Goal: Information Seeking & Learning: Learn about a topic

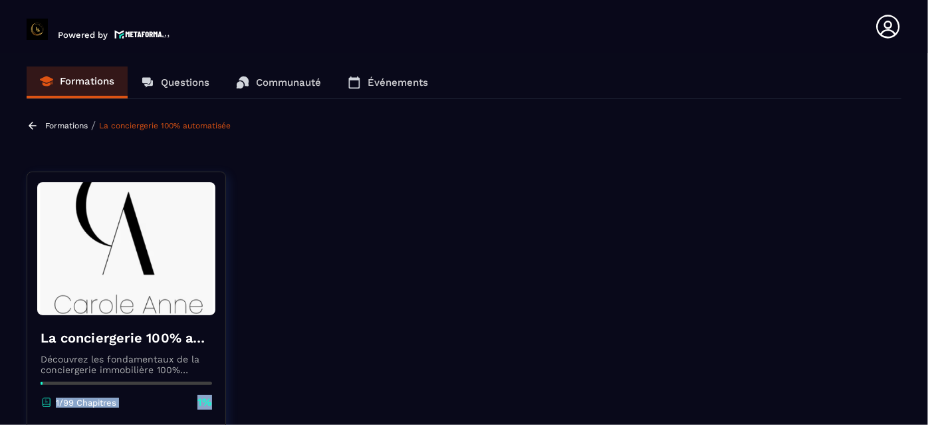
drag, startPoint x: 909, startPoint y: 159, endPoint x: 914, endPoint y: 242, distance: 83.2
click at [914, 242] on section "Formations Questions Communauté Événements Formations / La conciergerie 100% au…" at bounding box center [464, 241] width 928 height 377
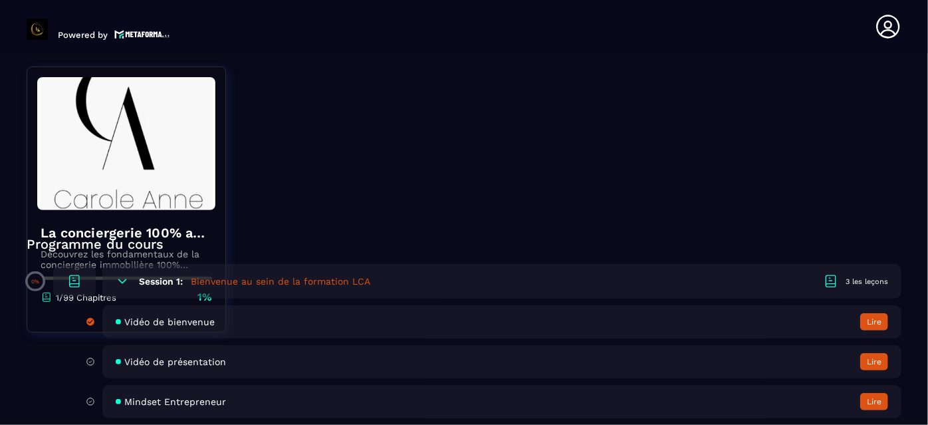
scroll to position [290, 0]
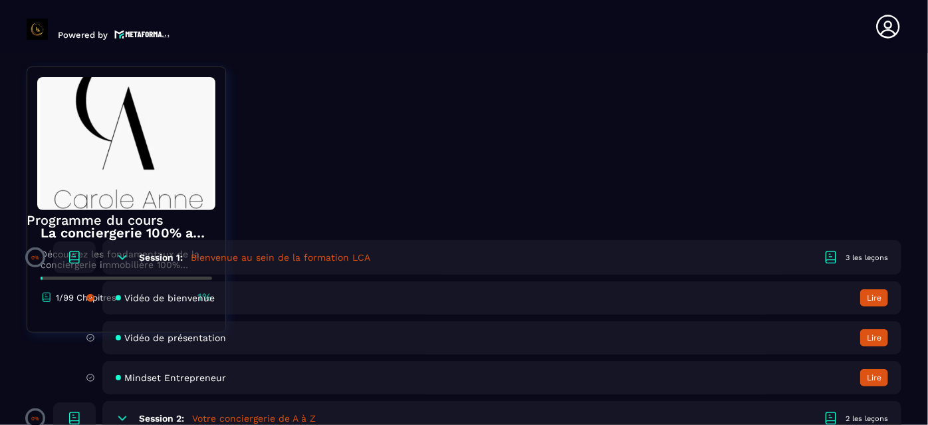
click at [181, 372] on span "Mindset Entrepreneur" at bounding box center [175, 377] width 102 height 11
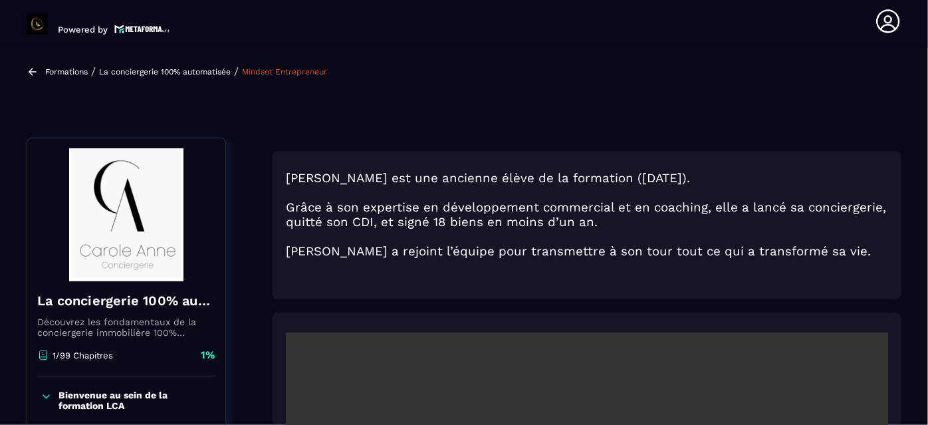
scroll to position [137, 0]
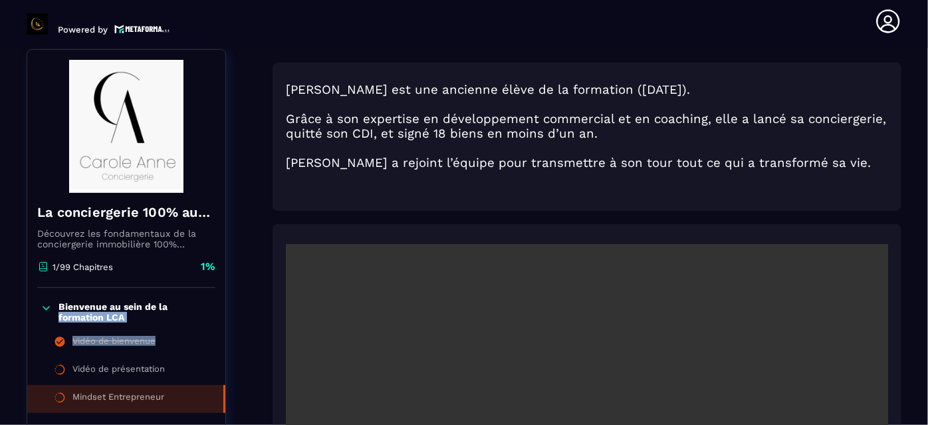
drag, startPoint x: 235, startPoint y: 295, endPoint x: 237, endPoint y: 340, distance: 44.5
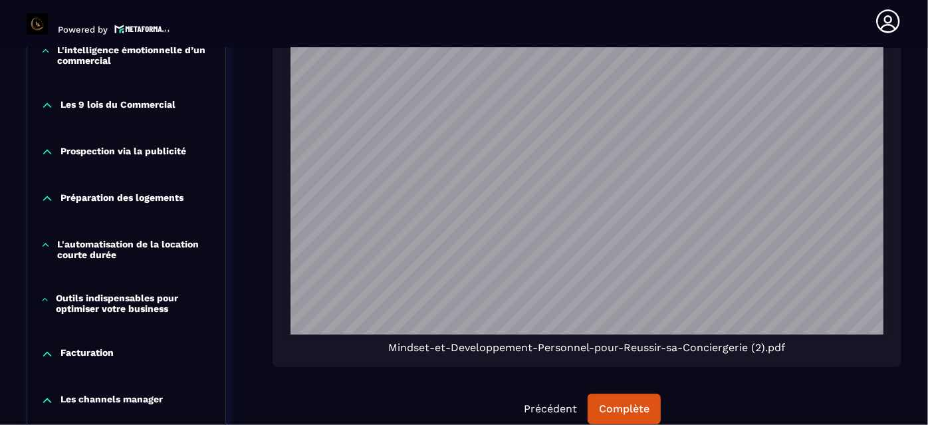
scroll to position [1031, 0]
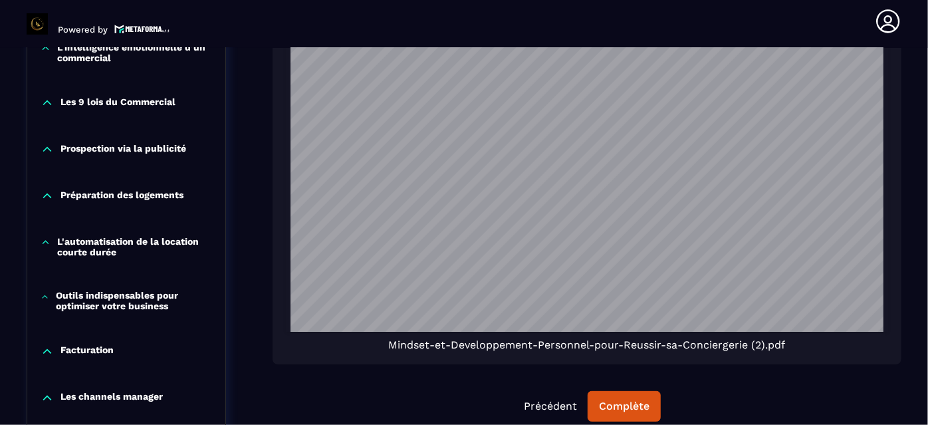
click at [769, 347] on span "Mindset-et-Developpement-Personnel-pour-Reussir-sa-Conciergerie (2).pdf" at bounding box center [587, 344] width 397 height 13
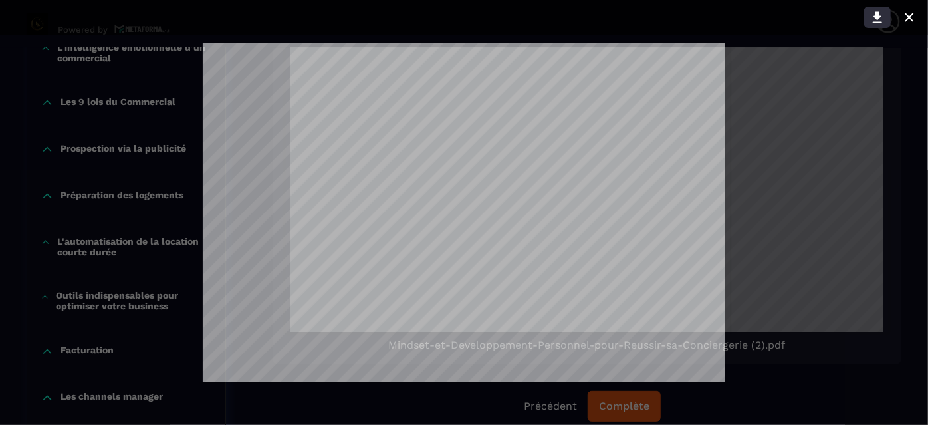
click at [879, 17] on icon at bounding box center [877, 17] width 9 height 11
click at [814, 98] on div at bounding box center [464, 212] width 928 height 425
click at [910, 17] on icon at bounding box center [909, 17] width 16 height 16
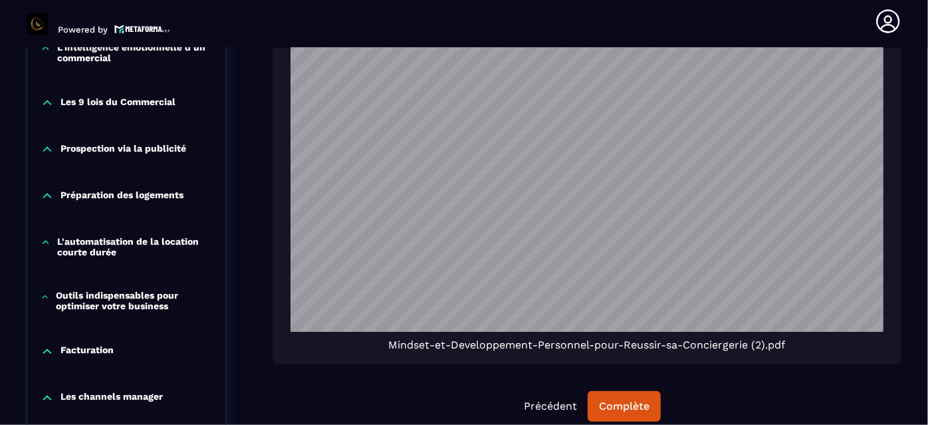
drag, startPoint x: 914, startPoint y: 91, endPoint x: 920, endPoint y: 77, distance: 14.9
click at [920, 77] on section "Formations Questions Communauté Événements Formations / La conciergerie 100% au…" at bounding box center [464, 236] width 928 height 377
drag, startPoint x: 920, startPoint y: 77, endPoint x: 916, endPoint y: 110, distance: 33.5
click at [916, 110] on section "Formations Questions Communauté Événements Formations / La conciergerie 100% au…" at bounding box center [464, 236] width 928 height 377
drag, startPoint x: 916, startPoint y: 110, endPoint x: 914, endPoint y: 61, distance: 49.2
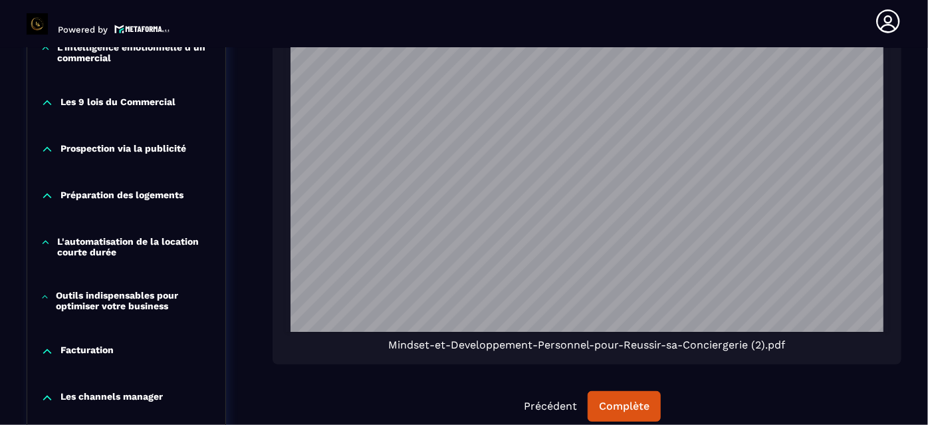
click at [914, 61] on section "Formations Questions Communauté Événements Formations / La conciergerie 100% au…" at bounding box center [464, 236] width 928 height 377
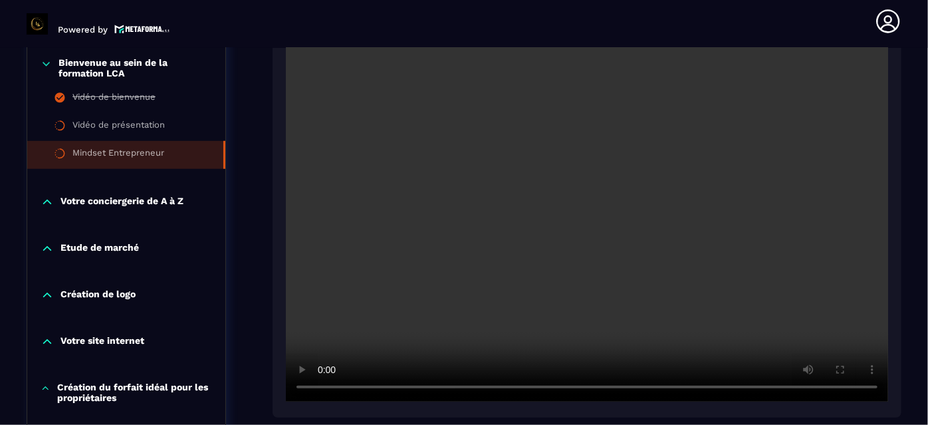
scroll to position [379, 0]
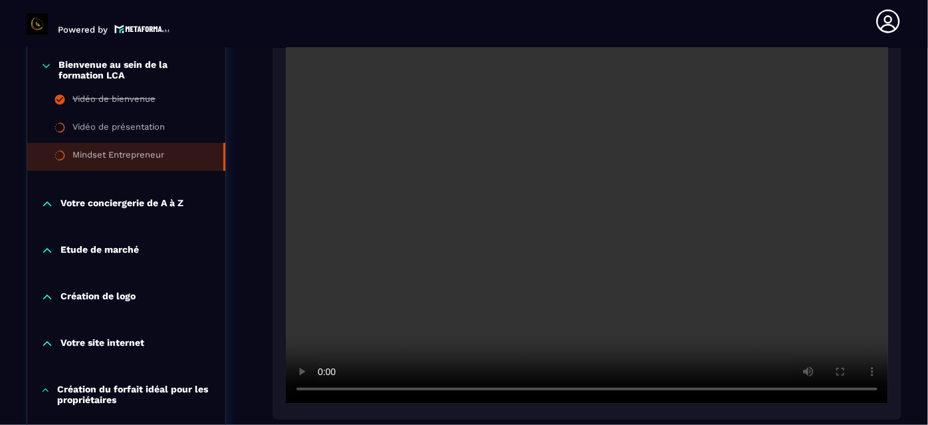
click at [154, 199] on p "Votre conciergerie de A à Z" at bounding box center [121, 203] width 123 height 13
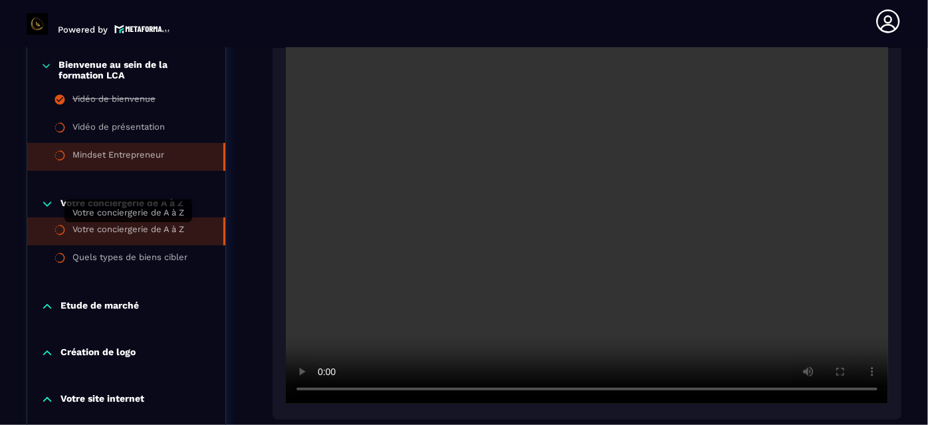
click at [136, 234] on div "Votre conciergerie de A à Z" at bounding box center [128, 231] width 112 height 15
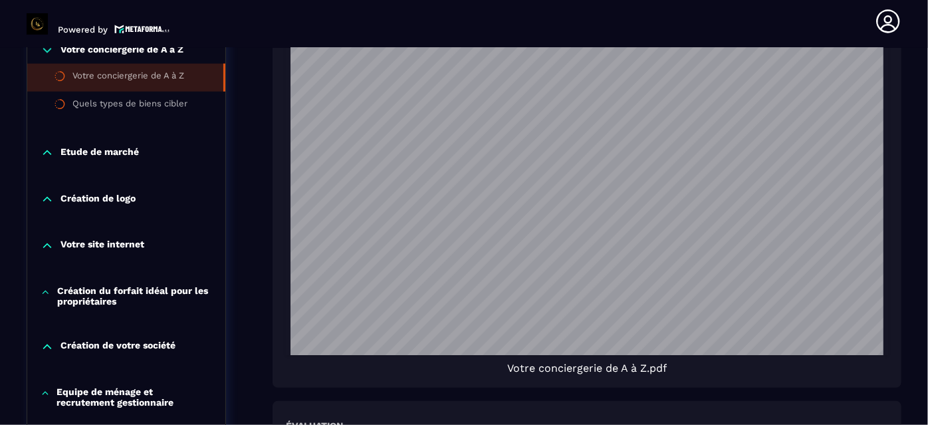
scroll to position [1104, 0]
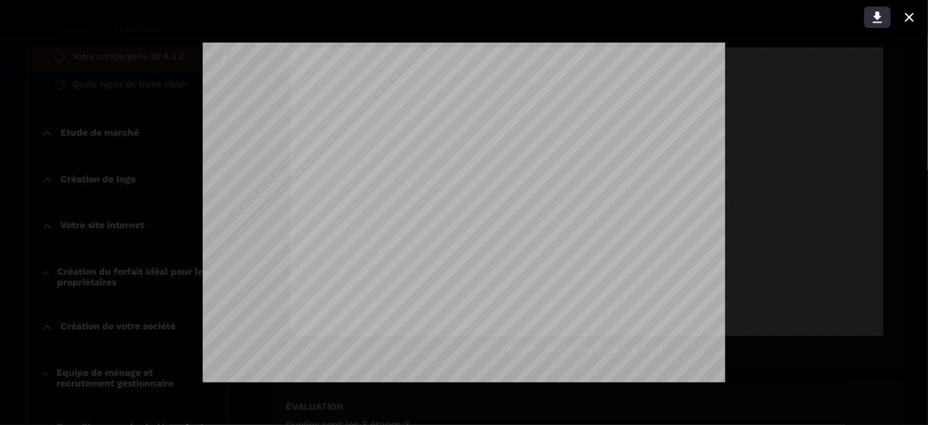
click at [875, 19] on icon at bounding box center [877, 17] width 16 height 16
click at [911, 19] on icon at bounding box center [909, 17] width 9 height 9
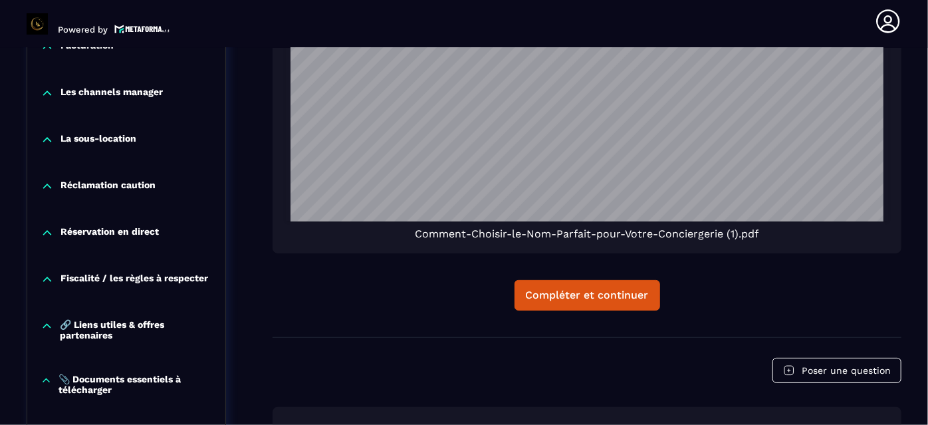
scroll to position [2022, 0]
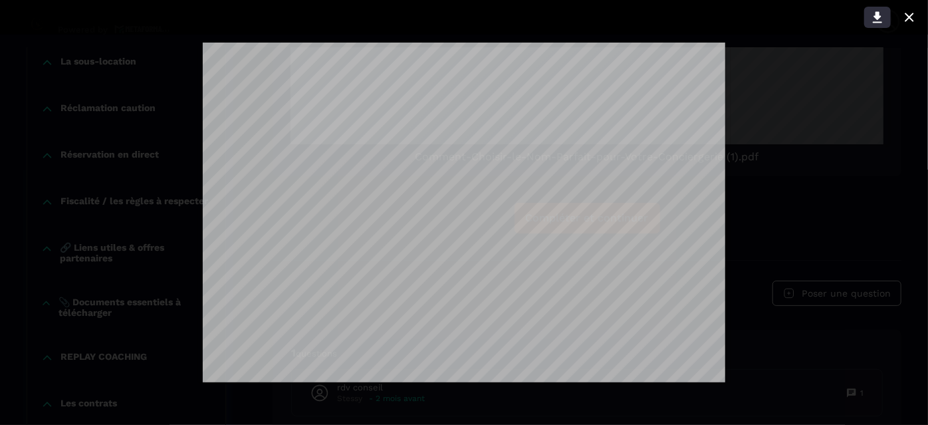
click at [881, 19] on icon at bounding box center [877, 17] width 16 height 16
click at [912, 17] on icon at bounding box center [909, 17] width 16 height 16
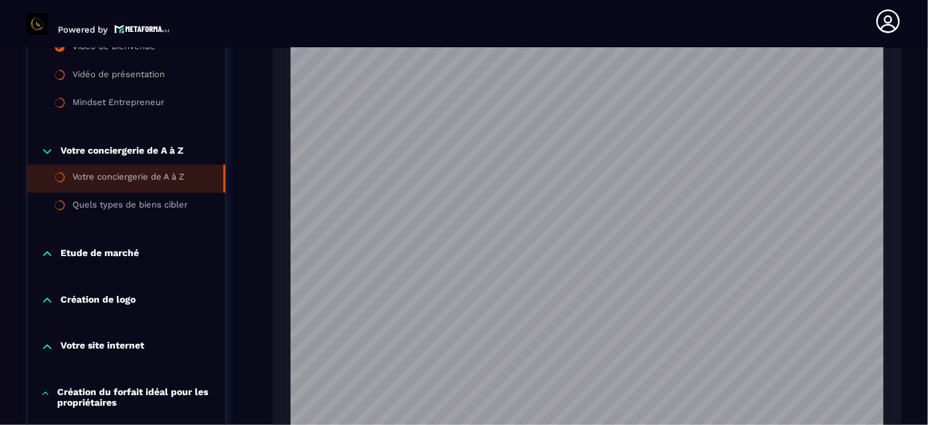
scroll to position [990, 0]
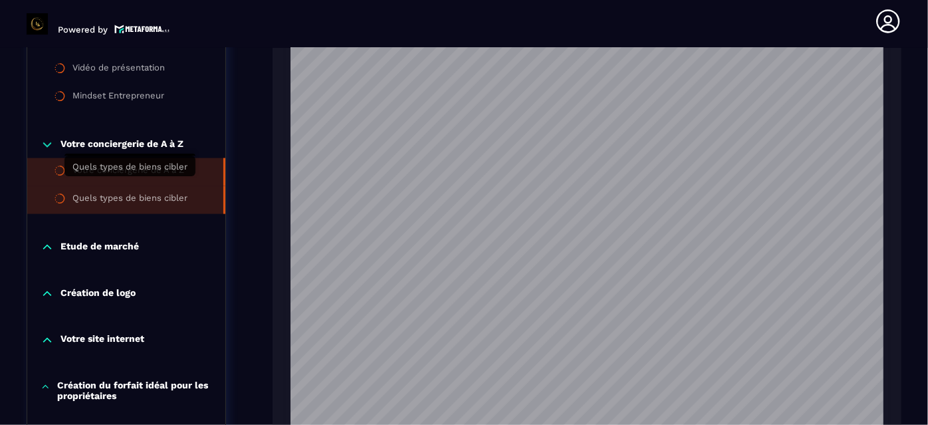
click at [150, 193] on div "Quels types de biens cibler" at bounding box center [129, 200] width 115 height 15
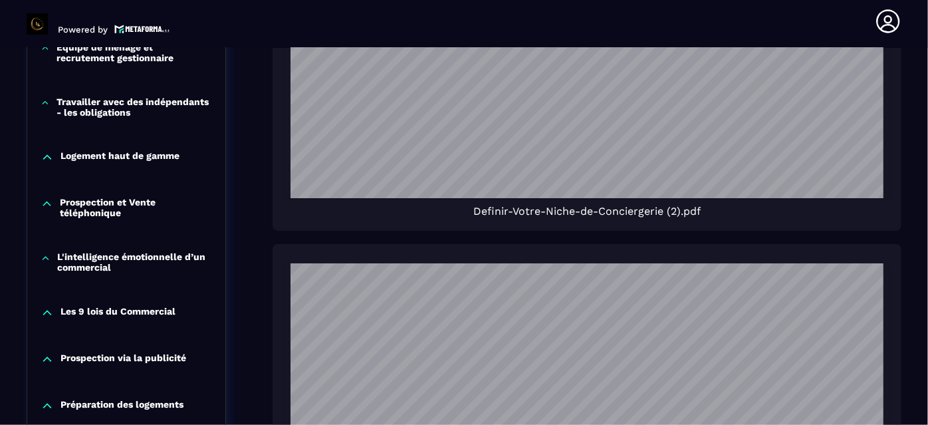
scroll to position [1152, 0]
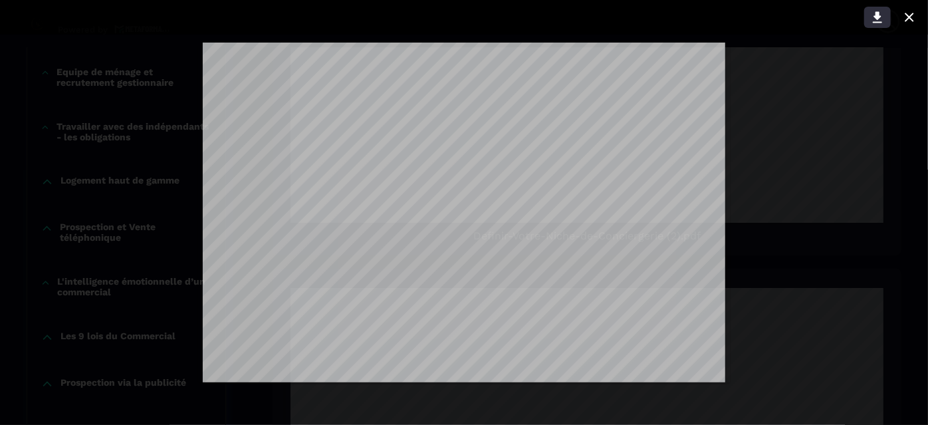
click at [877, 19] on icon at bounding box center [877, 17] width 9 height 11
click at [911, 20] on icon at bounding box center [909, 17] width 9 height 9
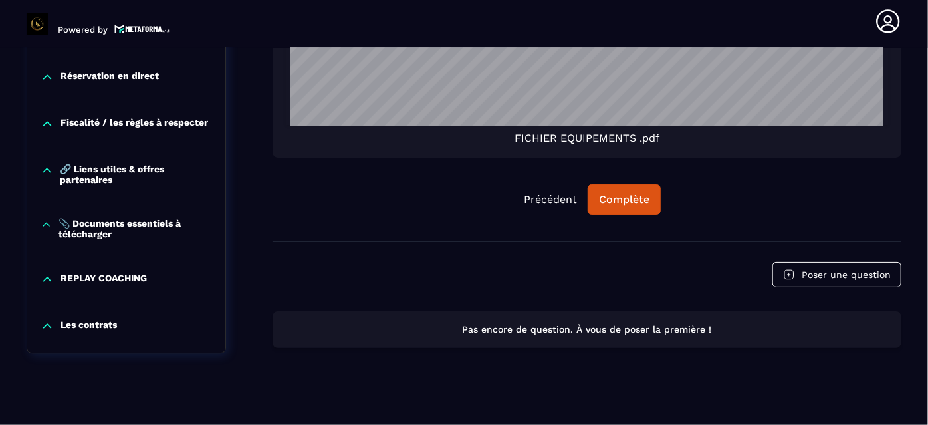
scroll to position [1853, 0]
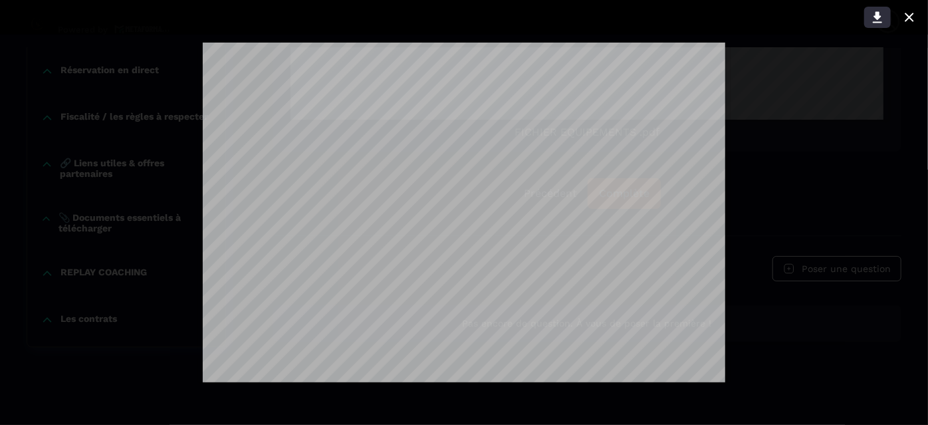
click at [881, 19] on icon at bounding box center [877, 17] width 16 height 16
click at [908, 19] on icon at bounding box center [909, 17] width 9 height 9
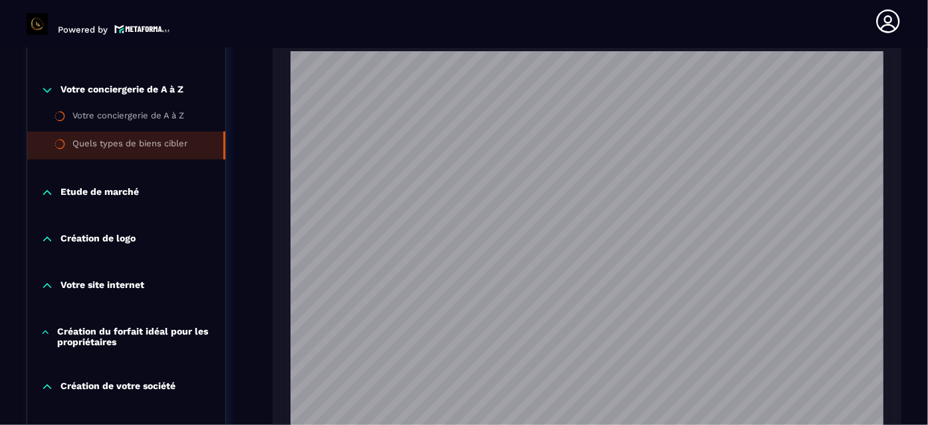
scroll to position [767, 0]
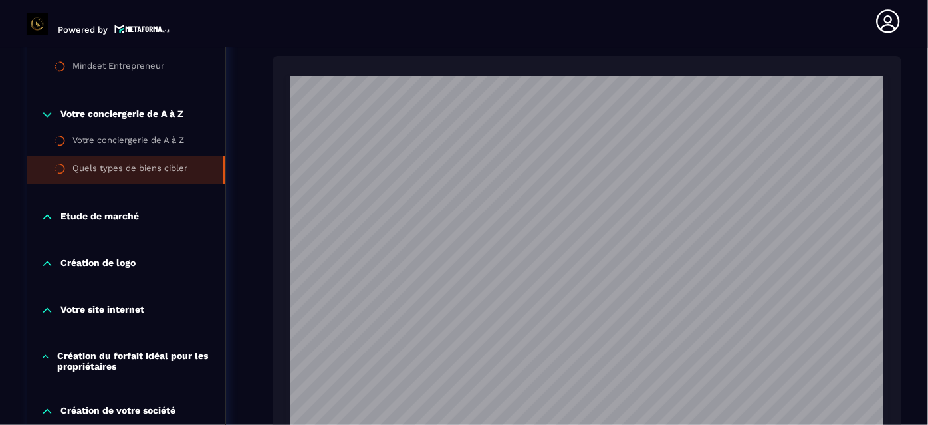
click at [104, 211] on p "Etude de marché" at bounding box center [99, 217] width 78 height 13
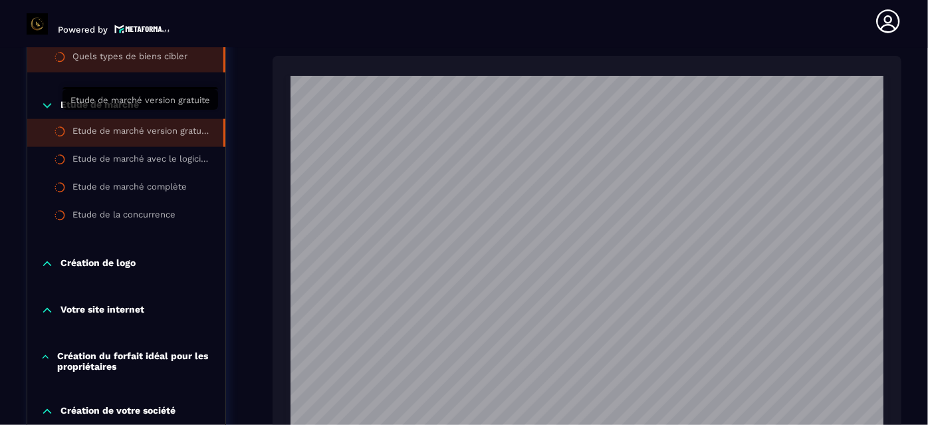
click at [138, 126] on div "Etude de marché version gratuite" at bounding box center [141, 133] width 138 height 15
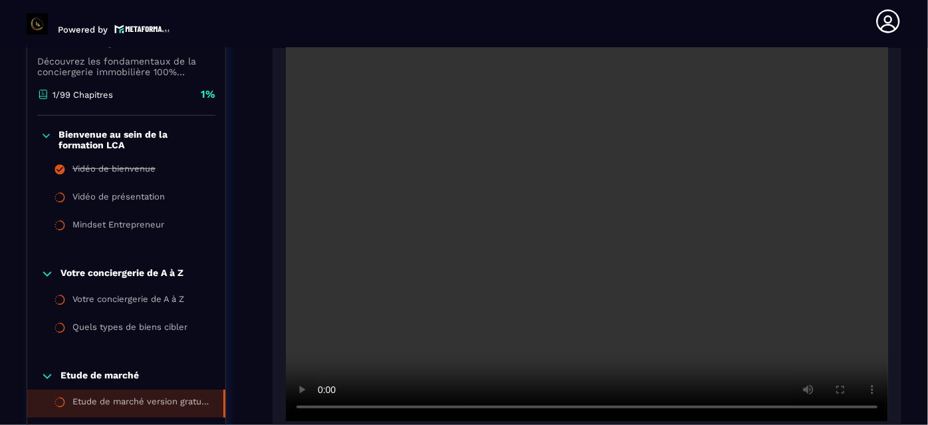
scroll to position [306, 0]
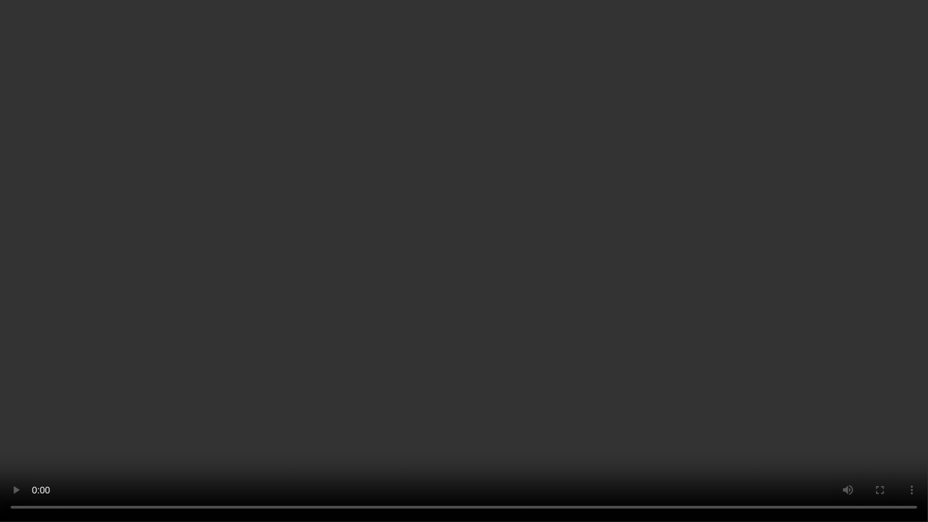
drag, startPoint x: 920, startPoint y: 160, endPoint x: 927, endPoint y: 202, distance: 42.5
click at [927, 202] on video at bounding box center [464, 261] width 928 height 522
click at [924, 153] on video at bounding box center [464, 261] width 928 height 522
drag, startPoint x: 920, startPoint y: 122, endPoint x: 916, endPoint y: 133, distance: 12.0
click at [925, 145] on video at bounding box center [464, 261] width 928 height 522
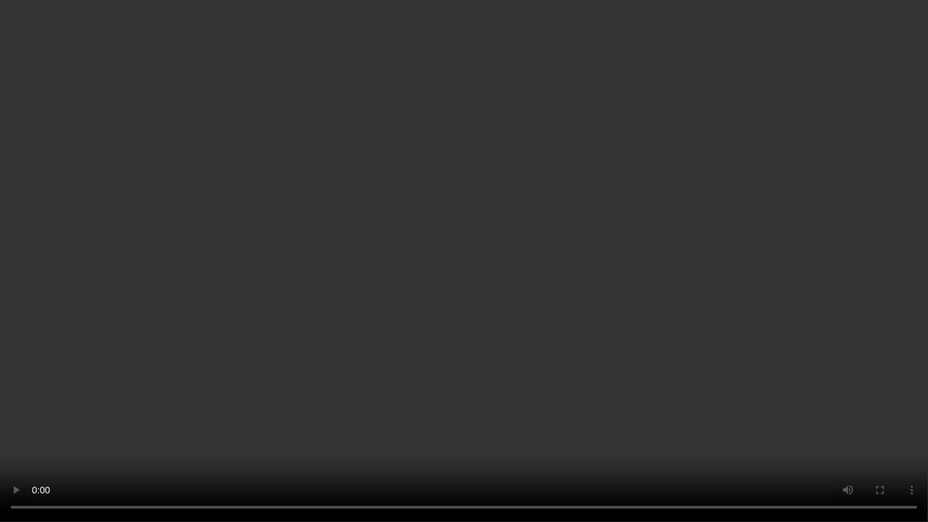
click at [581, 12] on video at bounding box center [464, 261] width 928 height 522
click at [292, 9] on video at bounding box center [464, 261] width 928 height 522
click at [294, 11] on video at bounding box center [464, 261] width 928 height 522
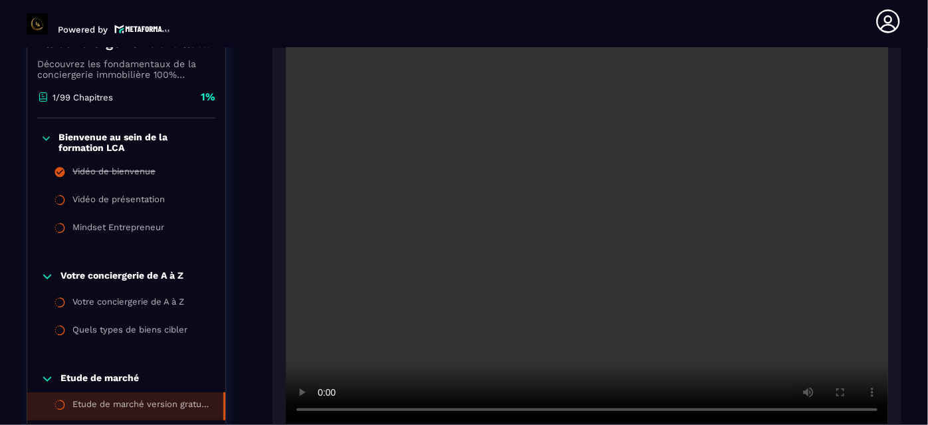
click at [875, 368] on video at bounding box center [587, 223] width 602 height 401
click at [877, 58] on video at bounding box center [587, 223] width 602 height 401
click at [905, 100] on section "Formations Questions Communauté Événements Formations / La conciergerie 100% au…" at bounding box center [464, 236] width 928 height 377
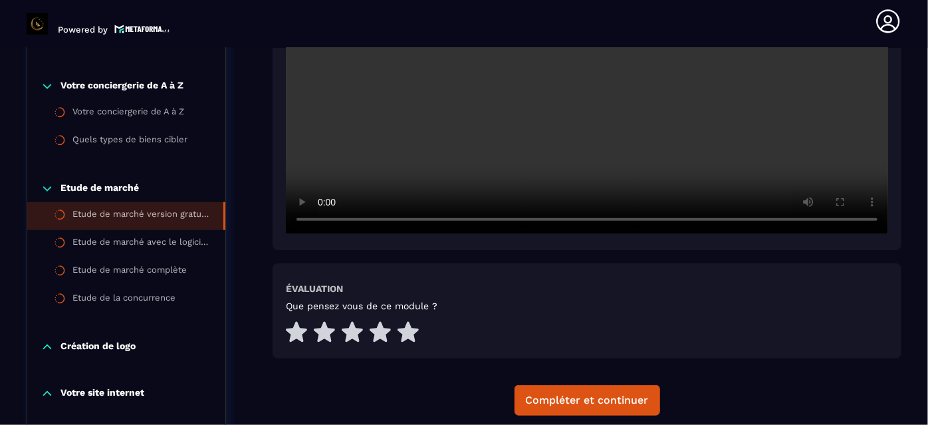
scroll to position [500, 0]
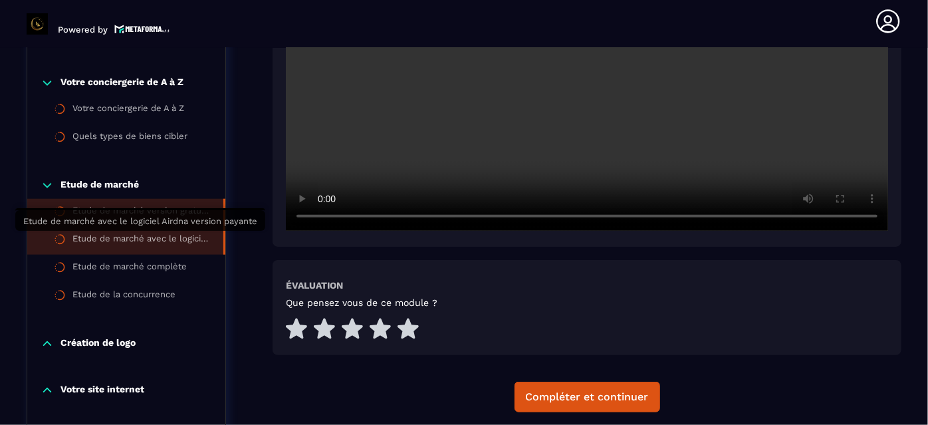
click at [160, 244] on div "Etude de marché avec le logiciel Airdna version payante" at bounding box center [141, 240] width 138 height 15
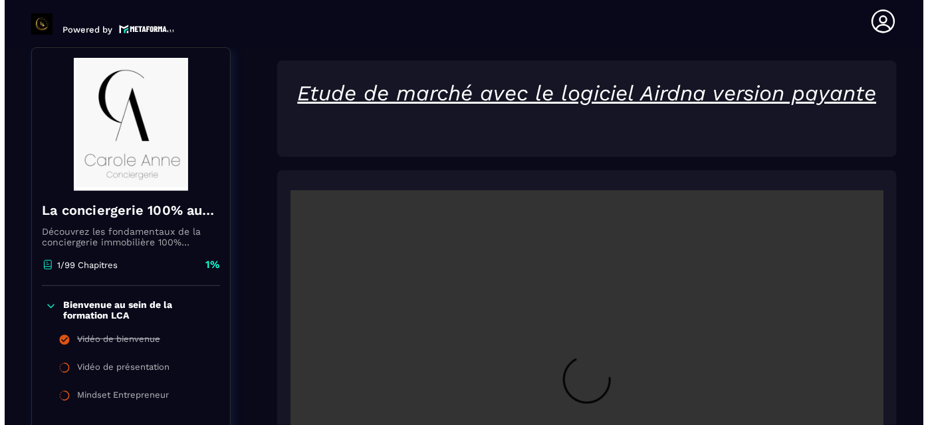
scroll to position [137, 0]
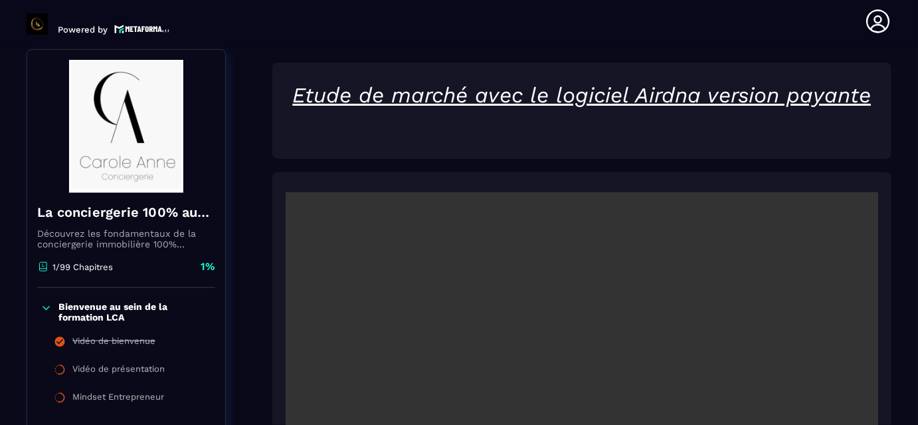
click at [140, 308] on p "Bienvenue au sein de la formation LCA" at bounding box center [135, 311] width 154 height 21
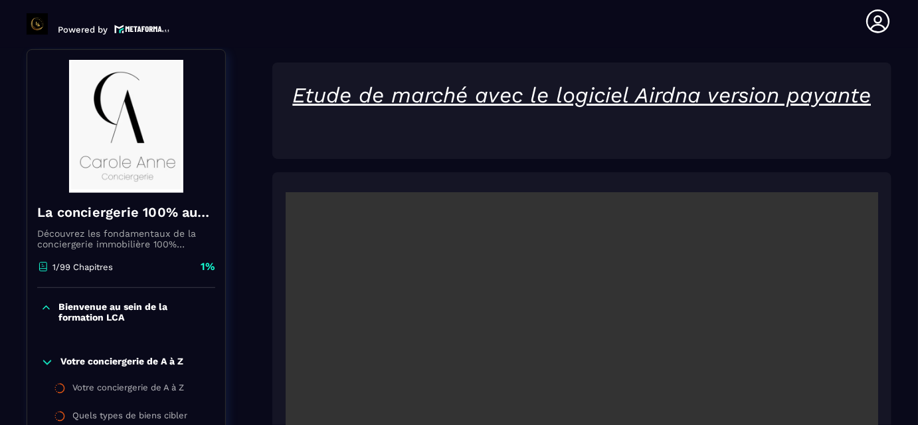
click at [145, 362] on p "Votre conciergerie de A à Z" at bounding box center [121, 362] width 123 height 13
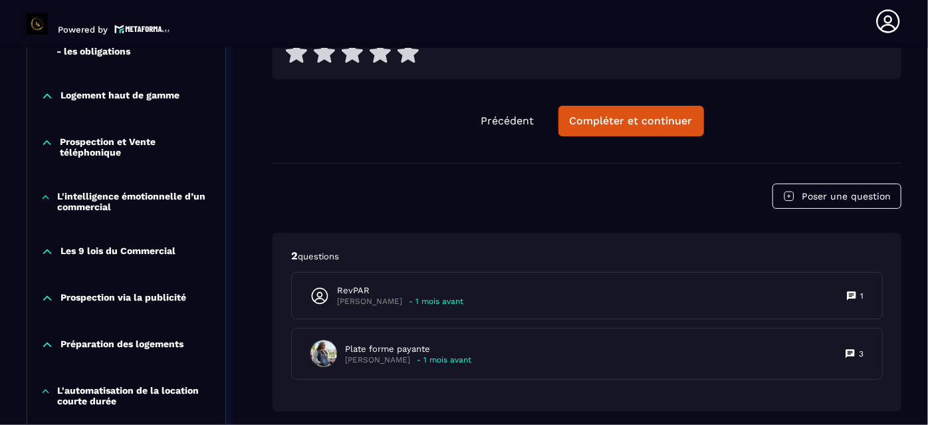
scroll to position [886, 0]
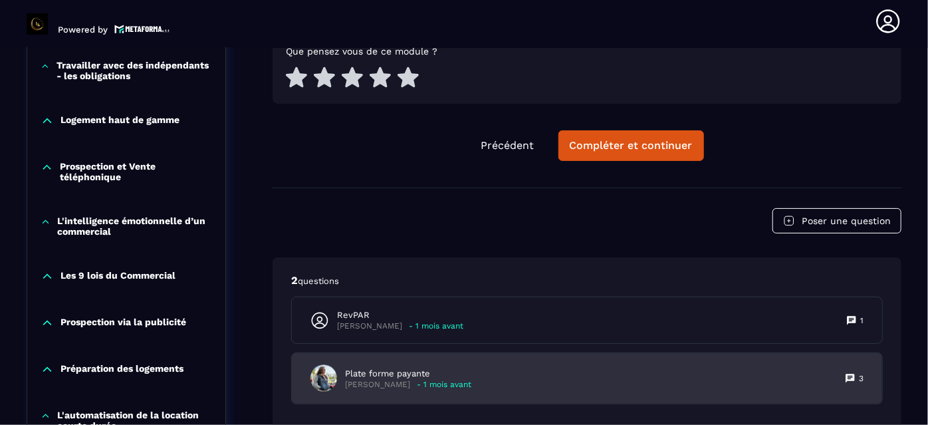
click at [849, 373] on icon at bounding box center [849, 377] width 9 height 9
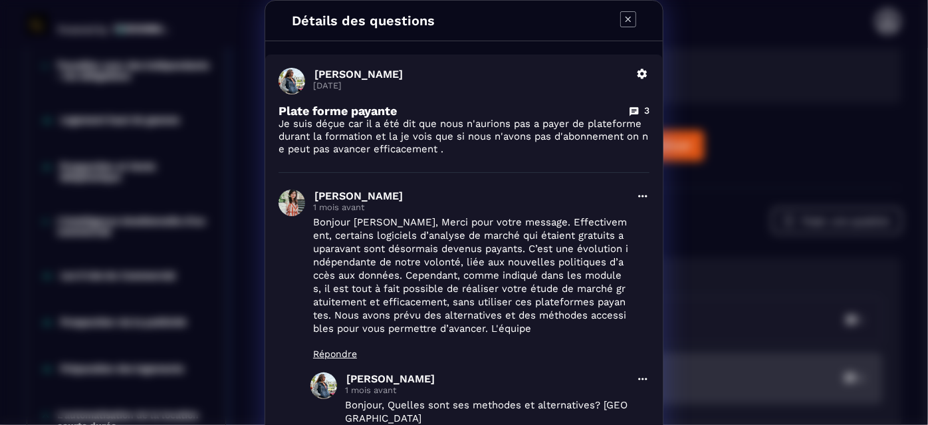
click at [849, 358] on div "Détails des questions [PERSON_NAME] [DATE] Supprimer Plate forme payante 3 Je s…" at bounding box center [464, 372] width 928 height 744
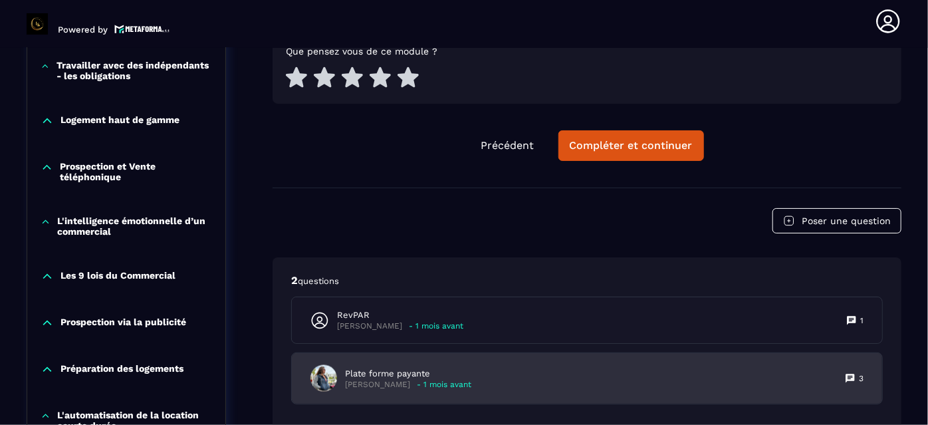
click at [782, 364] on div "Plate forme payante [PERSON_NAME] - 1 mois avant 3" at bounding box center [587, 378] width 590 height 51
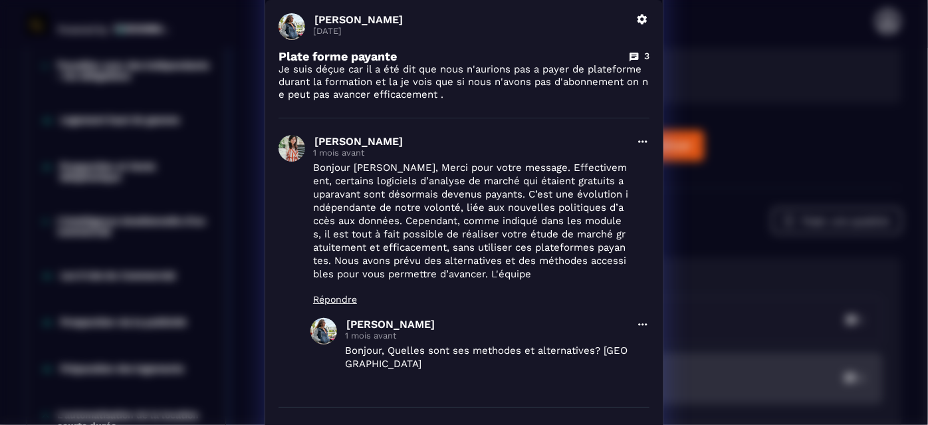
scroll to position [0, 0]
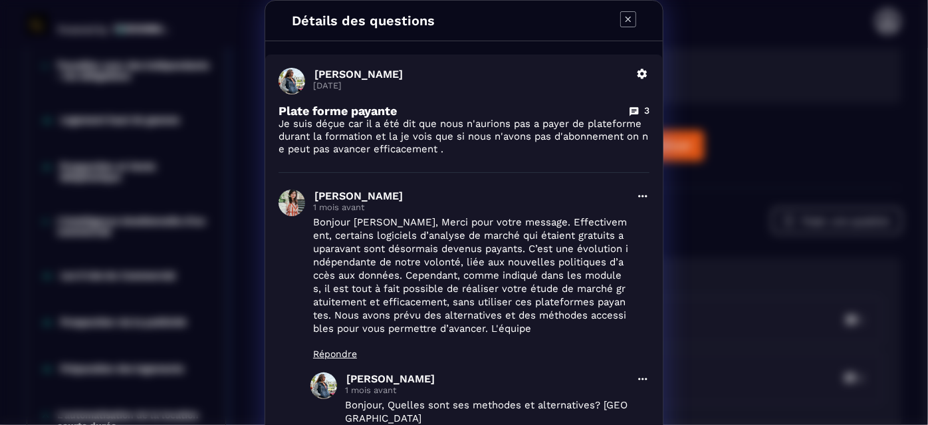
click at [861, 251] on div "Détails des questions [PERSON_NAME] [DATE] Supprimer Plate forme payante 3 Je s…" at bounding box center [464, 372] width 928 height 744
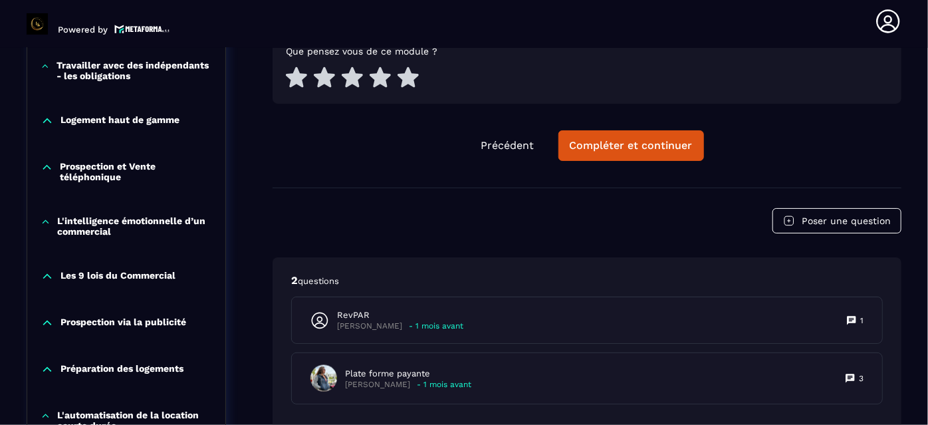
click at [893, 132] on div "Précédent Compléter et continuer" at bounding box center [586, 145] width 629 height 31
click at [909, 160] on section "Formations Questions Communauté Événements Formations / La conciergerie 100% au…" at bounding box center [464, 236] width 928 height 377
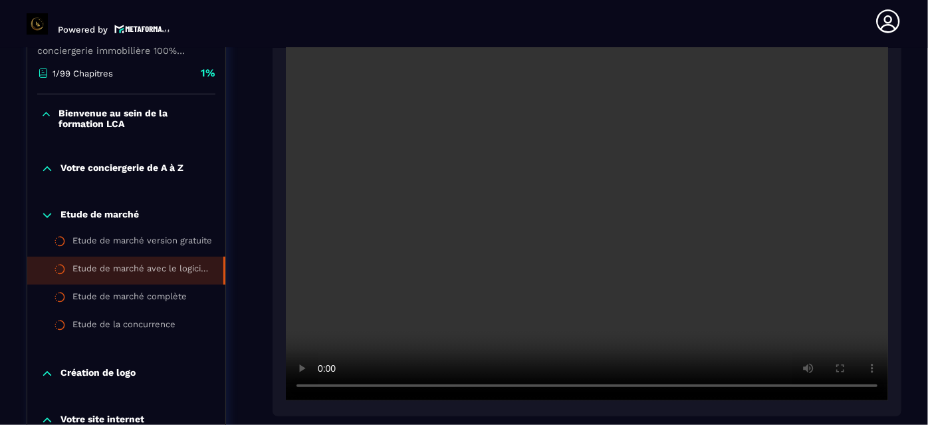
scroll to position [306, 0]
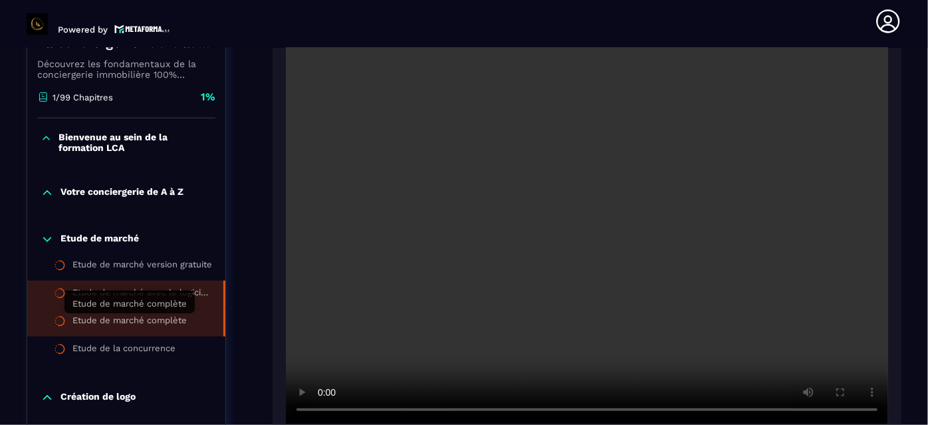
click at [138, 320] on div "Etude de marché complète" at bounding box center [129, 322] width 114 height 15
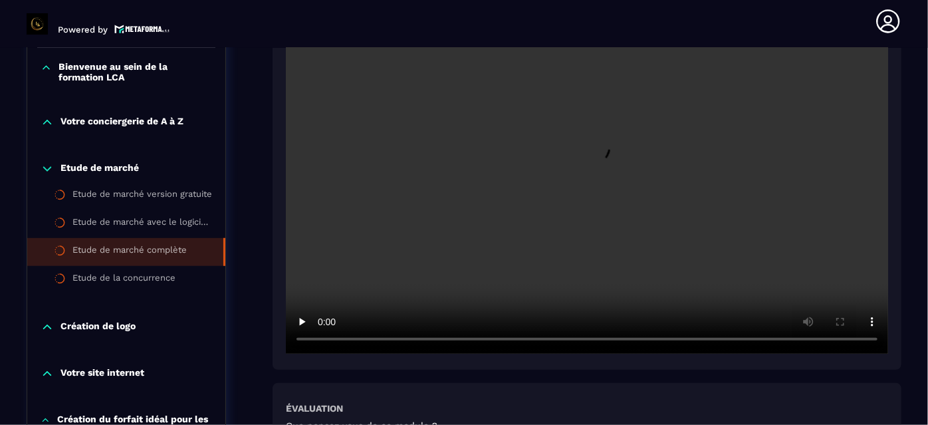
scroll to position [379, 0]
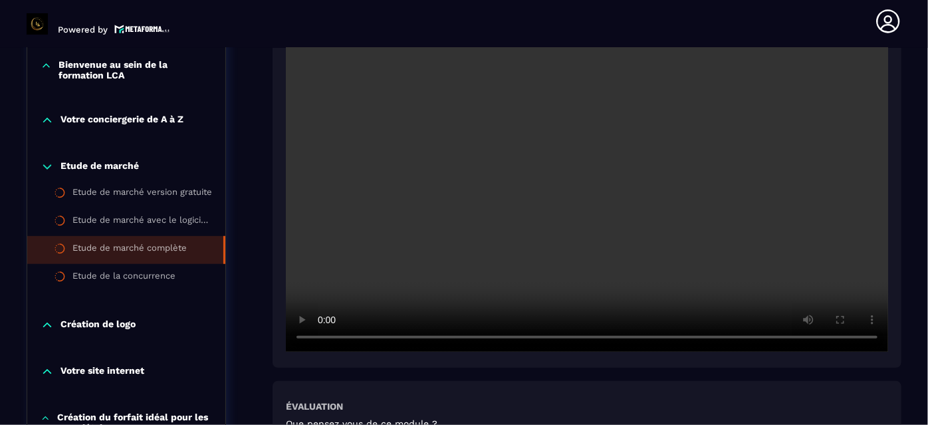
click at [917, 120] on section "Formations Questions Communauté Événements Formations / La conciergerie 100% au…" at bounding box center [464, 236] width 928 height 377
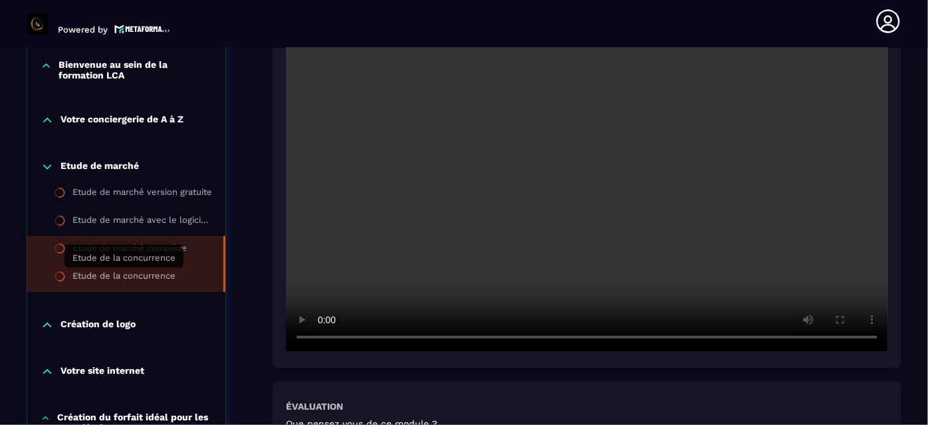
click at [152, 279] on div "Etude de la concurrence" at bounding box center [123, 277] width 103 height 15
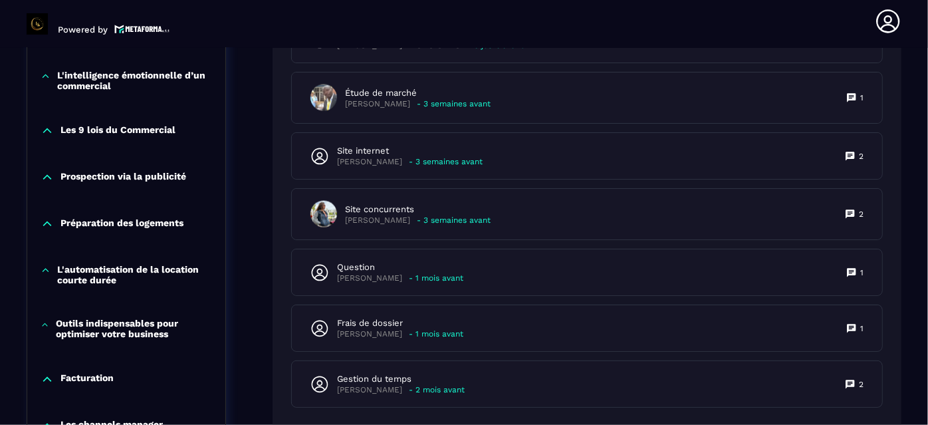
scroll to position [1055, 0]
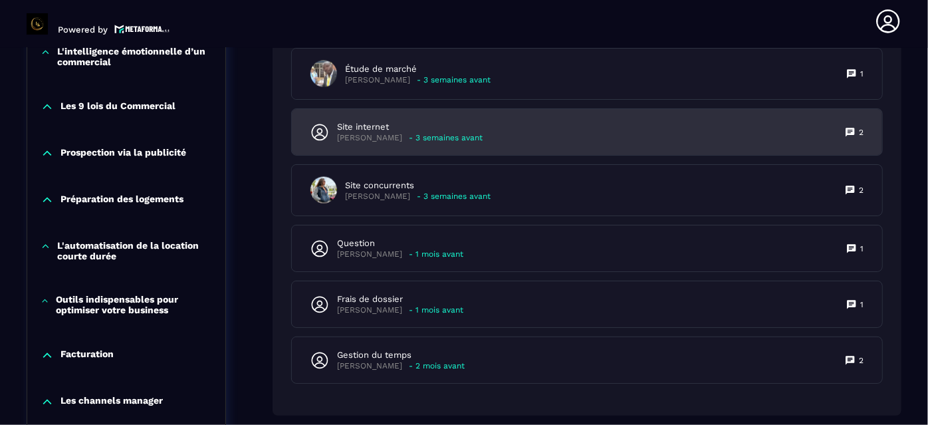
click at [619, 131] on div "Site internet Claire - 3 semaines avant 2" at bounding box center [587, 132] width 590 height 46
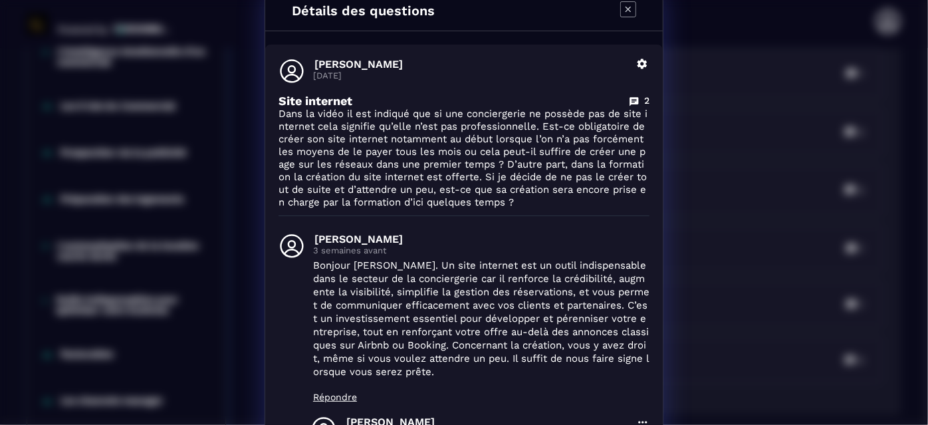
scroll to position [0, 0]
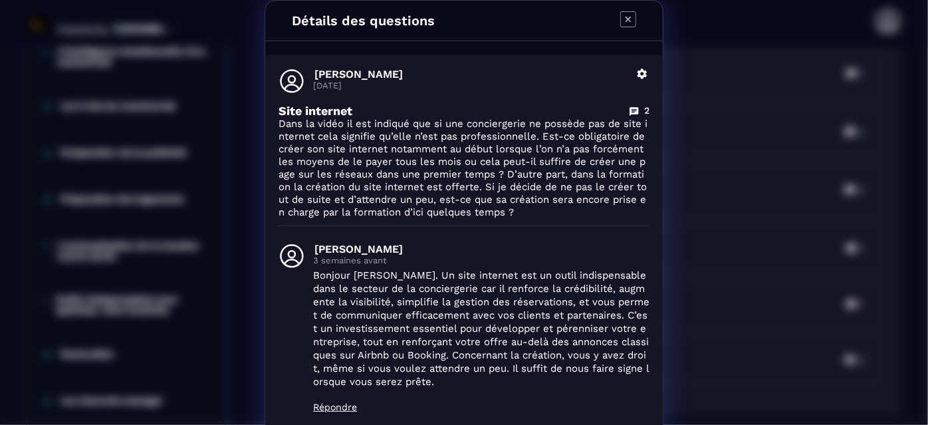
click at [809, 91] on div "Détails des questions Claire [DATE] Supprimer Site internet 2 Dans la vidéo il …" at bounding box center [464, 351] width 928 height 703
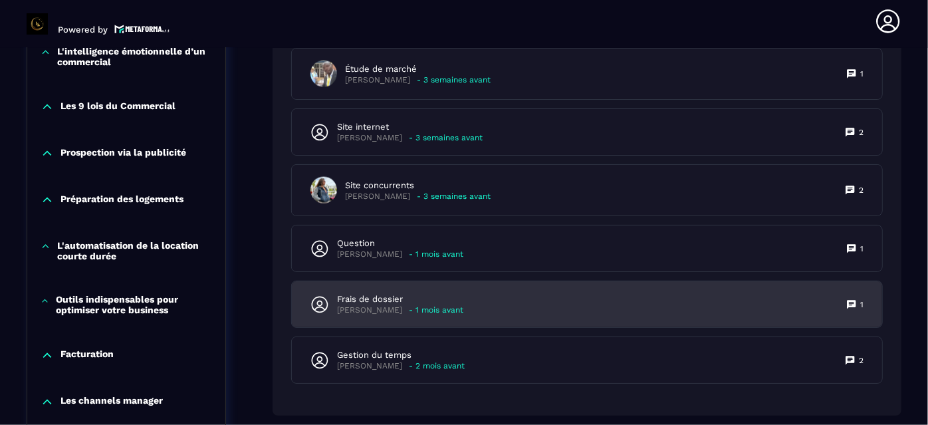
click at [691, 300] on div "Frais de dossier [PERSON_NAME] - 1 mois avant 1" at bounding box center [587, 304] width 590 height 46
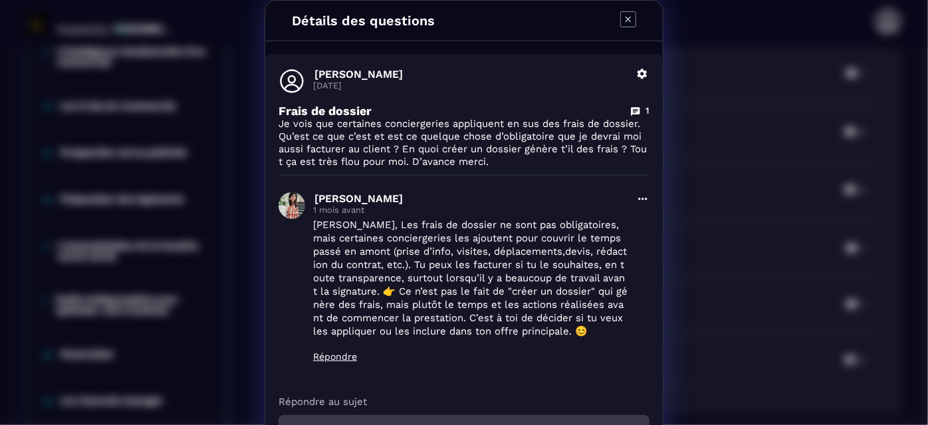
click at [512, 274] on p "[PERSON_NAME], Les frais de dossier ne sont pas obligatoires, mais certaines co…" at bounding box center [470, 278] width 315 height 120
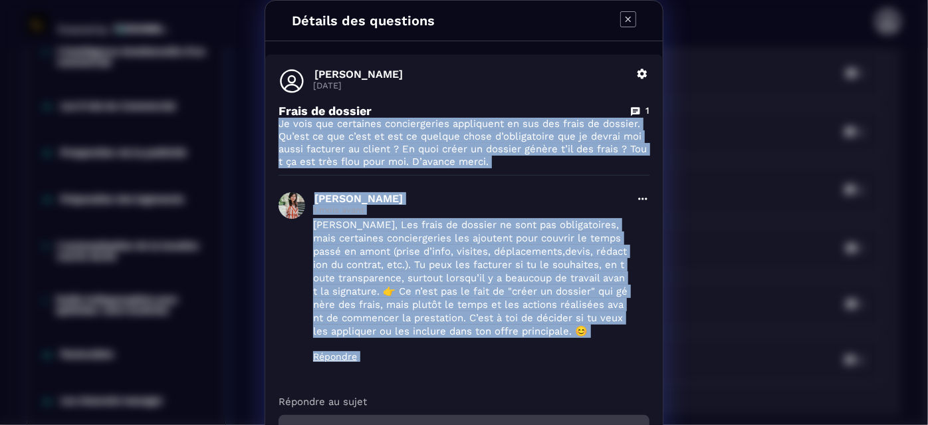
drag, startPoint x: 682, startPoint y: 96, endPoint x: 694, endPoint y: 238, distance: 142.1
click at [694, 238] on div "Détails des questions [PERSON_NAME] [DATE] Supprimer Frais de dossier 1 Je vois…" at bounding box center [464, 273] width 928 height 547
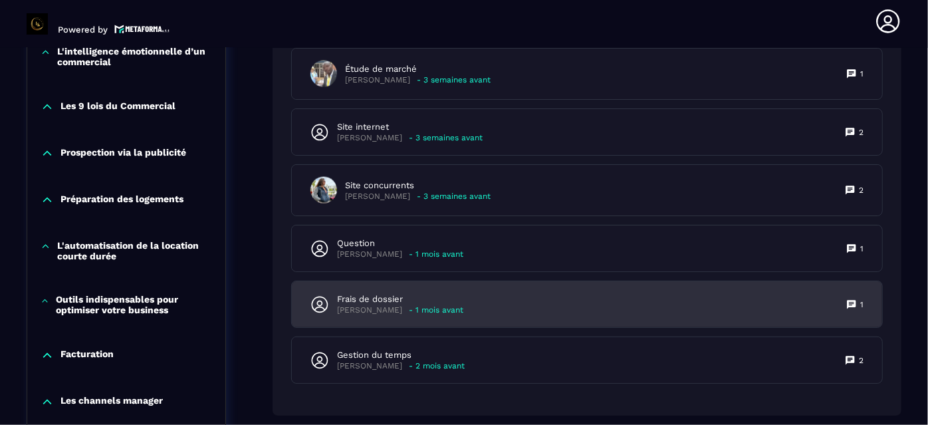
click at [558, 297] on div "Frais de dossier [PERSON_NAME] - 1 mois avant 1" at bounding box center [587, 304] width 590 height 46
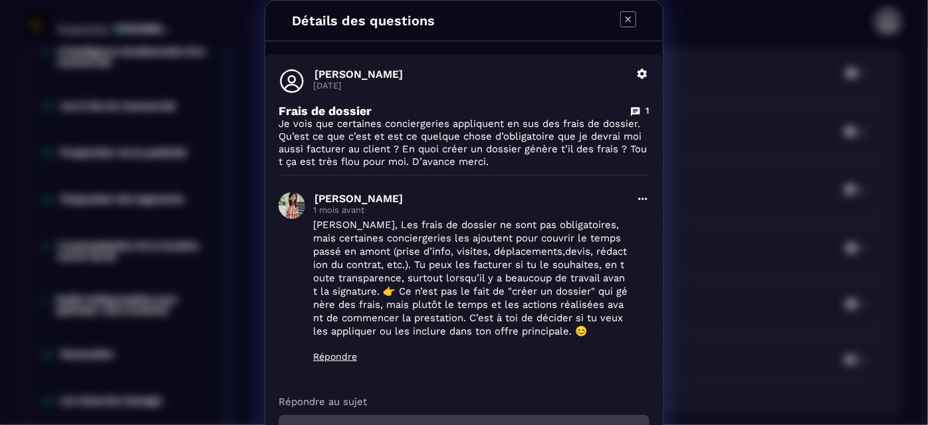
click at [639, 74] on icon "Modal window" at bounding box center [642, 74] width 10 height 10
click at [704, 76] on div "Détails des questions [PERSON_NAME] [DATE] Supprimer Frais de dossier 1 Je vois…" at bounding box center [464, 273] width 928 height 547
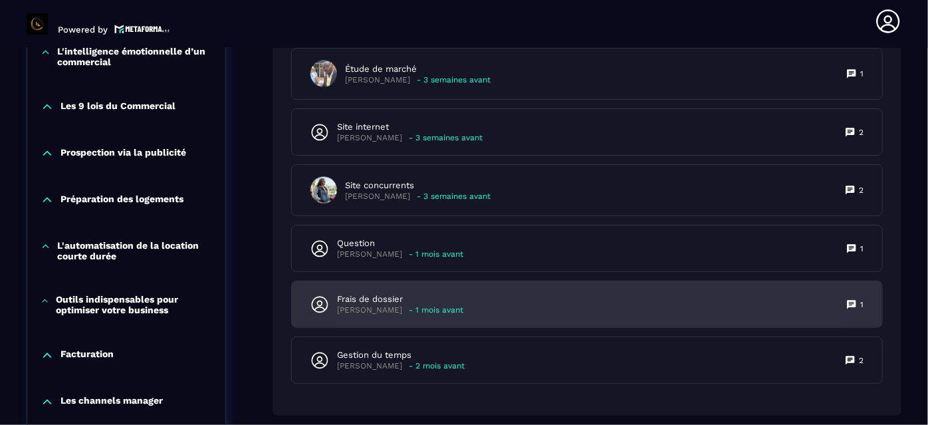
click at [427, 307] on p "- 1 mois avant" at bounding box center [436, 310] width 54 height 10
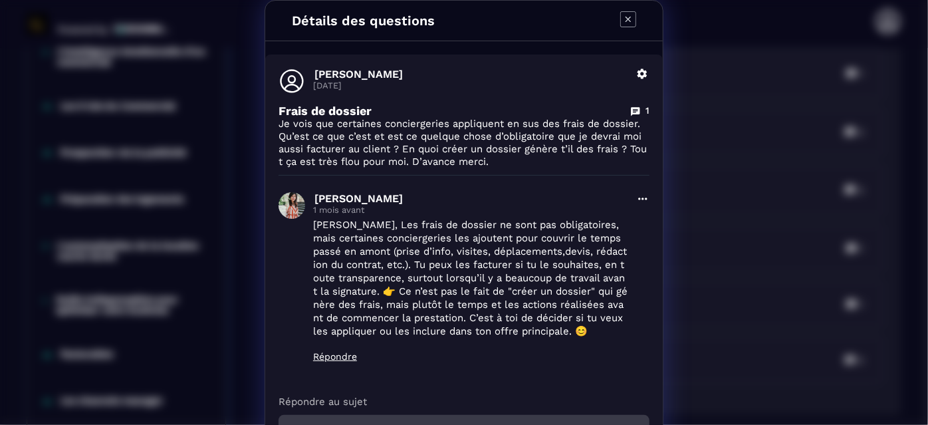
click at [636, 197] on icon "Modal window" at bounding box center [642, 198] width 13 height 13
click at [736, 171] on div "Détails des questions [PERSON_NAME] [DATE] Supprimer Frais de dossier 1 Je vois…" at bounding box center [464, 273] width 928 height 547
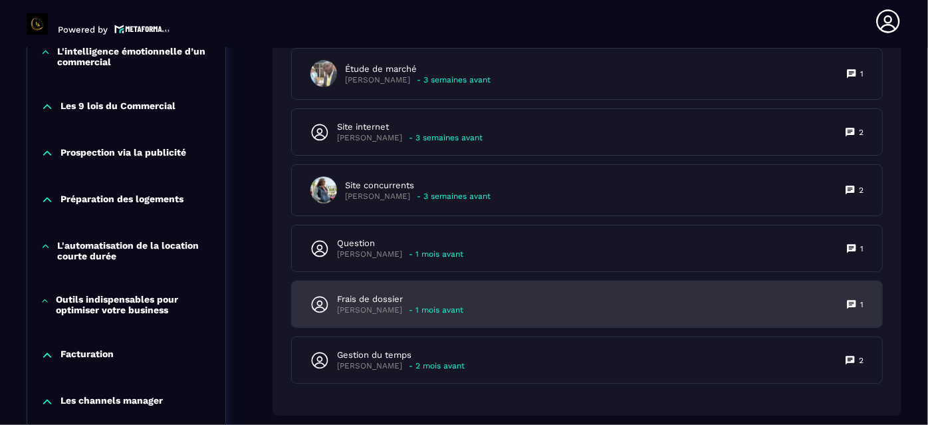
click at [425, 305] on p "- 1 mois avant" at bounding box center [436, 310] width 54 height 10
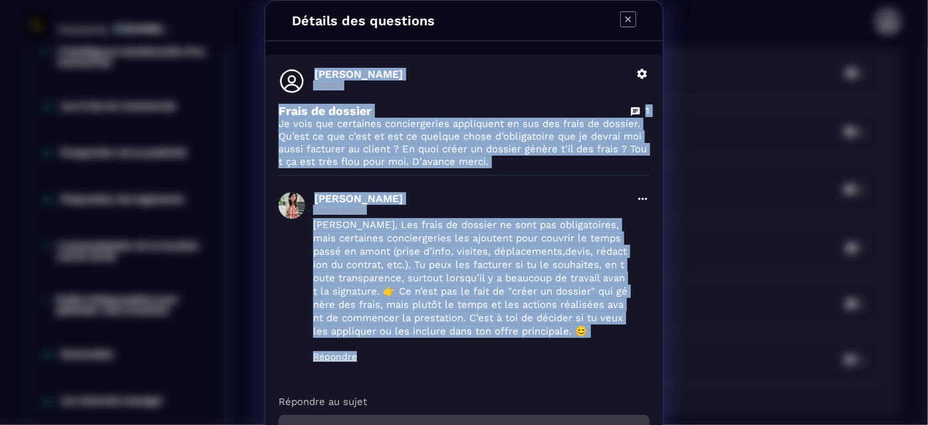
drag, startPoint x: 487, startPoint y: 40, endPoint x: 494, endPoint y: 345, distance: 305.1
click at [494, 345] on div "Détails des questions [PERSON_NAME] [DATE] Supprimer Frais de dossier 1 Je vois…" at bounding box center [463, 274] width 397 height 546
click at [434, 272] on p "[PERSON_NAME], Les frais de dossier ne sont pas obligatoires, mais certaines co…" at bounding box center [470, 278] width 315 height 120
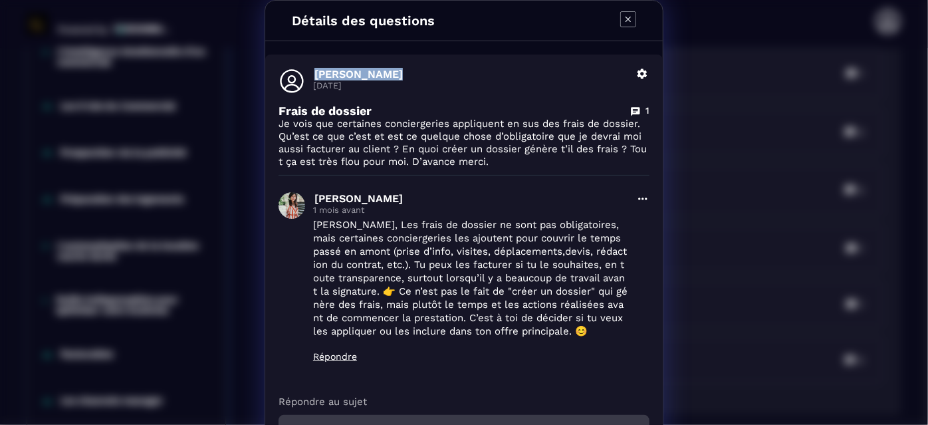
drag, startPoint x: 423, startPoint y: 48, endPoint x: 464, endPoint y: 21, distance: 48.8
click at [464, 21] on div "Détails des questions [PERSON_NAME] [DATE] Supprimer Frais de dossier 1 Je vois…" at bounding box center [463, 274] width 397 height 546
click at [471, 48] on div "Détails des questions [PERSON_NAME] [DATE] Supprimer Frais de dossier 1 Je vois…" at bounding box center [463, 274] width 397 height 546
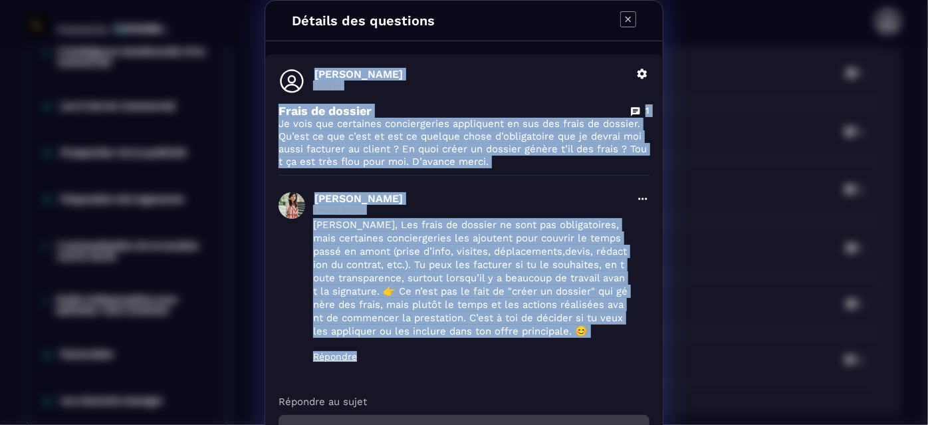
drag, startPoint x: 473, startPoint y: 40, endPoint x: 520, endPoint y: 347, distance: 310.6
click at [520, 347] on div "Détails des questions [PERSON_NAME] [DATE] Supprimer Frais de dossier 1 Je vois…" at bounding box center [463, 274] width 397 height 546
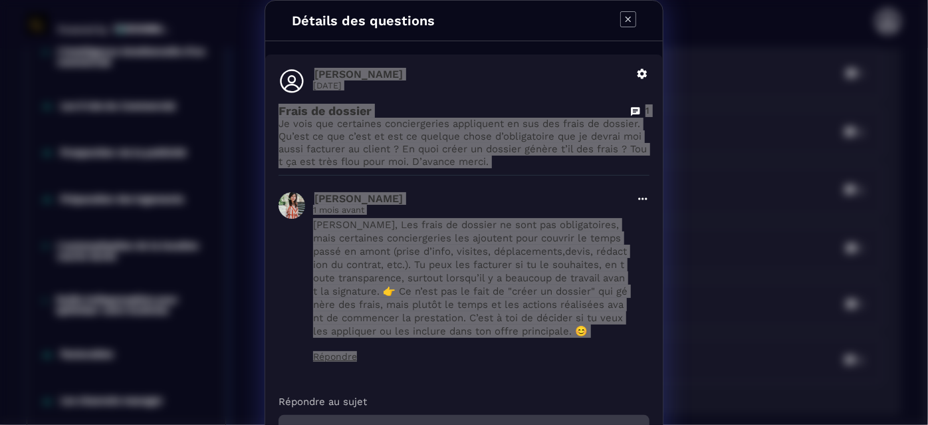
scroll to position [1055, 0]
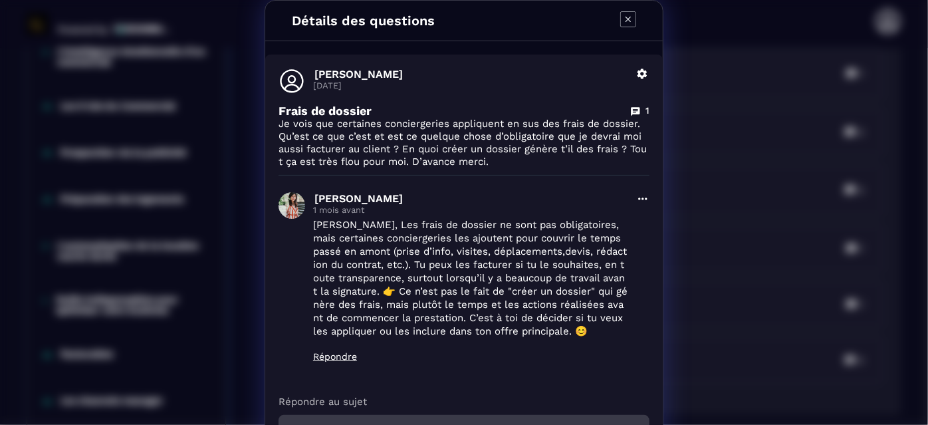
click at [815, 199] on div "Détails des questions [PERSON_NAME] [DATE] Supprimer Frais de dossier 1 Je vois…" at bounding box center [464, 273] width 928 height 547
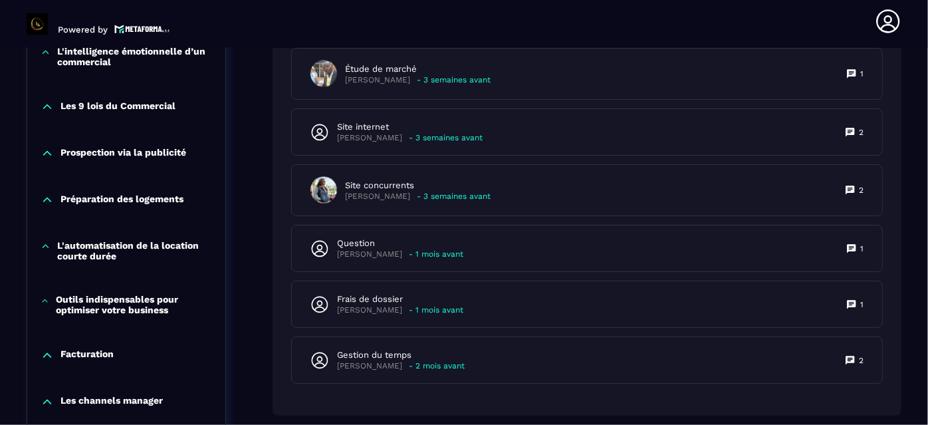
click at [891, 88] on div "7 questions CARTE G [PERSON_NAME] MFONO ONDO - 5 jours avant 1 Étude de marché …" at bounding box center [586, 184] width 629 height 463
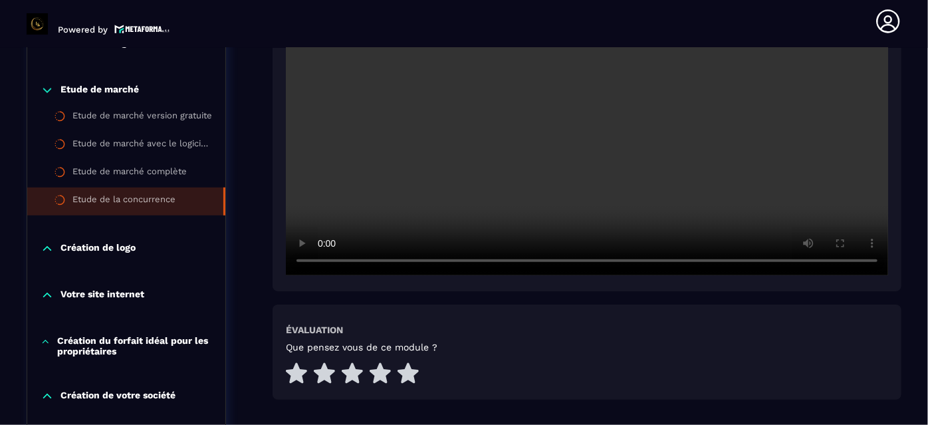
scroll to position [451, 0]
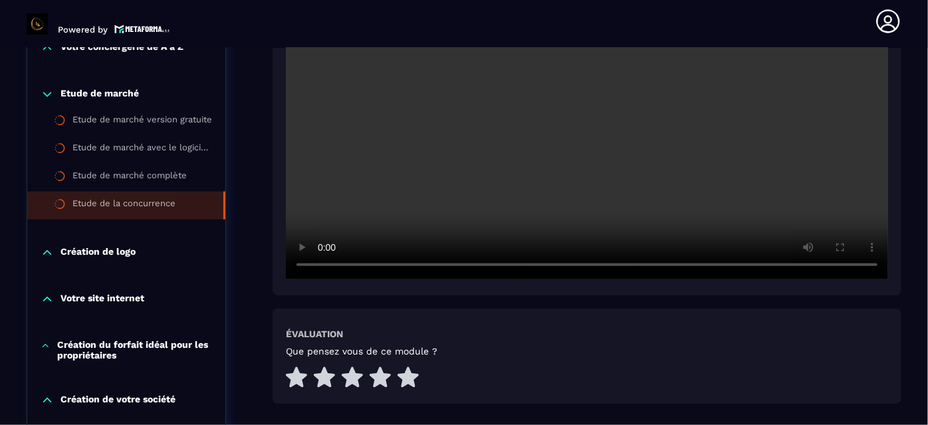
click at [109, 250] on p "Création de logo" at bounding box center [97, 252] width 75 height 13
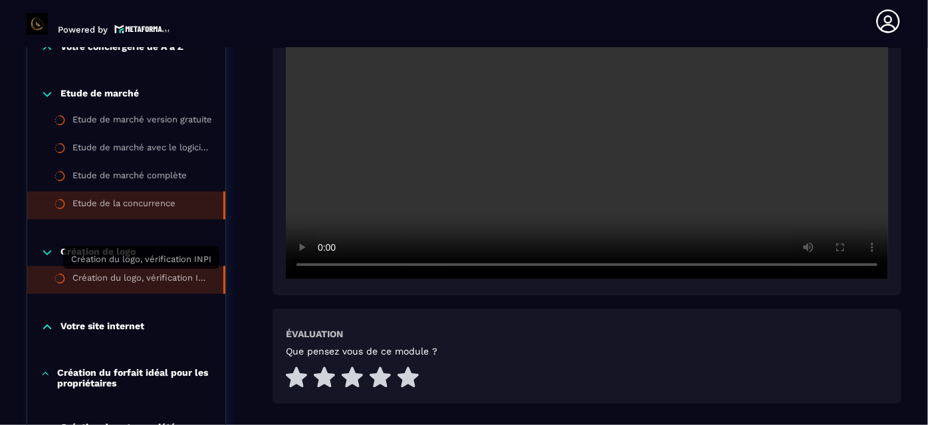
click at [144, 281] on div "Création du logo, vérification INPI" at bounding box center [141, 279] width 138 height 15
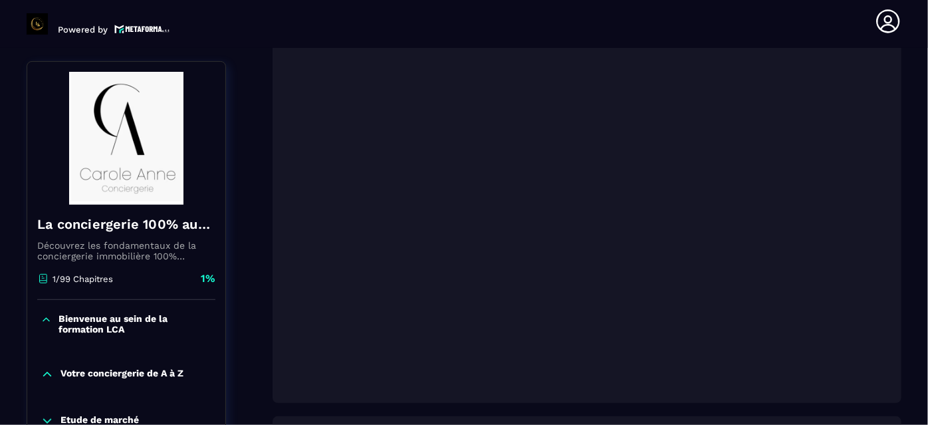
scroll to position [282, 0]
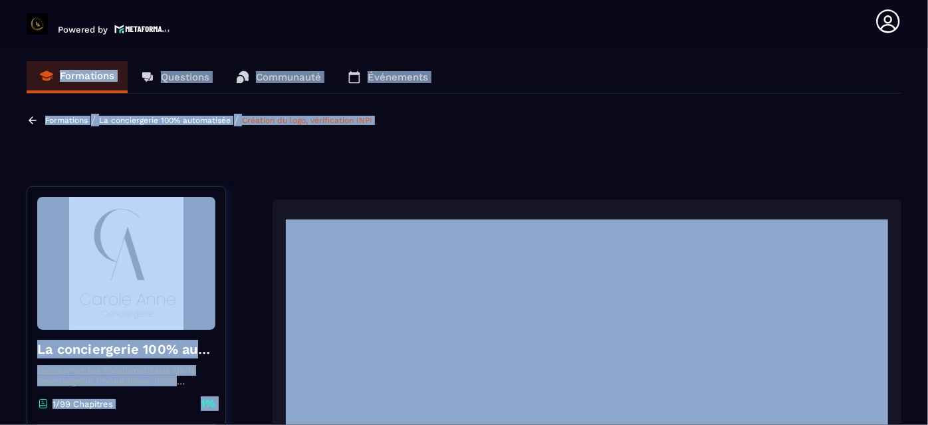
drag, startPoint x: 666, startPoint y: 45, endPoint x: 665, endPoint y: 245, distance: 200.0
click at [349, 146] on main "Powered by [PERSON_NAME] [PERSON_NAME][EMAIL_ADDRESS][DOMAIN_NAME] Formations Q…" at bounding box center [464, 212] width 928 height 425
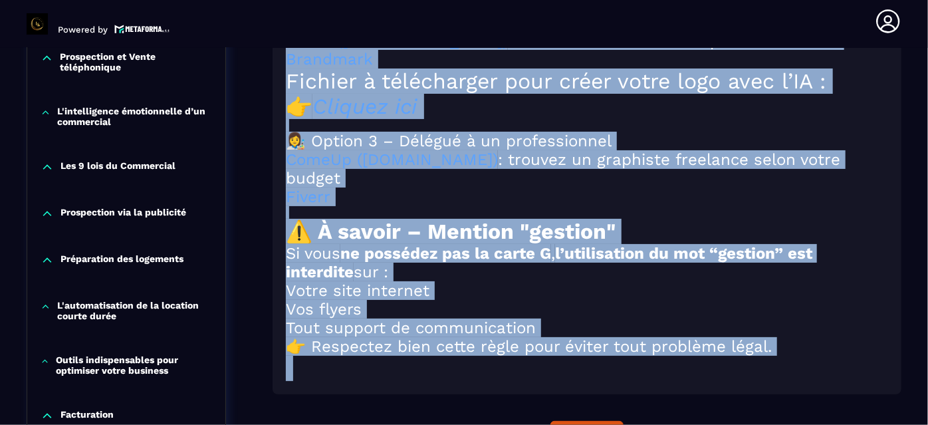
scroll to position [1581, 0]
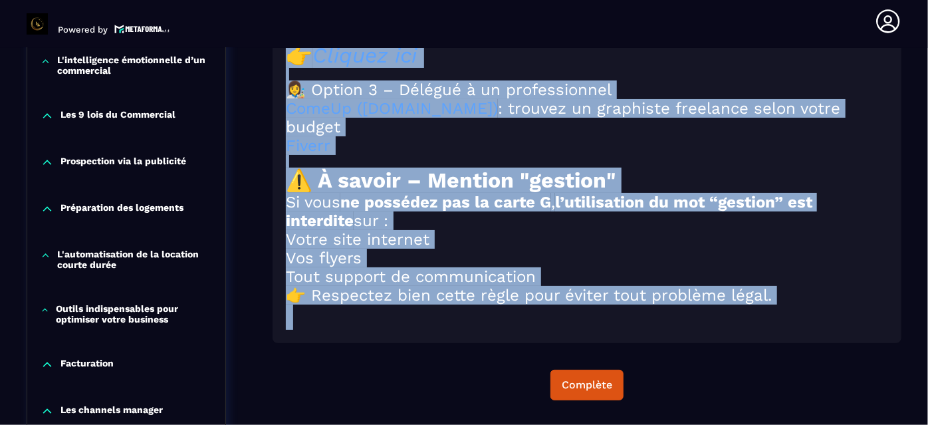
drag, startPoint x: 624, startPoint y: 88, endPoint x: 628, endPoint y: 340, distance: 251.9
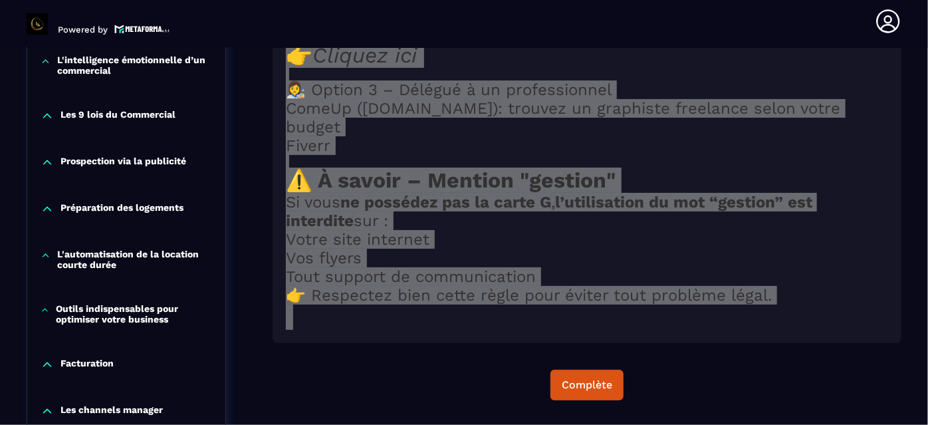
scroll to position [1582, 0]
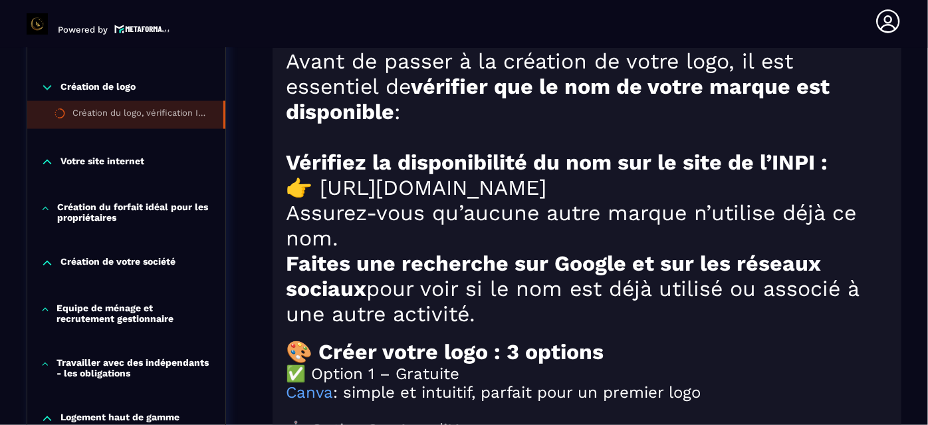
scroll to position [1146, 0]
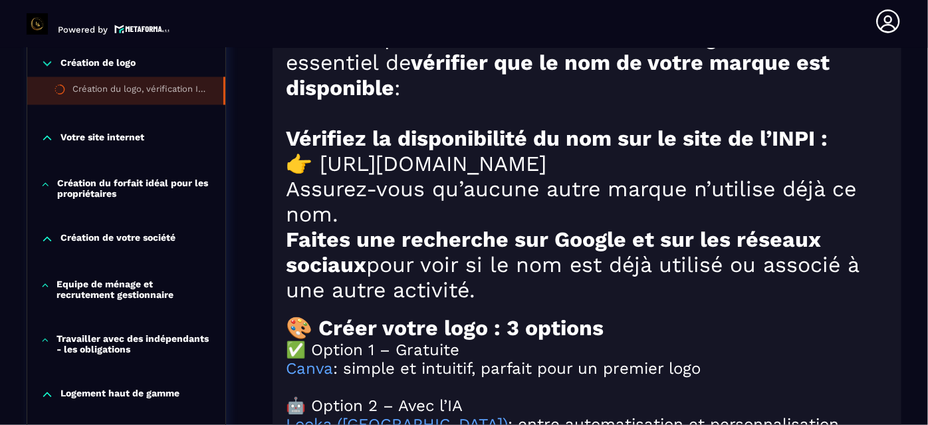
click at [120, 132] on p "Votre site internet" at bounding box center [102, 138] width 84 height 13
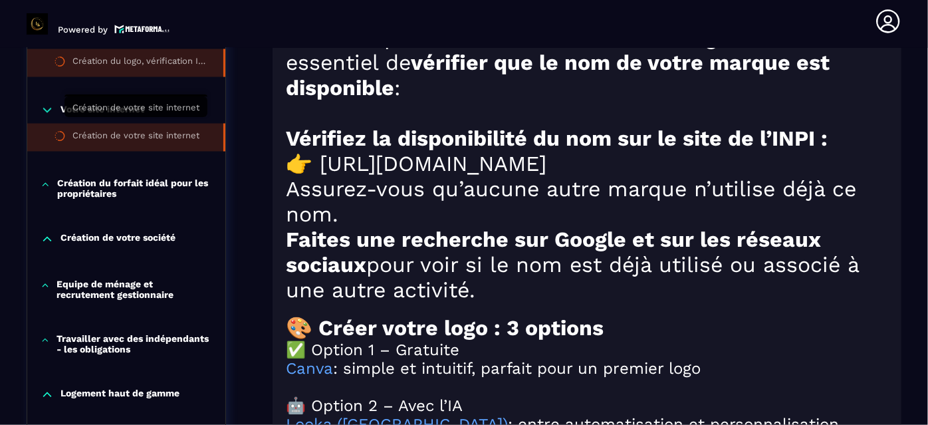
click at [114, 130] on div "Création de votre site internet" at bounding box center [135, 137] width 127 height 15
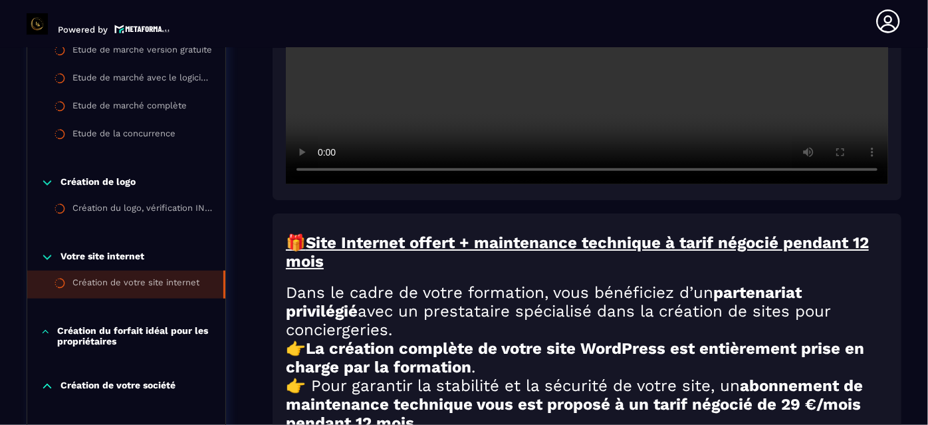
scroll to position [524, 0]
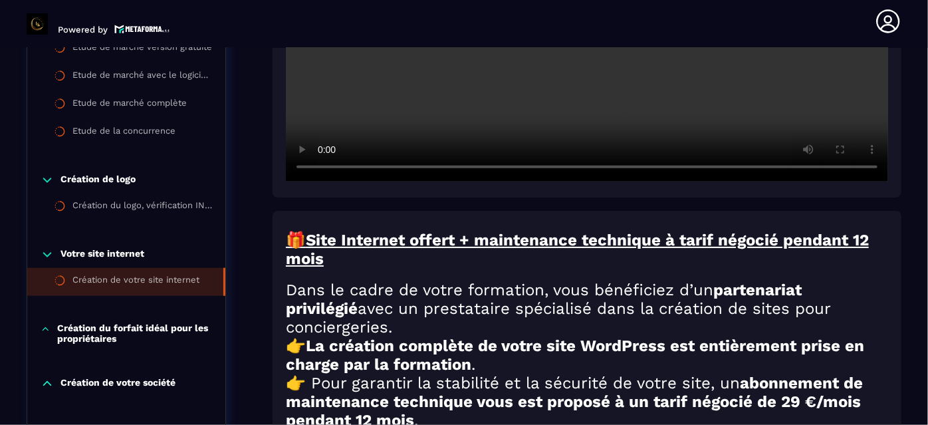
click at [350, 205] on div "Création de votre site internet 🎁 Site Internet offert + maintenance technique …" at bounding box center [586, 275] width 629 height 1198
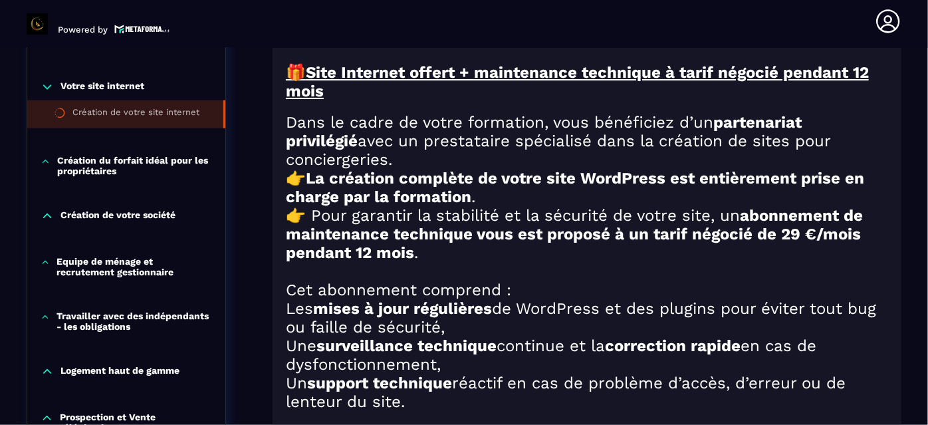
scroll to position [692, 0]
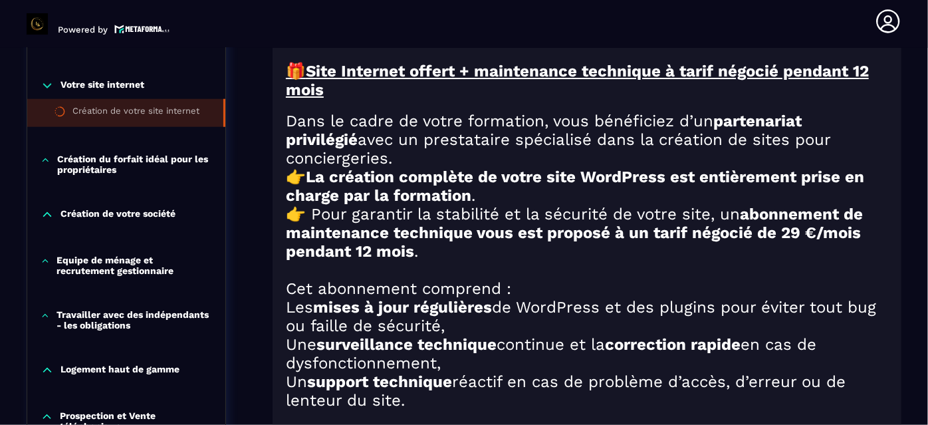
click at [350, 205] on strong "La création complète de votre site WordPress est entièrement prise en charge pa…" at bounding box center [575, 185] width 578 height 37
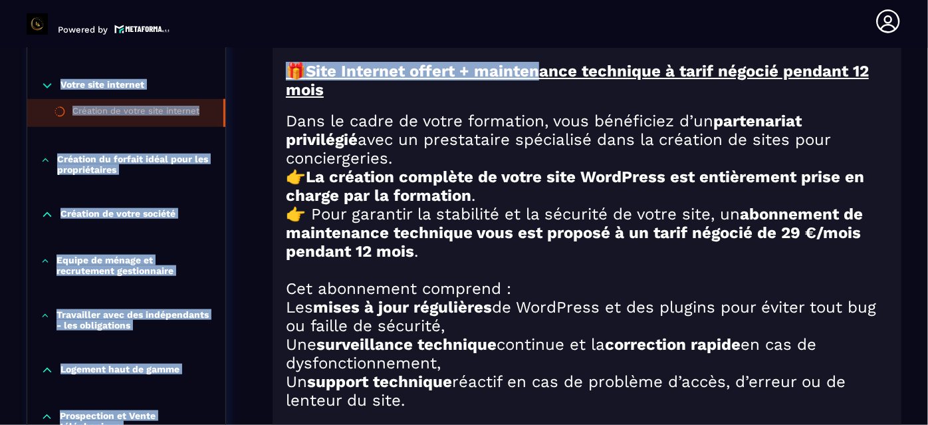
scroll to position [667, 0]
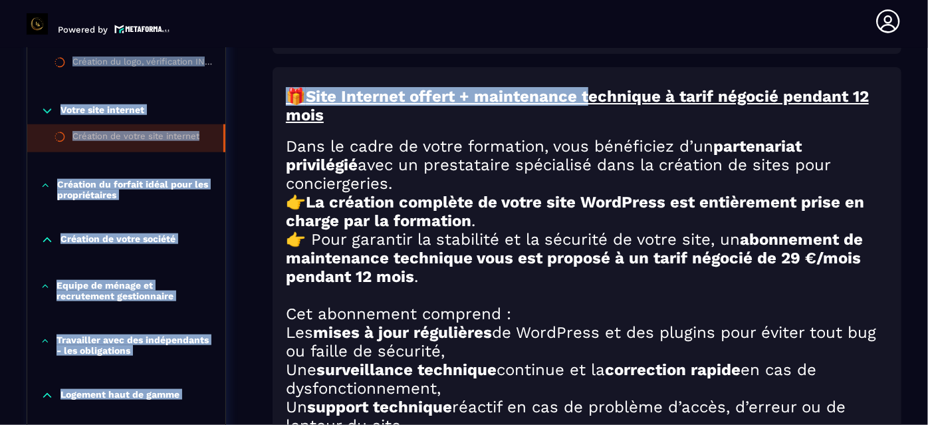
drag, startPoint x: 543, startPoint y: 42, endPoint x: 597, endPoint y: 71, distance: 61.3
click at [597, 71] on main "Powered by [PERSON_NAME] [PERSON_NAME][EMAIL_ADDRESS][DOMAIN_NAME] Formations Q…" at bounding box center [464, 212] width 928 height 425
click at [586, 58] on div "Création de votre site internet 🎁 Site Internet offert + maintenance technique …" at bounding box center [586, 131] width 629 height 1198
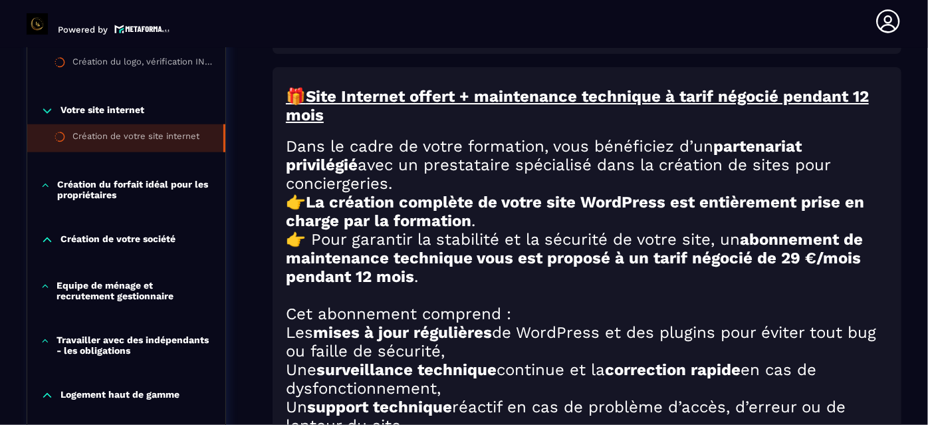
click at [616, 61] on div "Création de votre site internet 🎁 Site Internet offert + maintenance technique …" at bounding box center [586, 131] width 629 height 1198
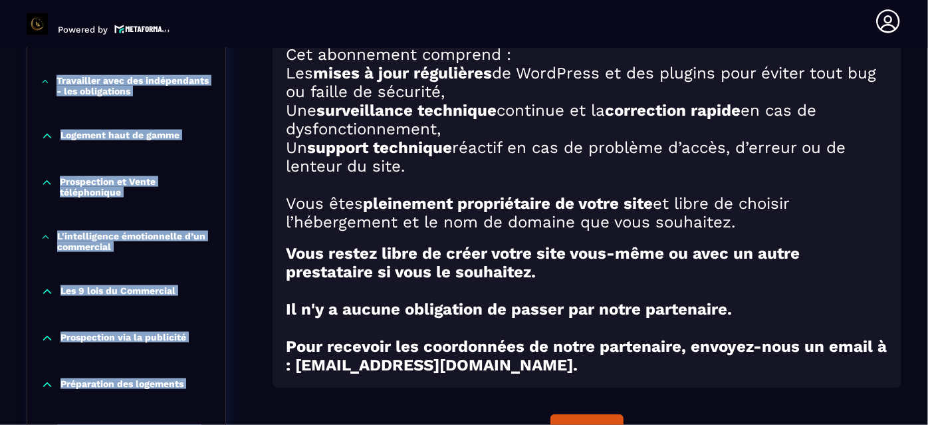
scroll to position [829, 0]
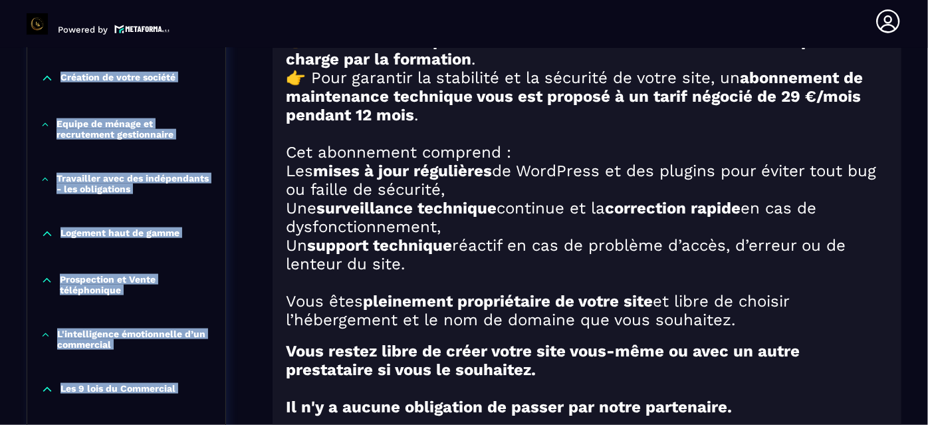
drag, startPoint x: 286, startPoint y: 100, endPoint x: 572, endPoint y: 277, distance: 336.9
click at [572, 277] on div "🎁 Site Internet offert + maintenance technique à tarif négocié pendant 12 mois …" at bounding box center [587, 199] width 602 height 546
click at [629, 143] on h2 at bounding box center [587, 133] width 602 height 19
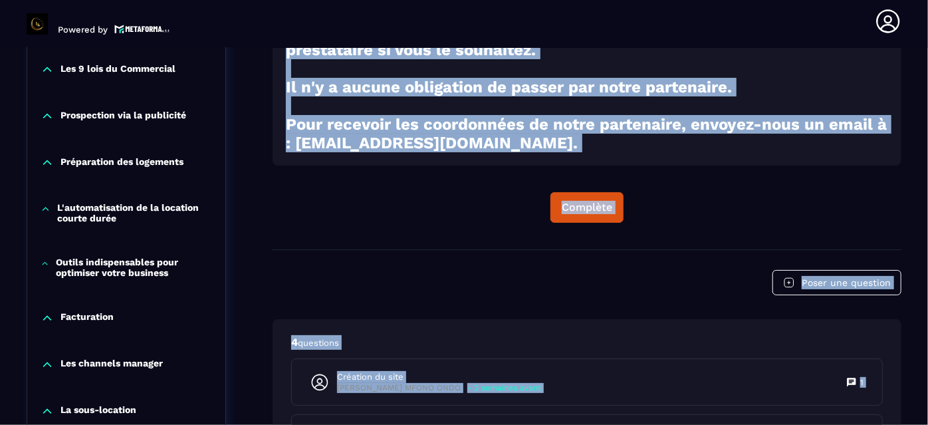
scroll to position [1160, 0]
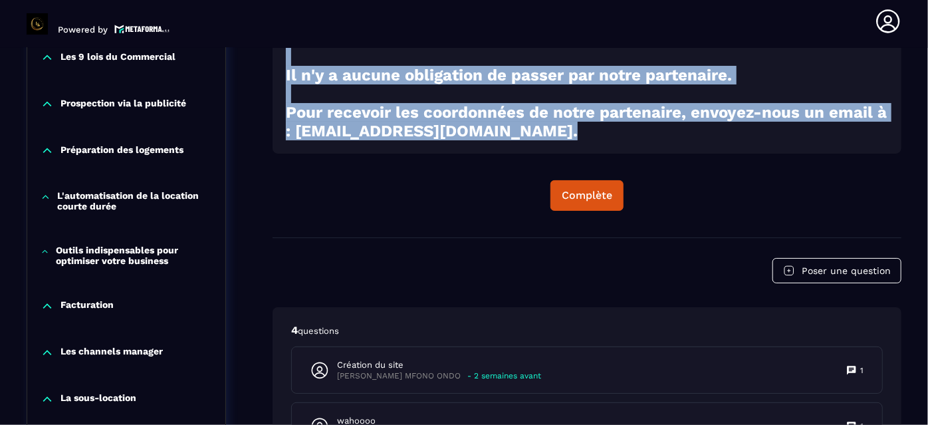
drag, startPoint x: 285, startPoint y: 103, endPoint x: 552, endPoint y: 171, distance: 275.6
click at [705, 136] on h2 "Pour recevoir les coordonnées de notre partenaire, envoyez-nous un email à : [E…" at bounding box center [587, 121] width 602 height 37
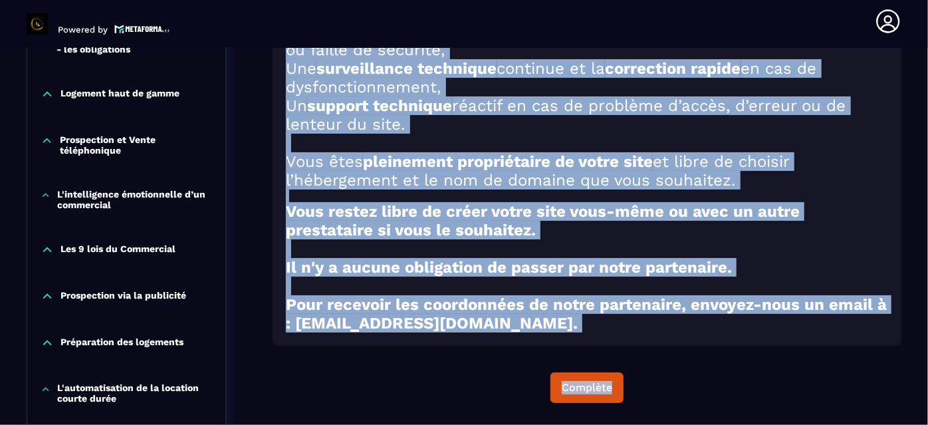
scroll to position [1017, 0]
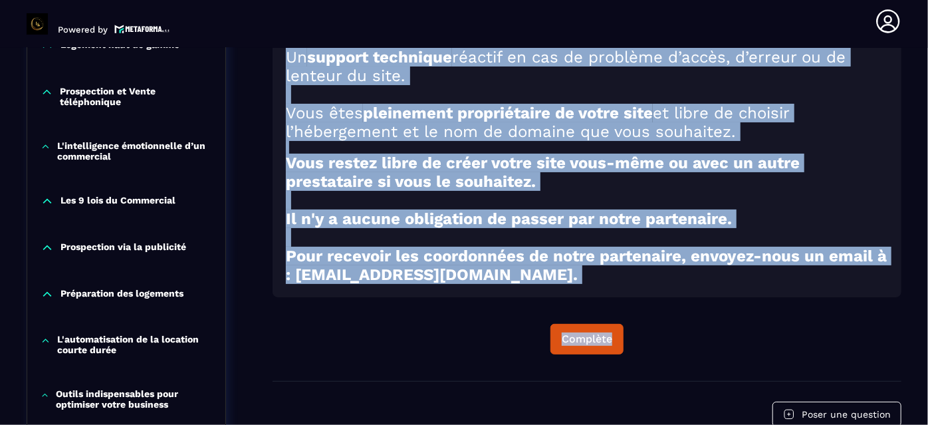
drag, startPoint x: 287, startPoint y: 85, endPoint x: 631, endPoint y: 300, distance: 406.1
click at [631, 297] on div "🎁 Site Internet offert + maintenance technique à tarif négocié pendant 12 mois …" at bounding box center [586, 8] width 629 height 580
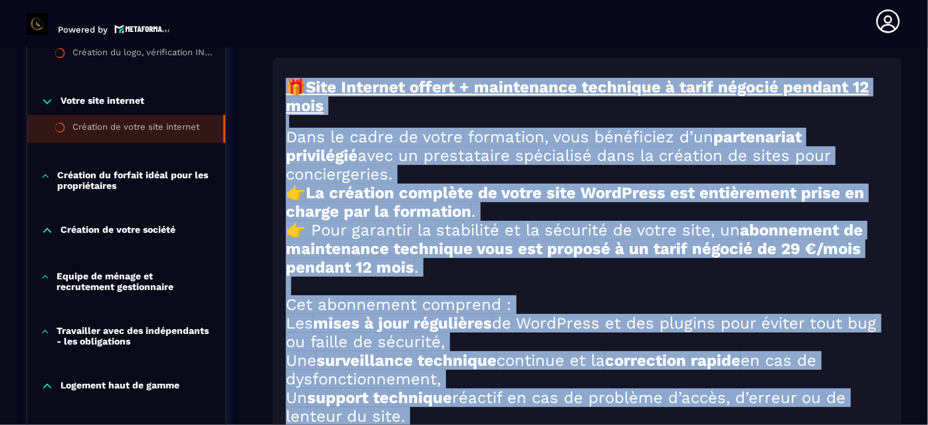
scroll to position [679, 0]
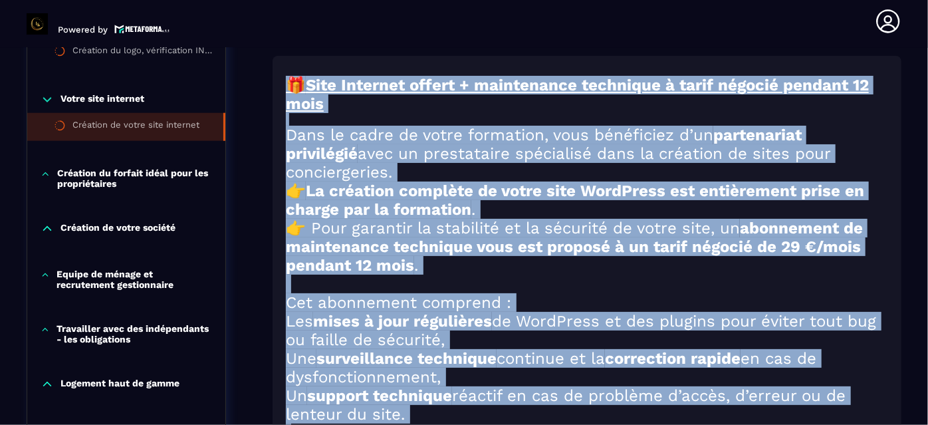
click at [543, 285] on h2 at bounding box center [587, 283] width 602 height 19
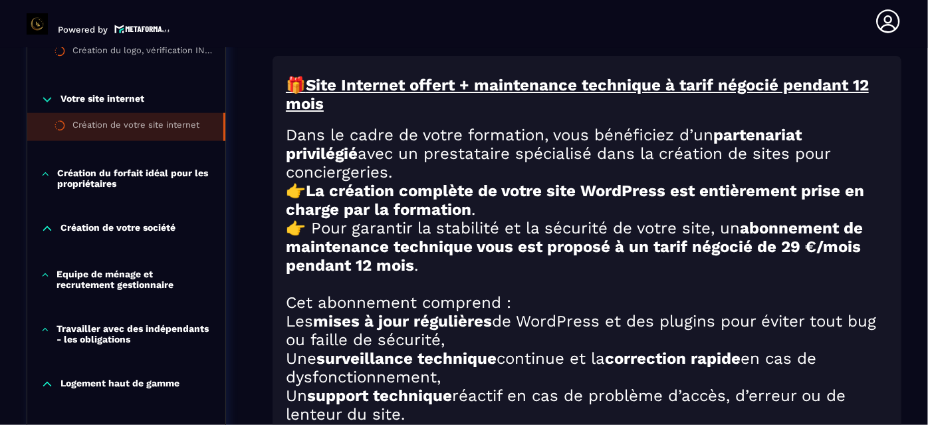
click at [100, 167] on p "Création du forfait idéal pour les propriétaires" at bounding box center [134, 177] width 155 height 21
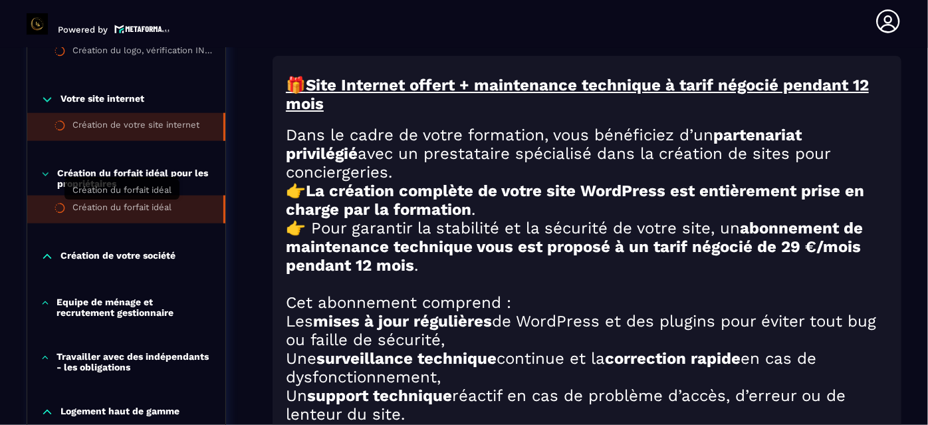
click at [124, 210] on div "Création du forfait idéal" at bounding box center [121, 209] width 99 height 15
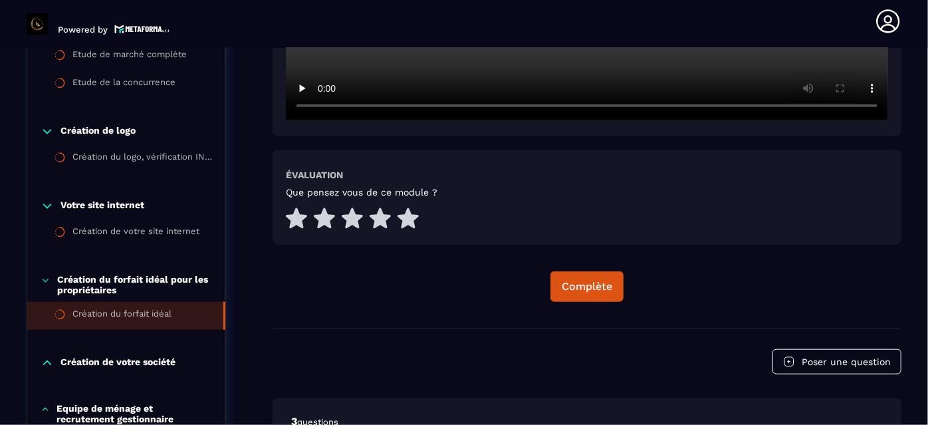
scroll to position [596, 0]
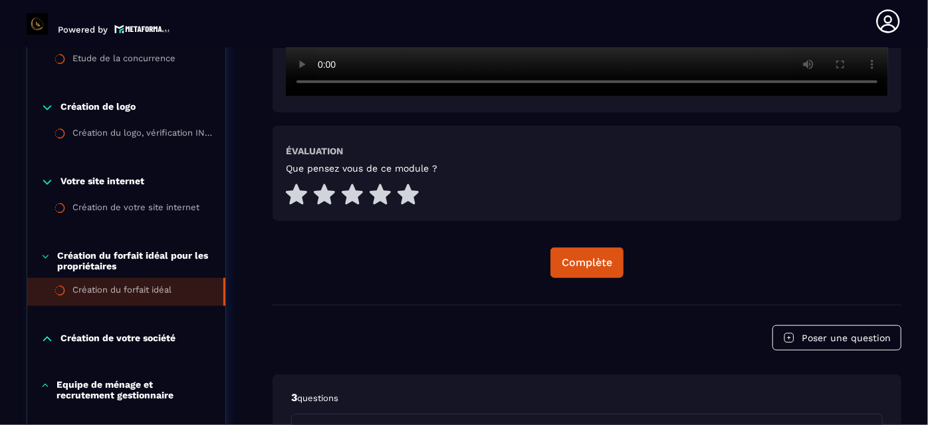
click at [580, 185] on div "Que pensez vous de ce module ?" at bounding box center [587, 185] width 602 height 45
click at [140, 339] on p "Création de votre société" at bounding box center [117, 338] width 115 height 13
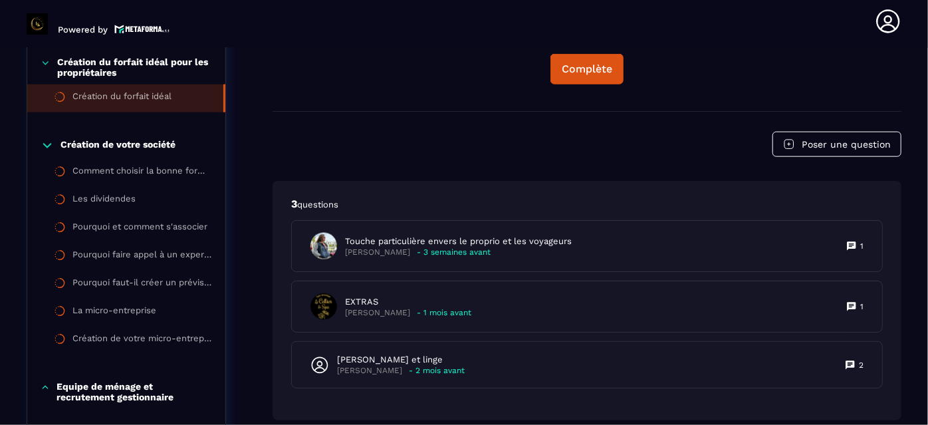
scroll to position [813, 0]
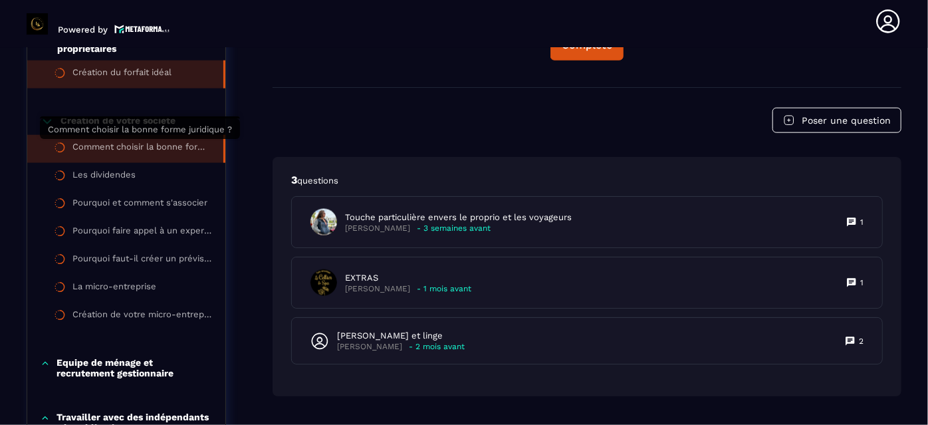
click at [169, 145] on div "Comment choisir la bonne forme juridique ?" at bounding box center [141, 149] width 138 height 15
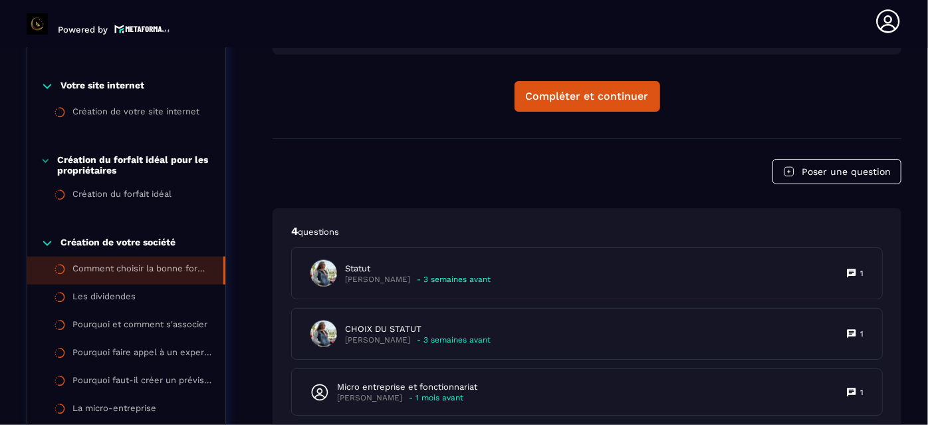
scroll to position [692, 0]
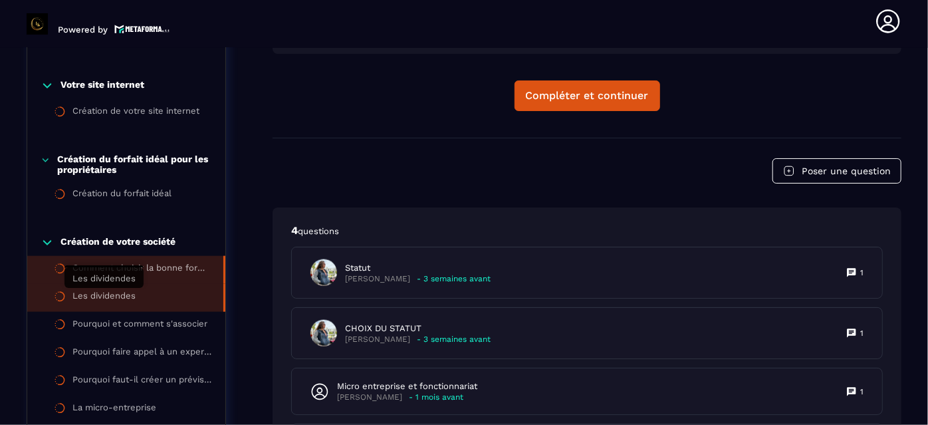
click at [99, 298] on div "Les dividendes" at bounding box center [103, 297] width 63 height 15
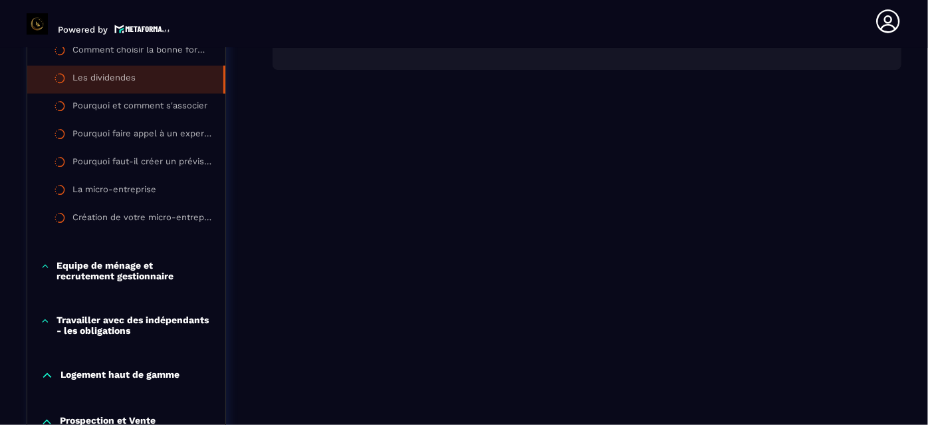
scroll to position [886, 0]
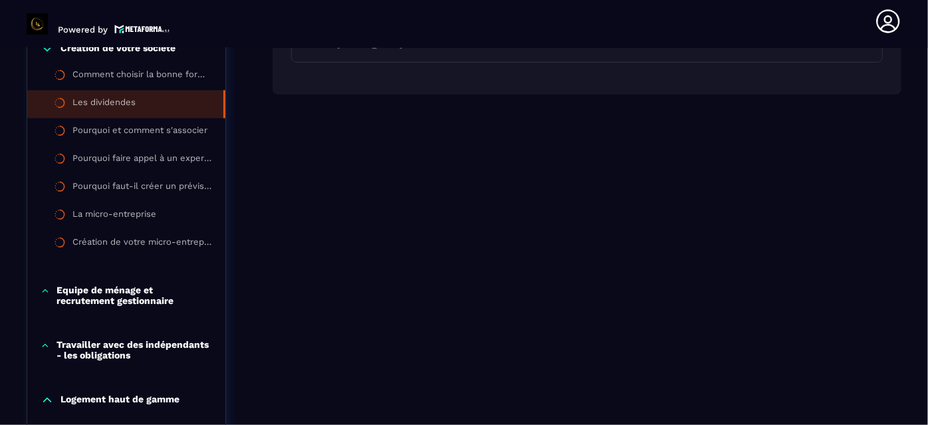
click at [99, 298] on p "Equipe de ménage et recrutement gestionnaire" at bounding box center [134, 294] width 156 height 21
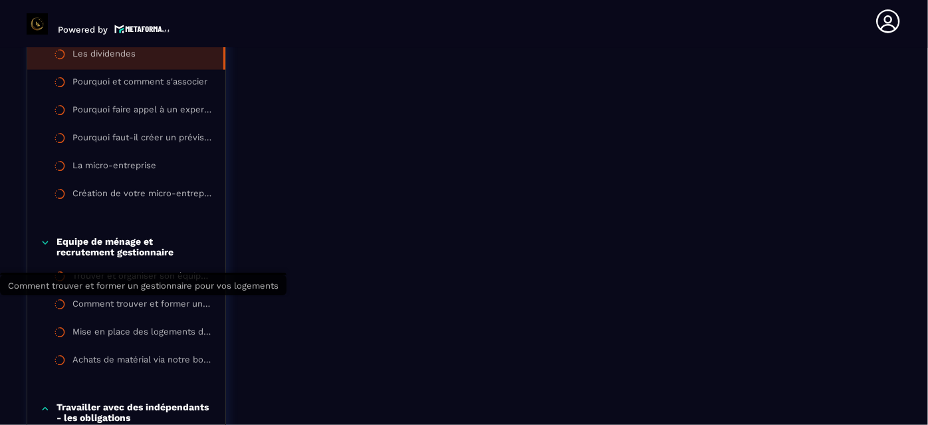
scroll to position [958, 0]
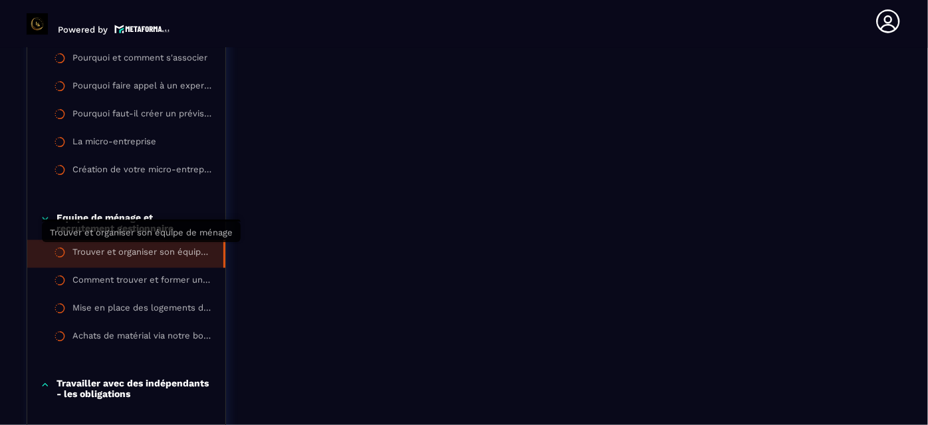
click at [160, 252] on div "Trouver et organiser son équipe de ménage" at bounding box center [141, 254] width 138 height 15
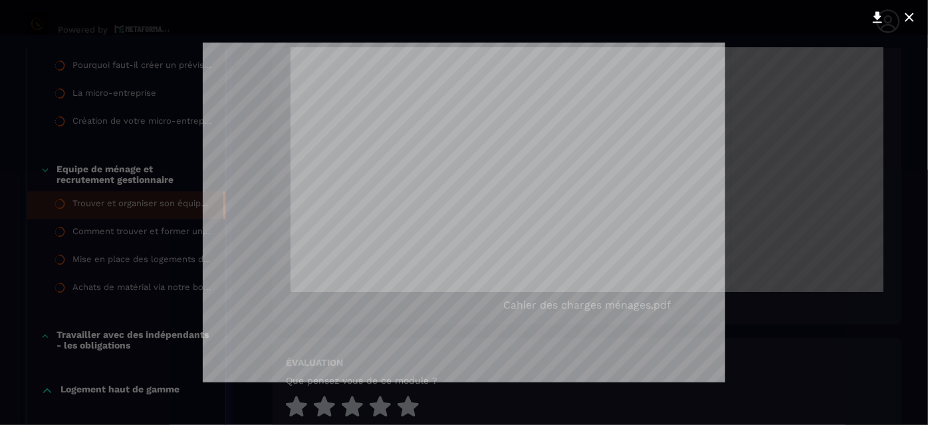
scroll to position [1095, 0]
click at [913, 17] on icon at bounding box center [909, 17] width 16 height 16
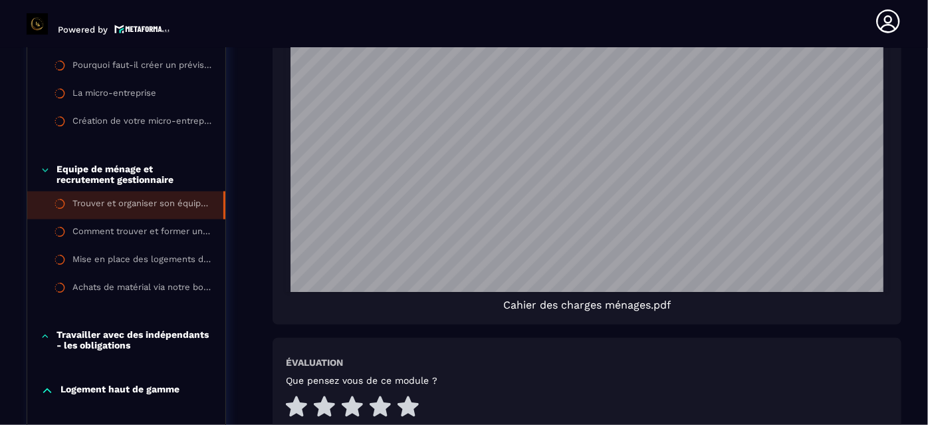
click at [629, 21] on header "Powered by [PERSON_NAME] [PERSON_NAME][EMAIL_ADDRESS][DOMAIN_NAME] Formations Q…" at bounding box center [464, 21] width 928 height 53
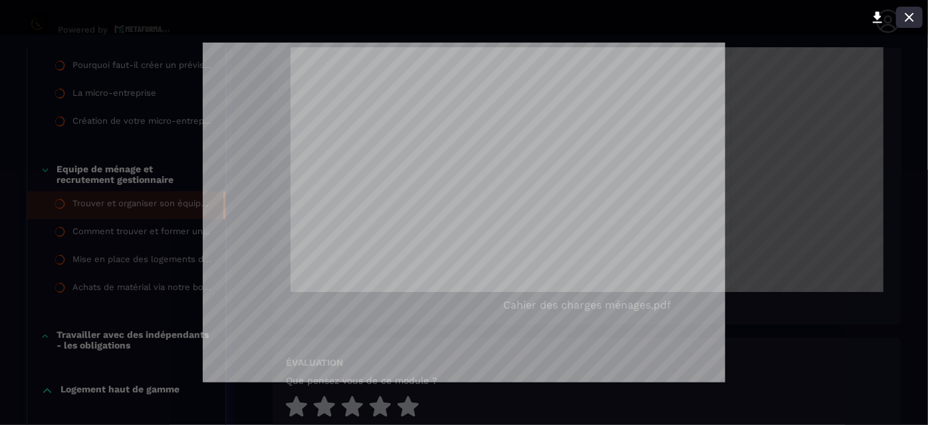
click at [908, 20] on icon at bounding box center [909, 17] width 16 height 16
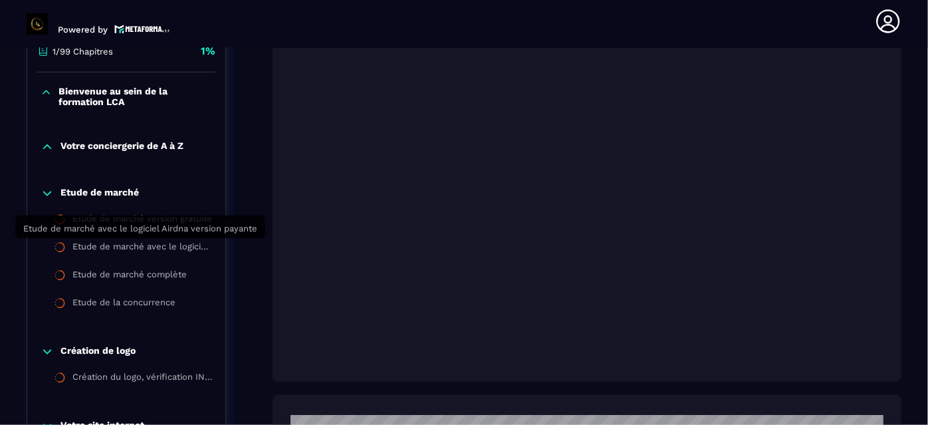
scroll to position [354, 0]
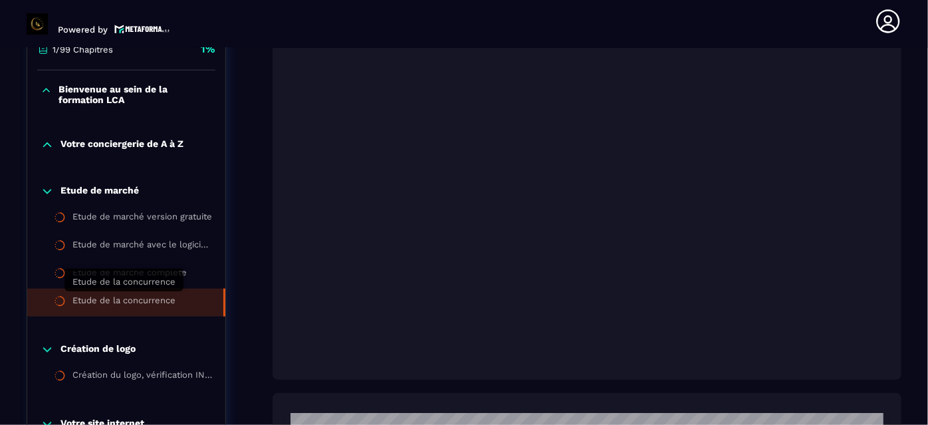
click at [154, 298] on div "Etude de la concurrence" at bounding box center [123, 302] width 103 height 15
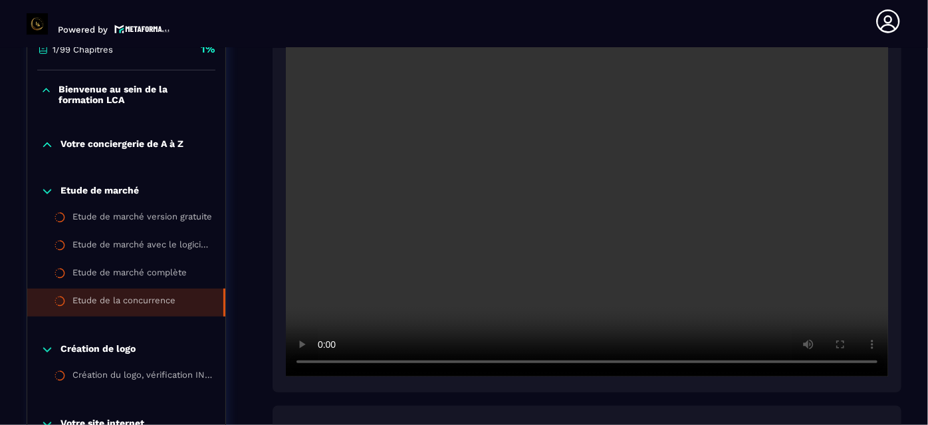
scroll to position [379, 0]
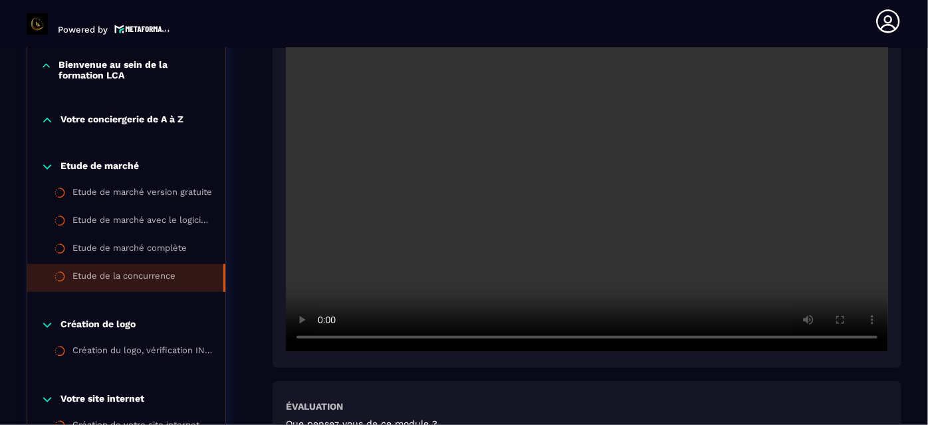
click at [905, 79] on section "Formations Questions Communauté Événements Formations / La conciergerie 100% au…" at bounding box center [464, 236] width 928 height 377
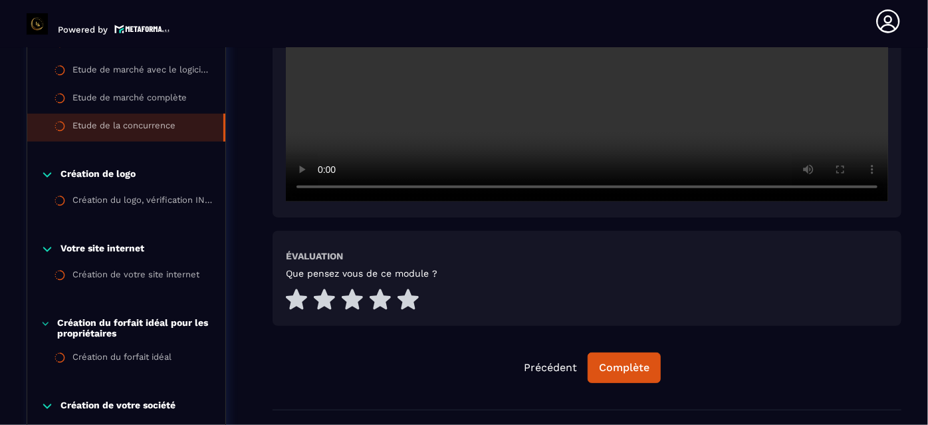
scroll to position [548, 0]
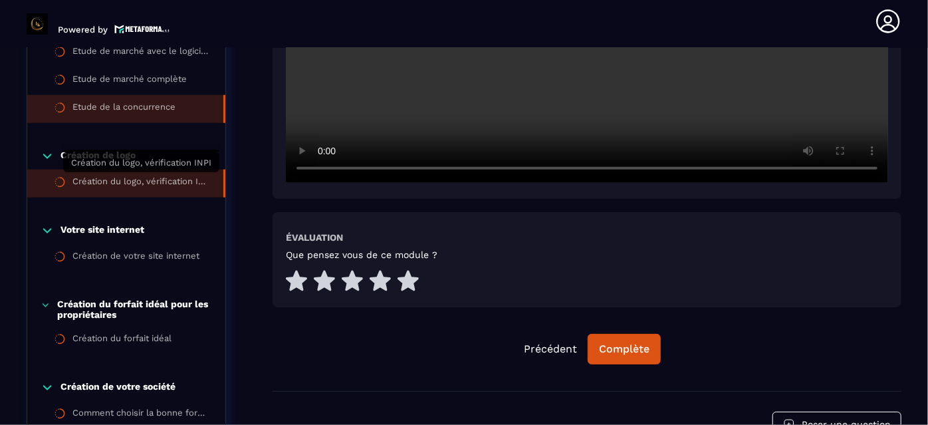
click at [123, 183] on div "Création du logo, vérification INPI" at bounding box center [141, 183] width 138 height 15
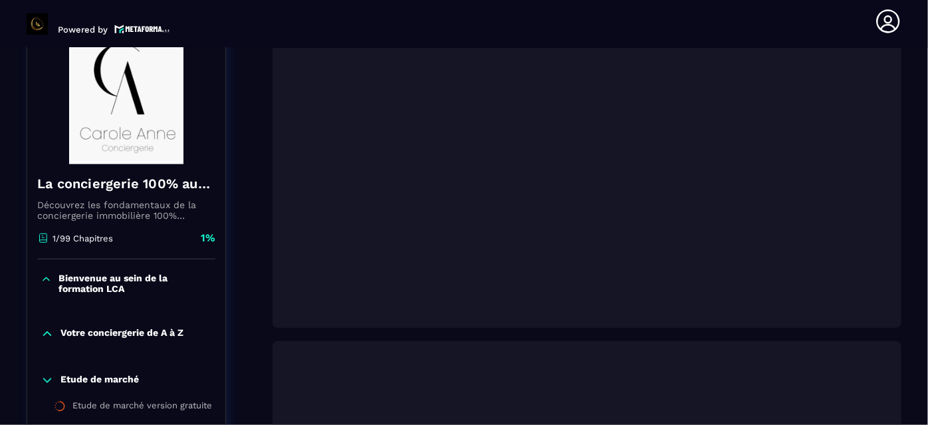
scroll to position [306, 0]
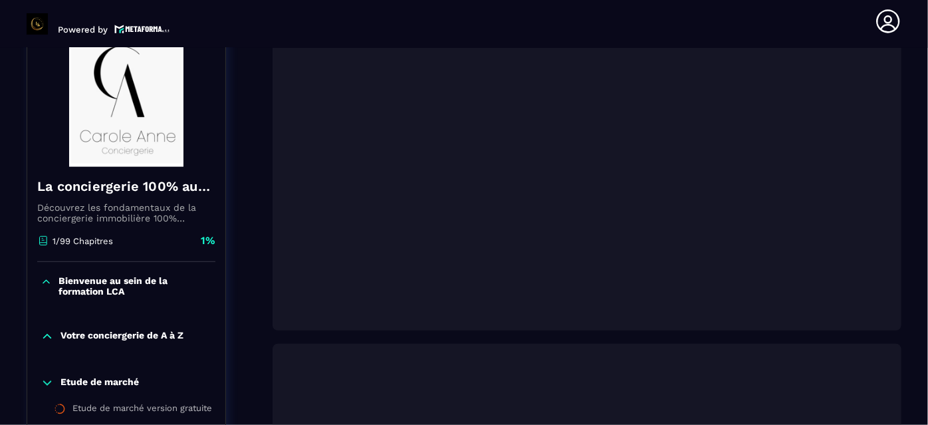
click at [157, 275] on p "Bienvenue au sein de la formation LCA" at bounding box center [135, 285] width 154 height 21
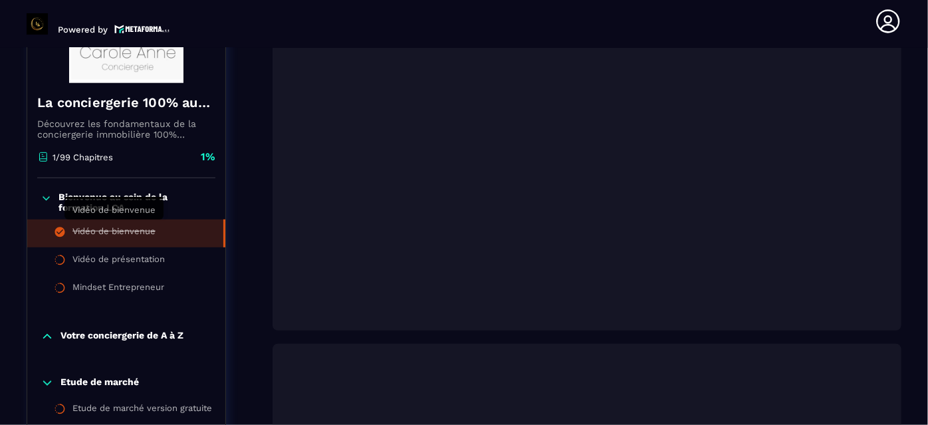
click at [140, 226] on div "Vidéo de bienvenue" at bounding box center [113, 233] width 83 height 15
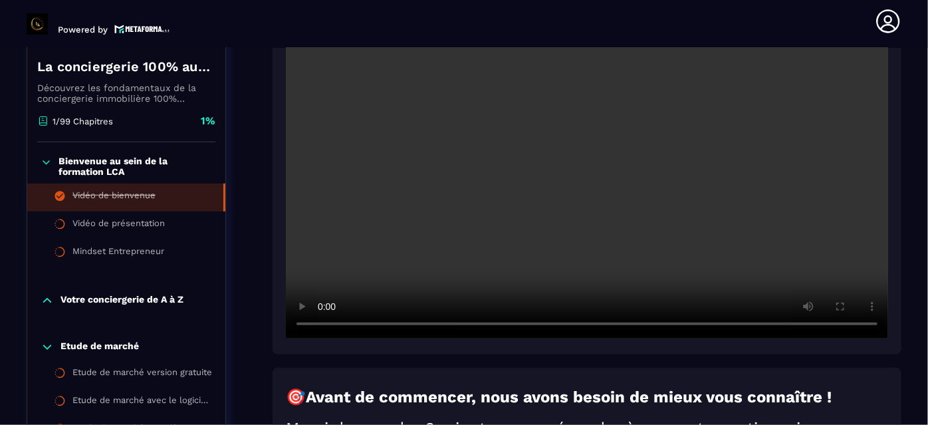
scroll to position [282, 0]
click at [903, 119] on section "Formations Questions Communauté Événements Formations / La conciergerie 100% au…" at bounding box center [464, 236] width 928 height 377
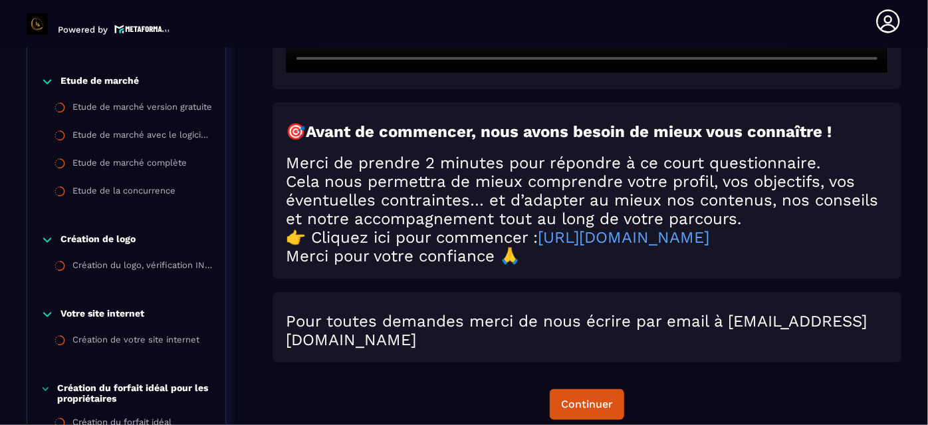
scroll to position [572, 0]
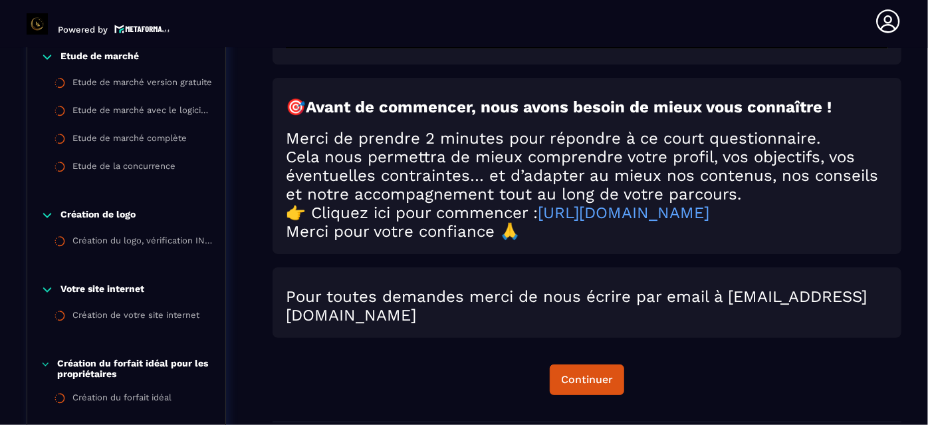
drag, startPoint x: 290, startPoint y: 108, endPoint x: 641, endPoint y: 342, distance: 421.7
click at [641, 342] on div "🎯 Avant de commencer, nous avons besoin de mieux vous connaître ! Merci de pren…" at bounding box center [586, 24] width 629 height 794
click at [641, 338] on div "Pour toutes demandes merci de nous écrire par email à [EMAIL_ADDRESS][DOMAIN_NA…" at bounding box center [586, 302] width 629 height 70
drag, startPoint x: 287, startPoint y: 106, endPoint x: 627, endPoint y: 330, distance: 407.4
click at [627, 330] on div "🎯 Avant de commencer, nous avons besoin de mieux vous connaître ! Merci de pren…" at bounding box center [586, 24] width 629 height 794
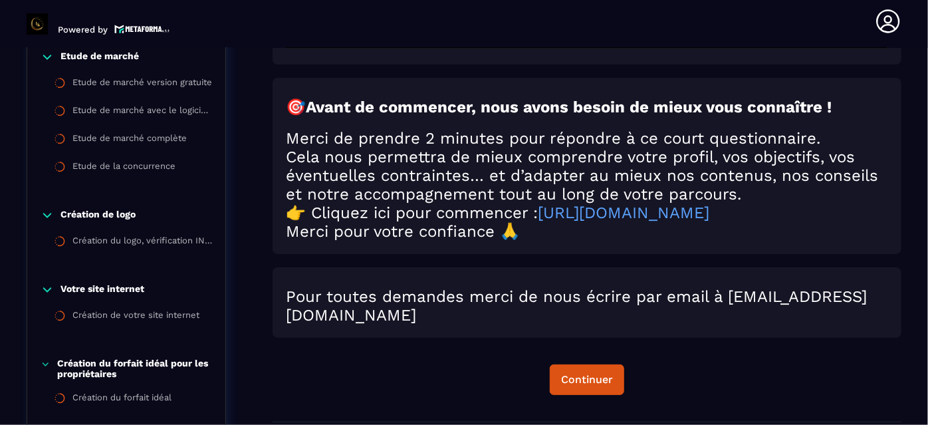
click at [839, 310] on h2 "Pour toutes demandes merci de nous écrire par email à [EMAIL_ADDRESS][DOMAIN_NA…" at bounding box center [587, 305] width 602 height 37
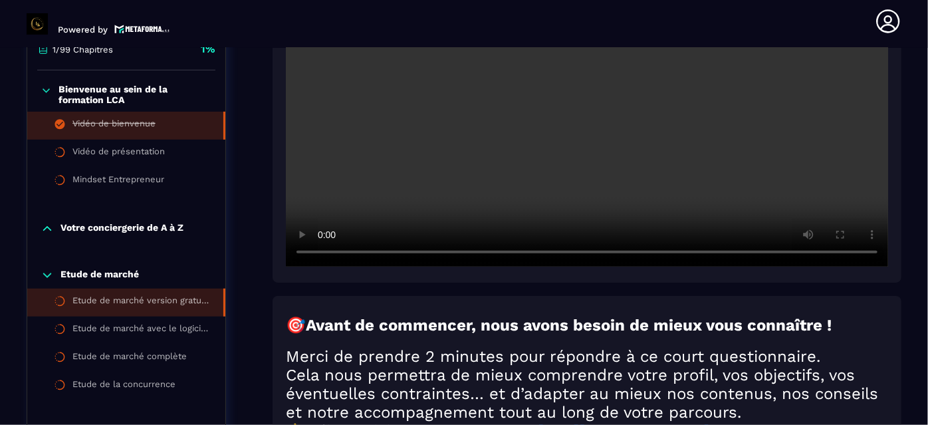
scroll to position [330, 0]
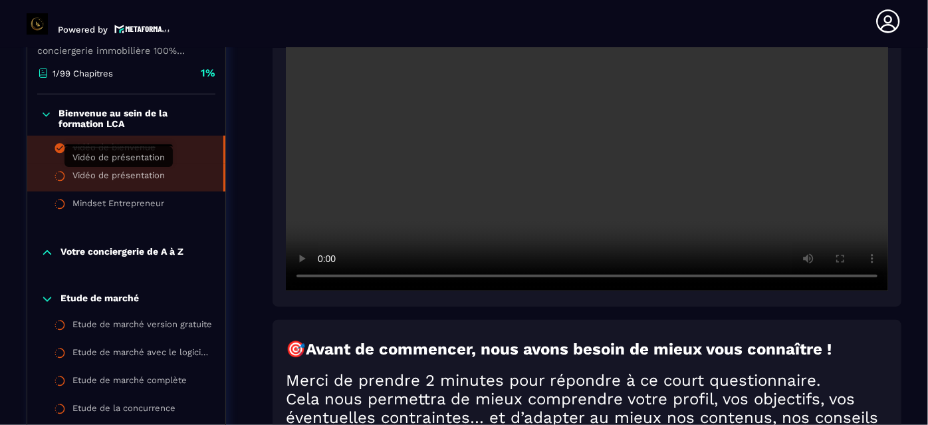
click at [150, 178] on div "Vidéo de présentation" at bounding box center [118, 177] width 92 height 15
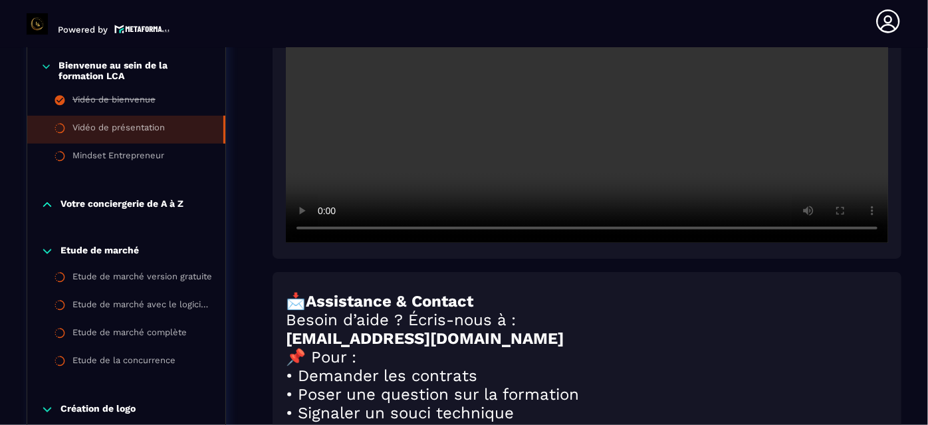
scroll to position [379, 0]
click at [912, 131] on section "Formations Questions Communauté Événements Formations / La conciergerie 100% au…" at bounding box center [464, 236] width 928 height 377
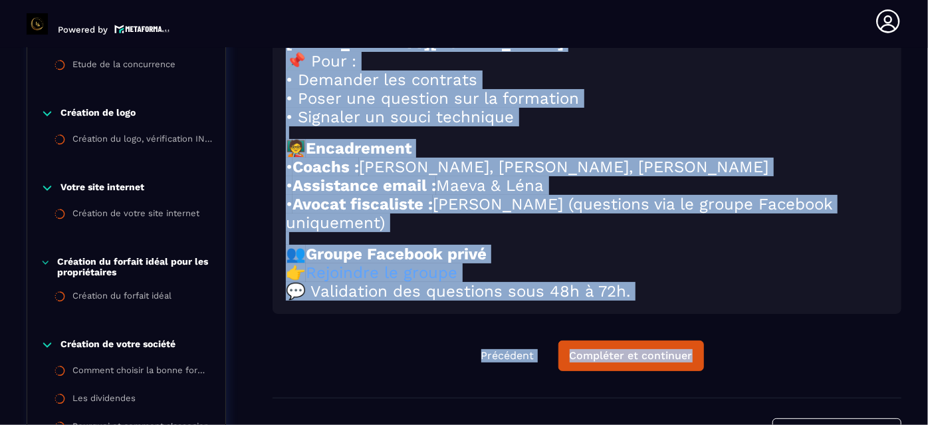
scroll to position [716, 0]
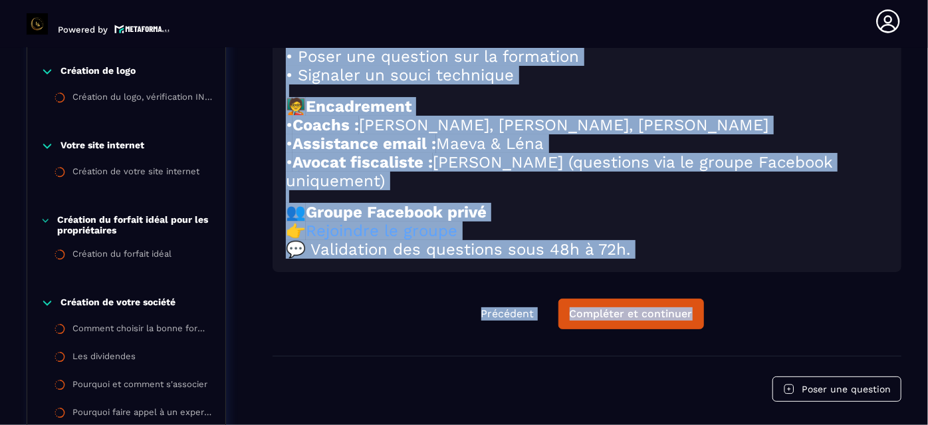
drag, startPoint x: 280, startPoint y: 78, endPoint x: 719, endPoint y: 282, distance: 484.0
click at [719, 272] on div "📩 Assistance & Contact Besoin d’aide ? Écris-nous à : [EMAIL_ADDRESS][DOMAIN_NA…" at bounding box center [586, 103] width 629 height 338
click at [783, 221] on h2 "👥 Groupe Facebook privé" at bounding box center [587, 212] width 602 height 19
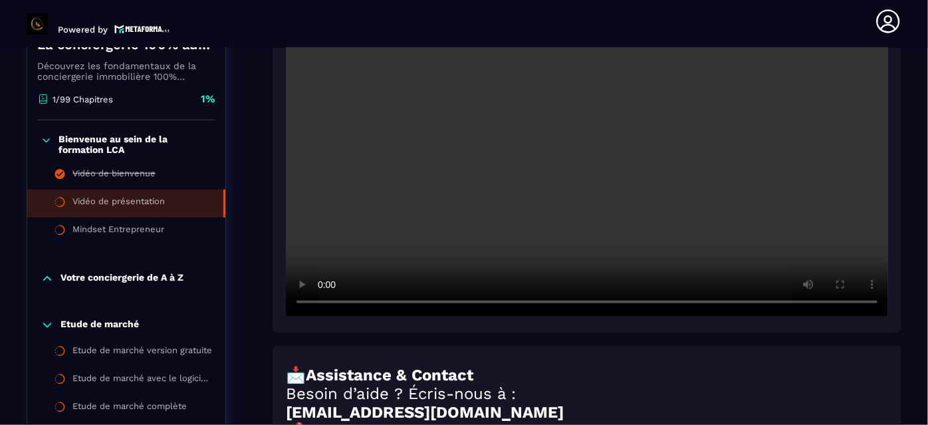
scroll to position [280, 0]
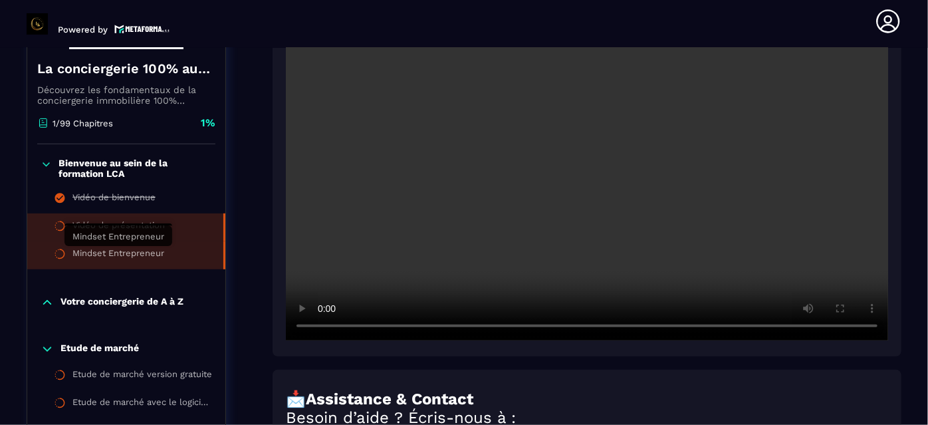
click at [122, 254] on div "Mindset Entrepreneur" at bounding box center [118, 255] width 92 height 15
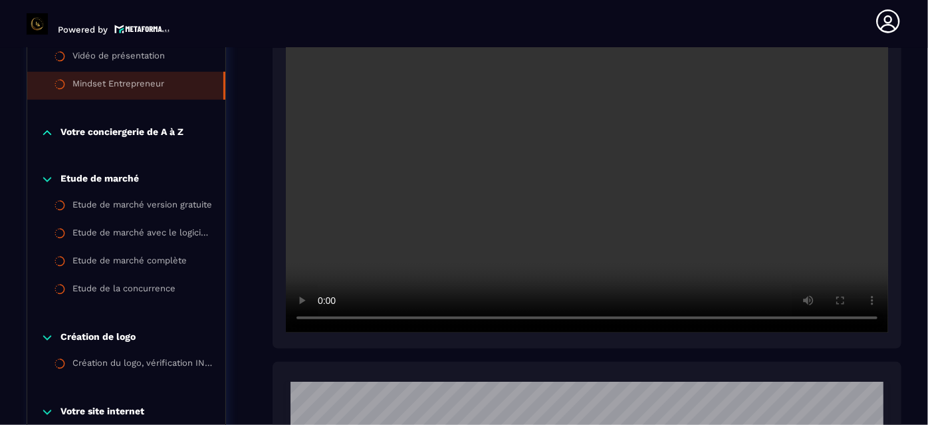
scroll to position [451, 0]
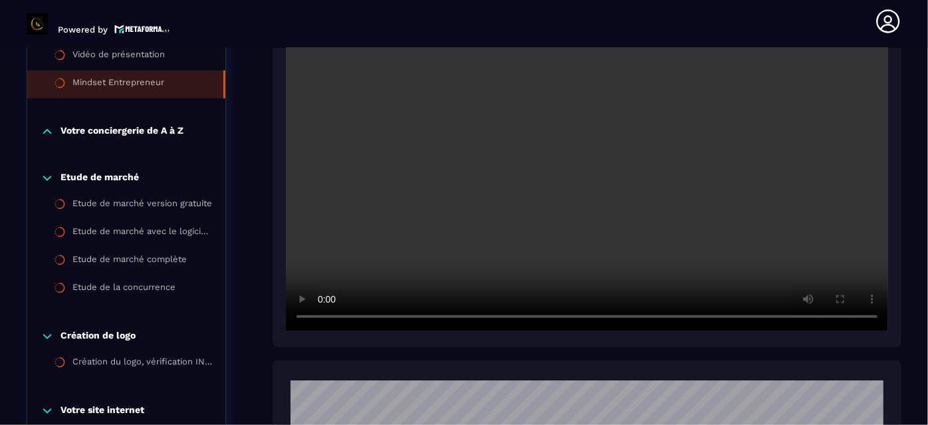
click at [146, 133] on p "Votre conciergerie de A à Z" at bounding box center [121, 131] width 123 height 13
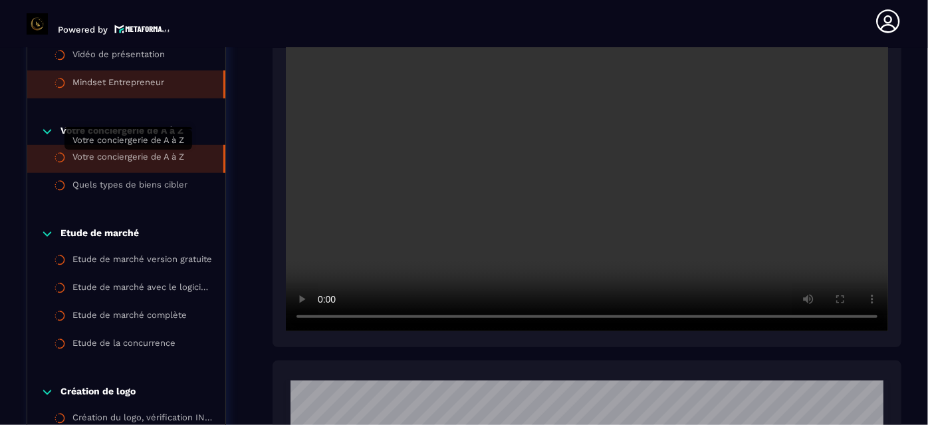
click at [114, 161] on div "Votre conciergerie de A à Z" at bounding box center [128, 159] width 112 height 15
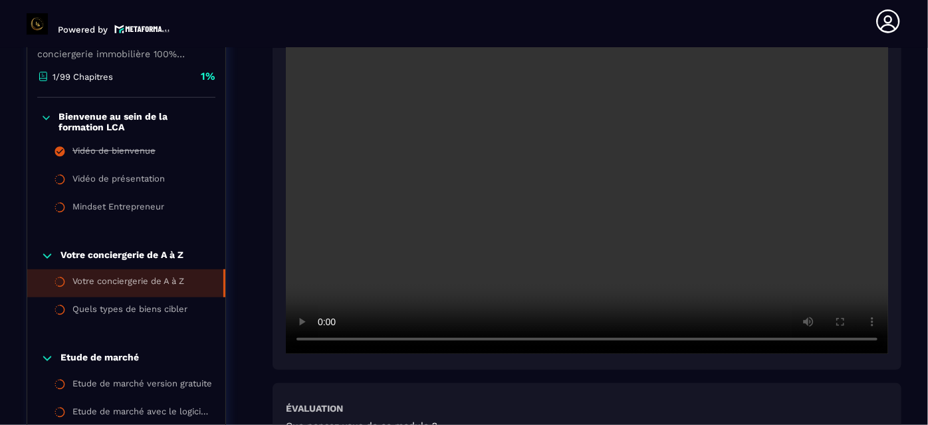
scroll to position [379, 0]
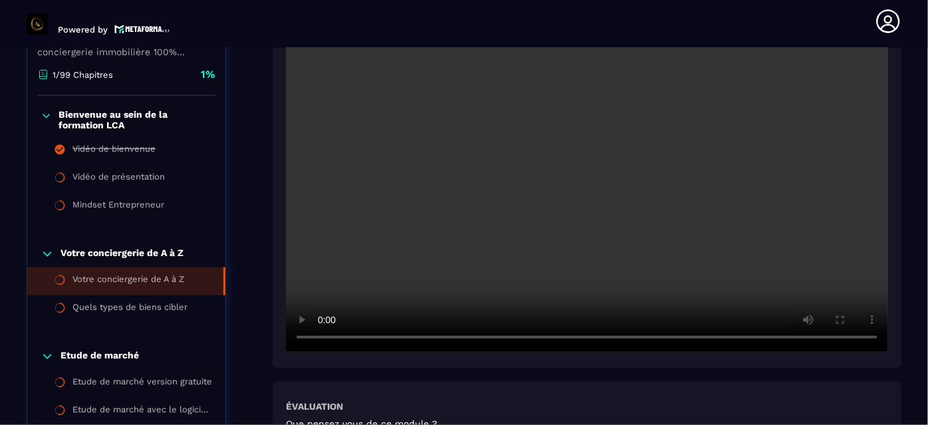
click at [877, 93] on video at bounding box center [587, 150] width 602 height 401
click at [883, 107] on video at bounding box center [587, 150] width 602 height 401
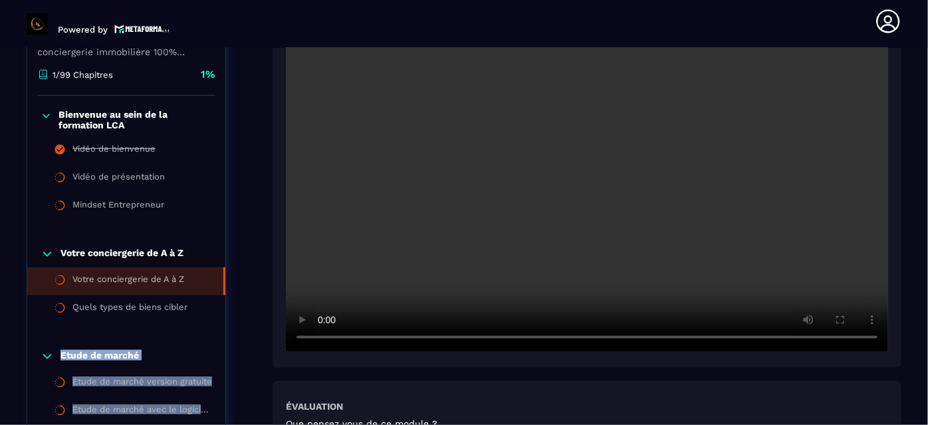
drag, startPoint x: 914, startPoint y: 126, endPoint x: 1, endPoint y: 286, distance: 927.7
click at [1, 286] on section "Formations Questions Communauté Événements Formations / La conciergerie 100% au…" at bounding box center [464, 236] width 928 height 377
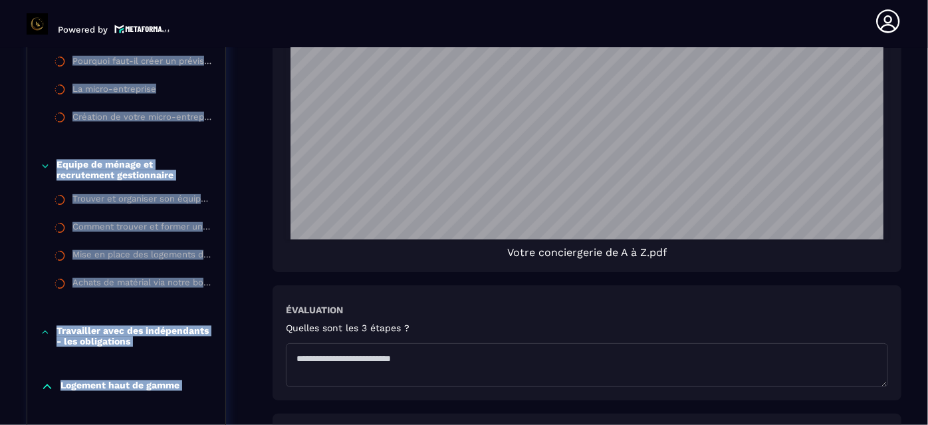
scroll to position [1176, 0]
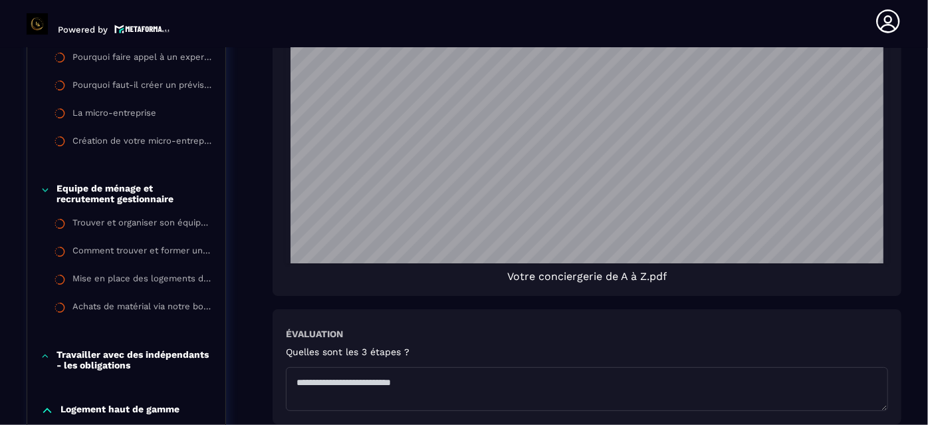
click at [914, 112] on section "Formations Questions Communauté Événements Formations / La conciergerie 100% au…" at bounding box center [464, 236] width 928 height 377
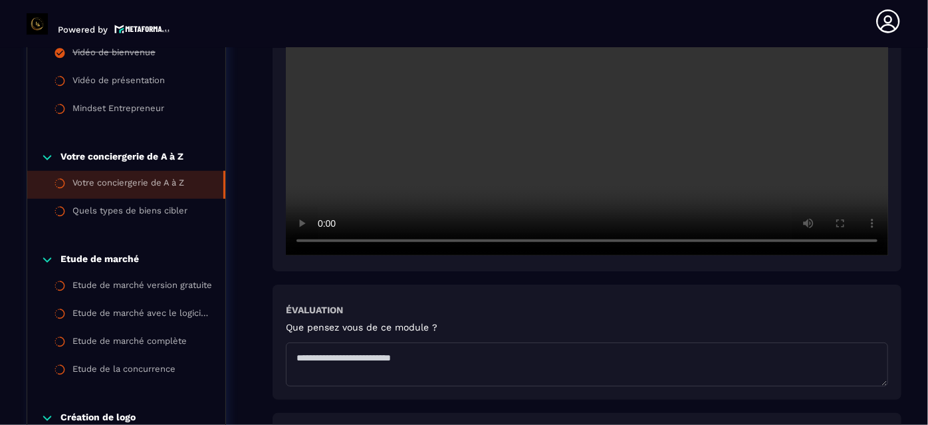
scroll to position [451, 0]
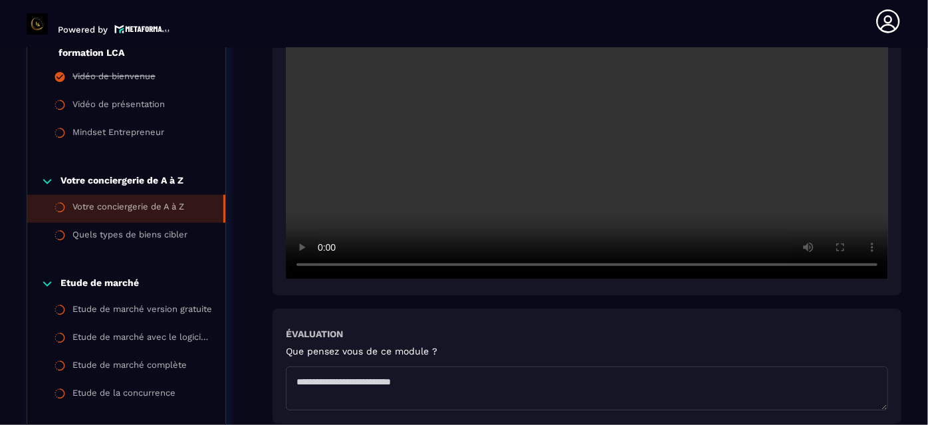
click at [909, 245] on section "Formations Questions Communauté Événements Formations / La conciergerie 100% au…" at bounding box center [464, 236] width 928 height 377
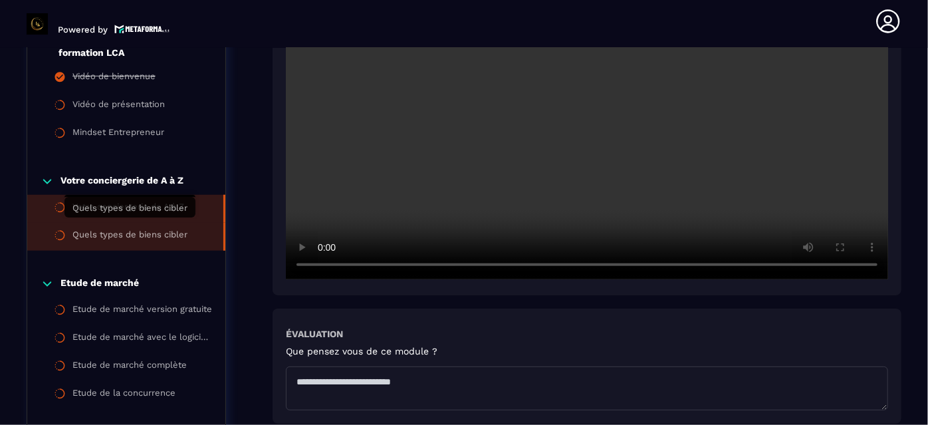
click at [168, 229] on div "Quels types de biens cibler" at bounding box center [129, 236] width 115 height 15
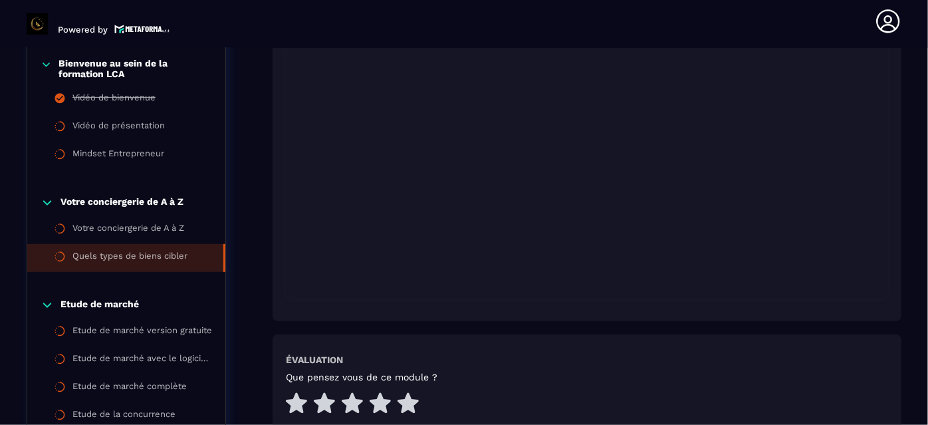
scroll to position [379, 0]
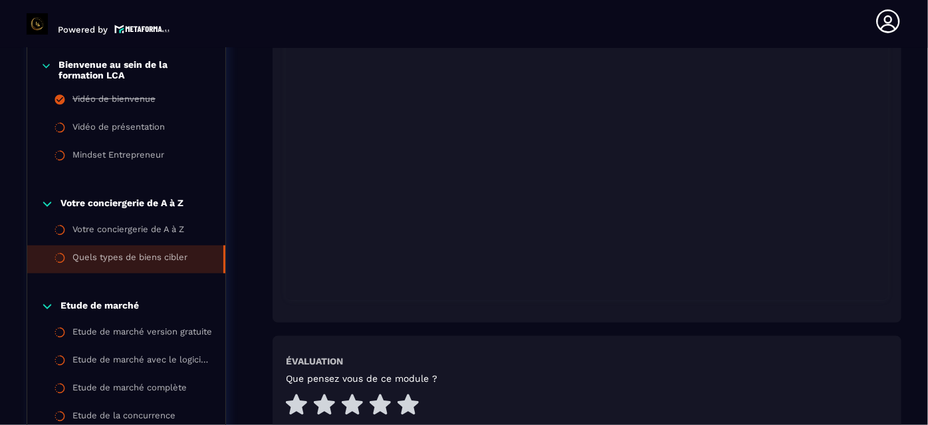
click at [912, 221] on section "Formations Questions Communauté Événements Formations / La conciergerie 100% au…" at bounding box center [464, 236] width 928 height 377
click at [910, 136] on section "Formations Questions Communauté Événements Formations / La conciergerie 100% au…" at bounding box center [464, 236] width 928 height 377
click at [106, 310] on p "Etude de marché" at bounding box center [99, 306] width 78 height 13
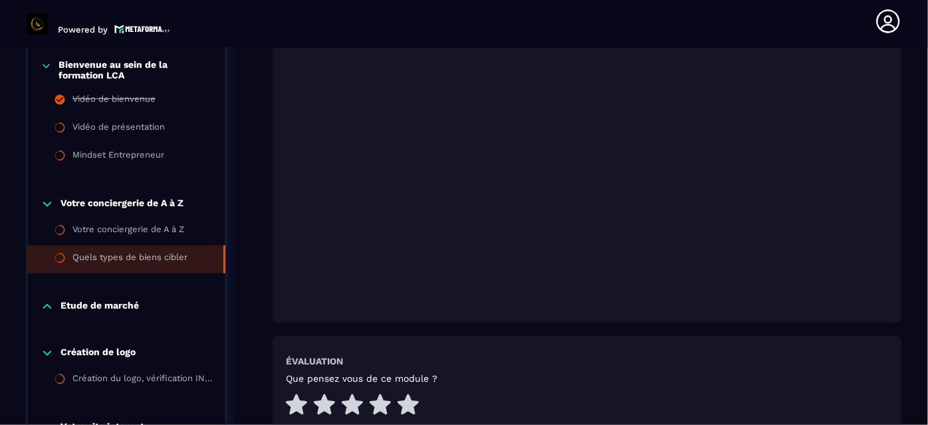
click at [122, 304] on p "Etude de marché" at bounding box center [99, 306] width 78 height 13
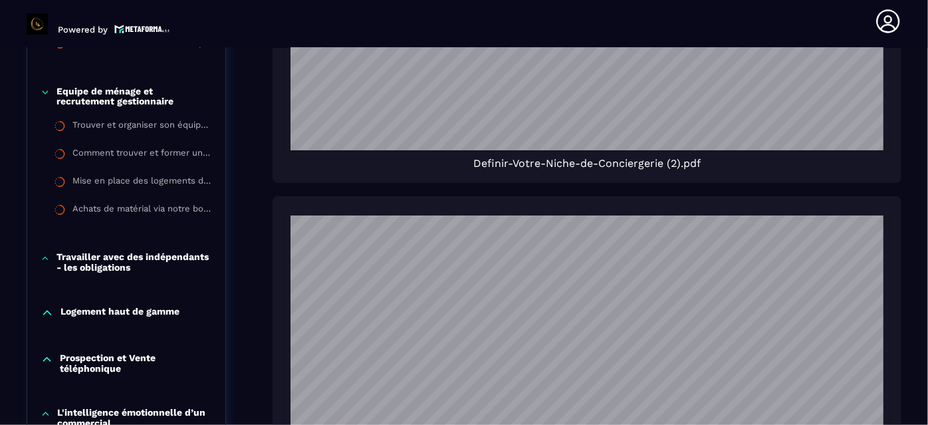
scroll to position [1200, 0]
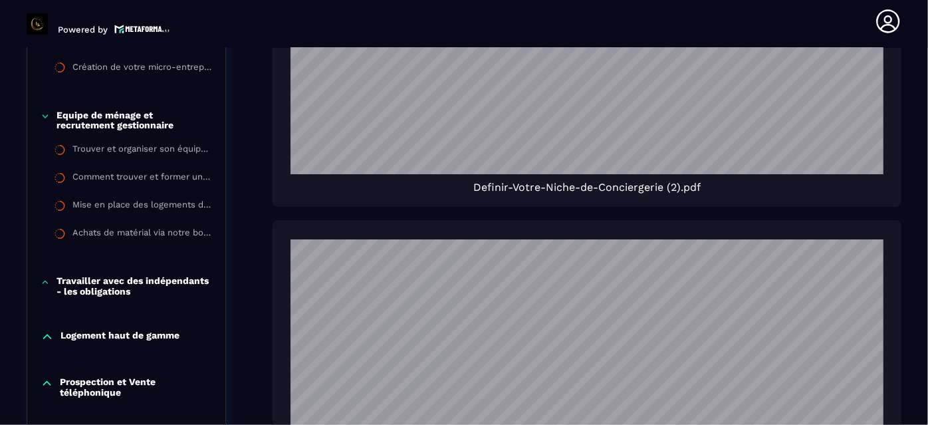
click at [257, 326] on div "La conciergerie 100% automatisée Découvrez les fondamentaux de la conciergerie …" at bounding box center [464, 103] width 875 height 2234
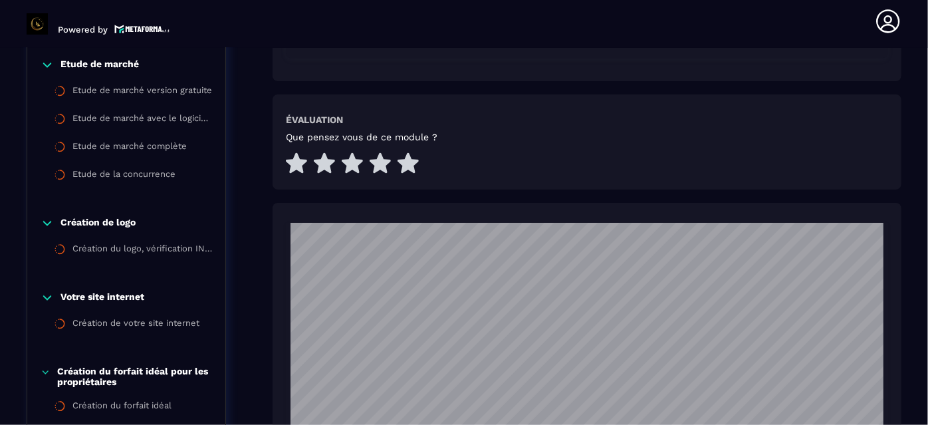
scroll to position [596, 0]
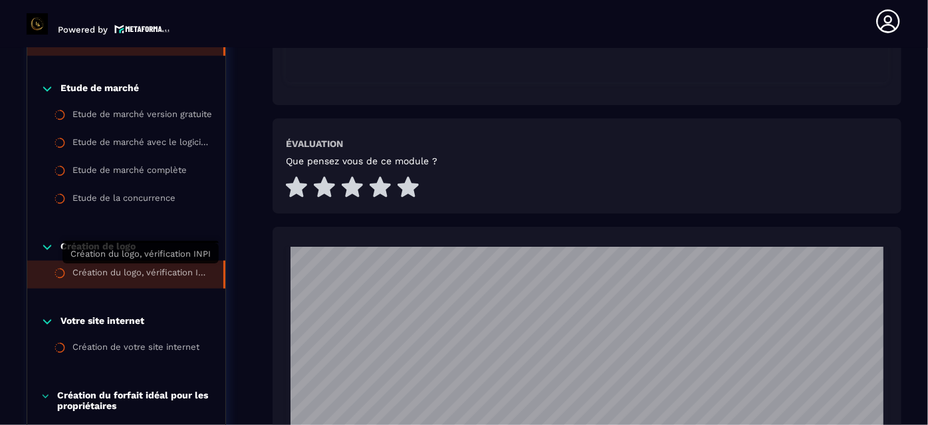
click at [133, 270] on div "Création du logo, vérification INPI" at bounding box center [141, 274] width 138 height 15
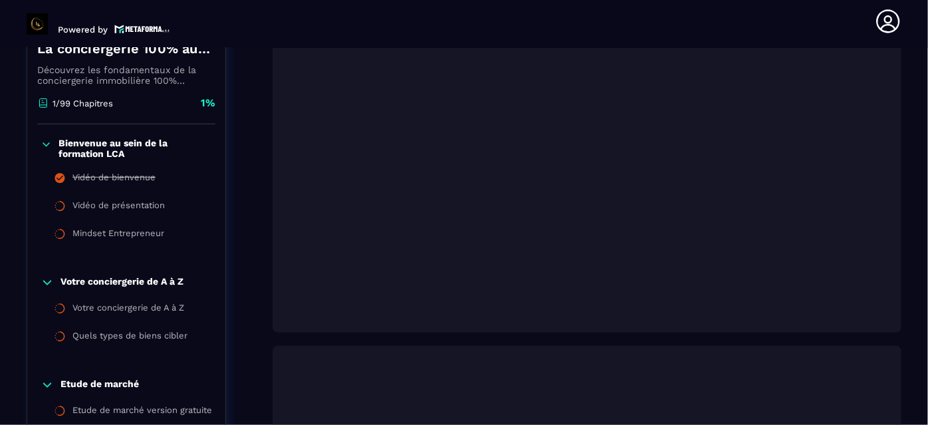
scroll to position [306, 0]
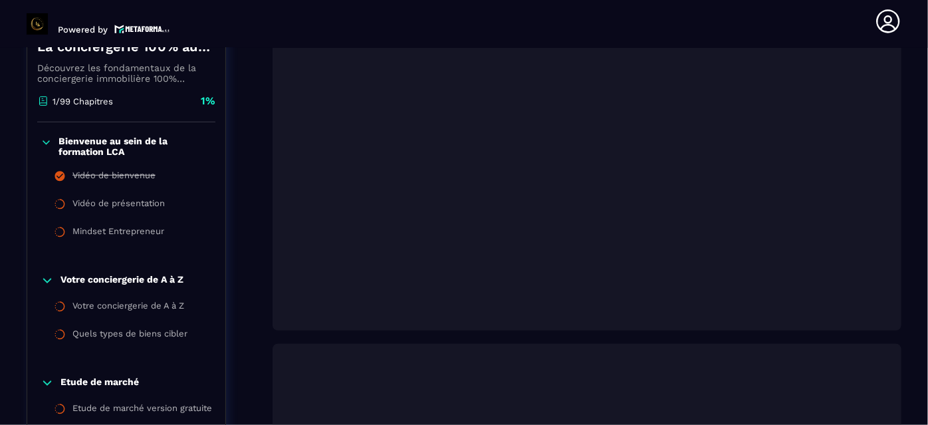
click at [908, 225] on section "Formations Questions Communauté Événements Formations / La conciergerie 100% au…" at bounding box center [464, 236] width 928 height 377
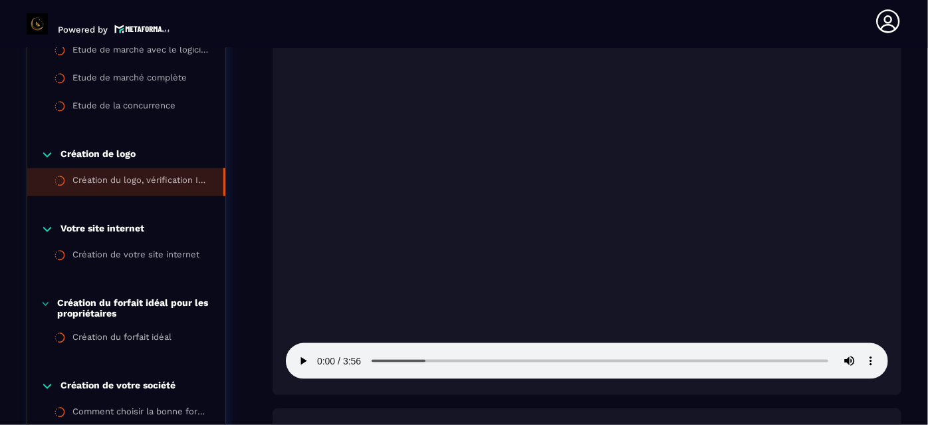
scroll to position [717, 0]
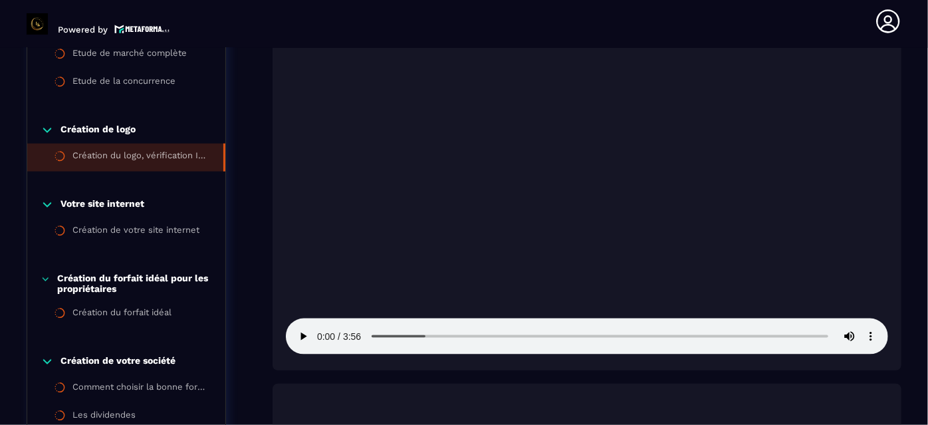
click at [909, 122] on section "Formations Questions Communauté Événements Formations / La conciergerie 100% au…" at bounding box center [464, 236] width 928 height 377
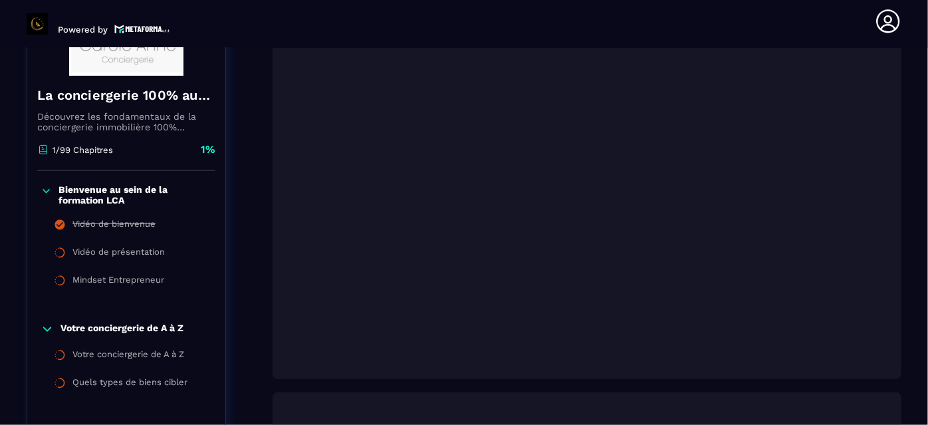
scroll to position [234, 0]
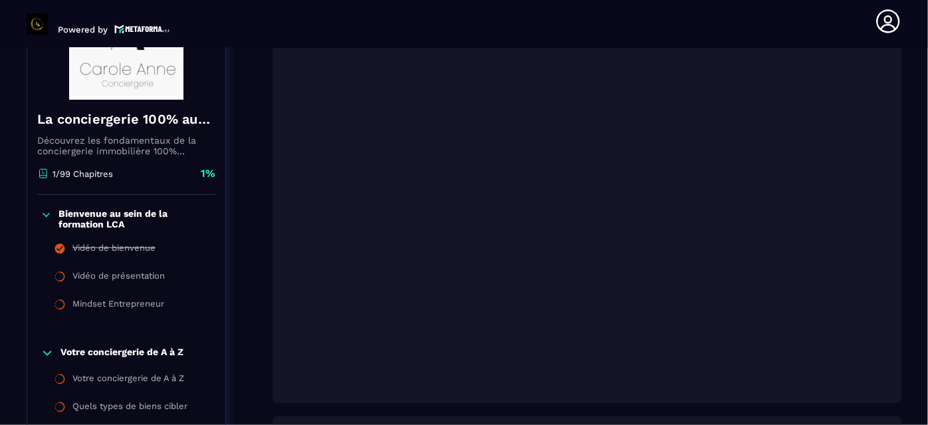
click at [917, 77] on section "Formations Questions Communauté Événements Formations / La conciergerie 100% au…" at bounding box center [464, 236] width 928 height 377
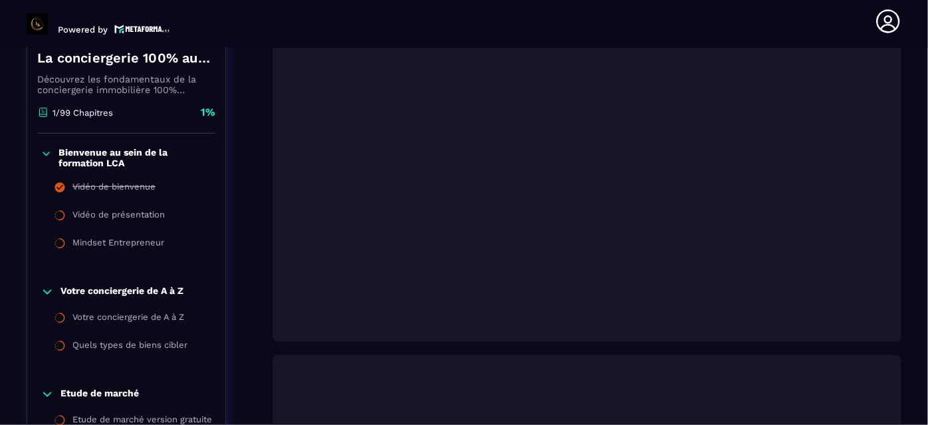
scroll to position [282, 0]
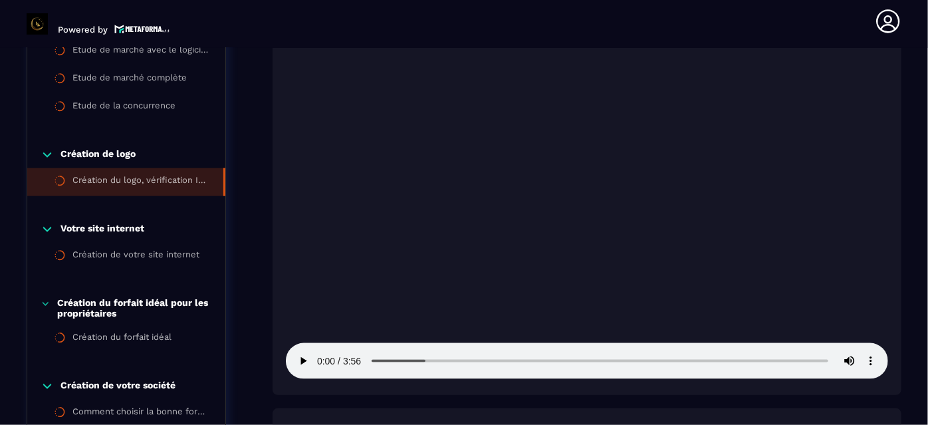
scroll to position [717, 0]
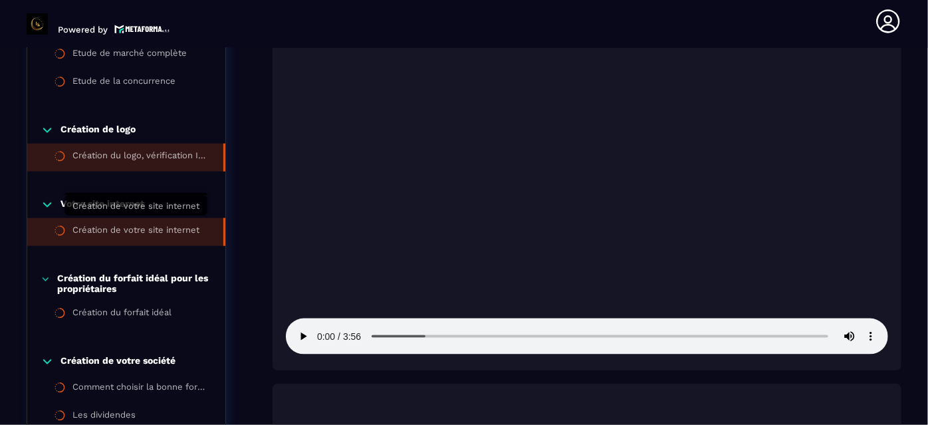
click at [186, 225] on div "Création de votre site internet" at bounding box center [135, 232] width 127 height 15
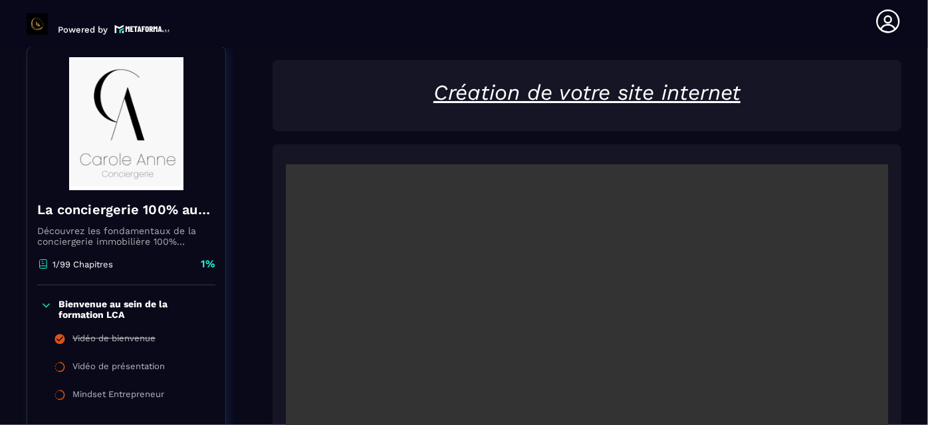
scroll to position [137, 0]
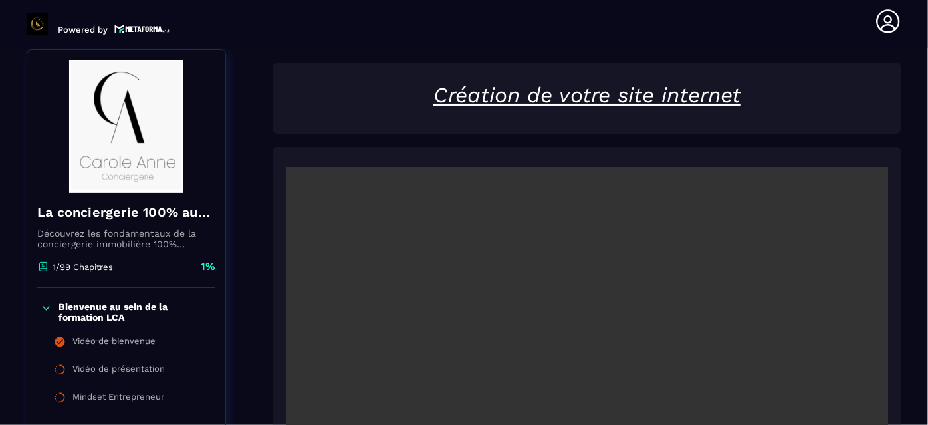
click at [905, 192] on section "Formations Questions Communauté Événements Formations / La conciergerie 100% au…" at bounding box center [464, 236] width 928 height 377
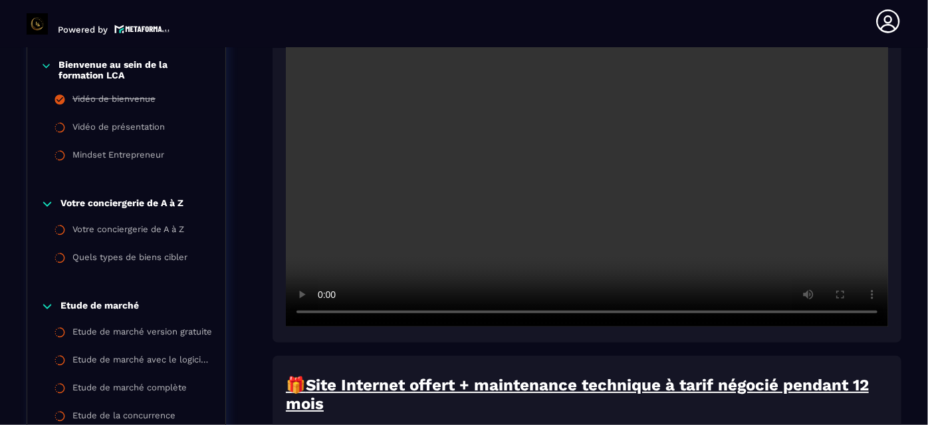
scroll to position [354, 0]
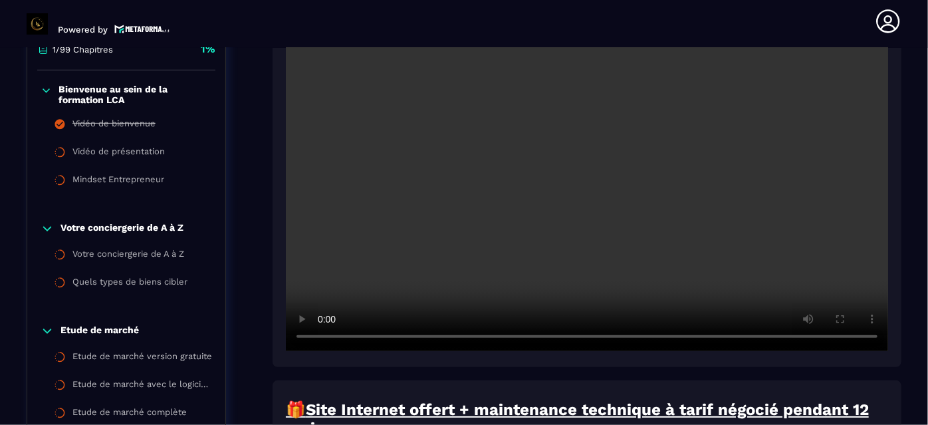
click at [857, 271] on video at bounding box center [587, 149] width 602 height 401
click at [902, 93] on section "Formations Questions Communauté Événements Formations / La conciergerie 100% au…" at bounding box center [464, 236] width 928 height 377
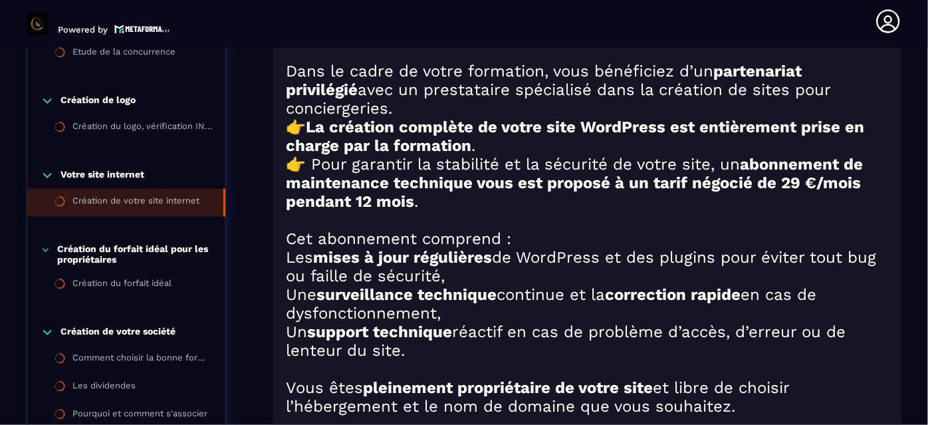
scroll to position [741, 0]
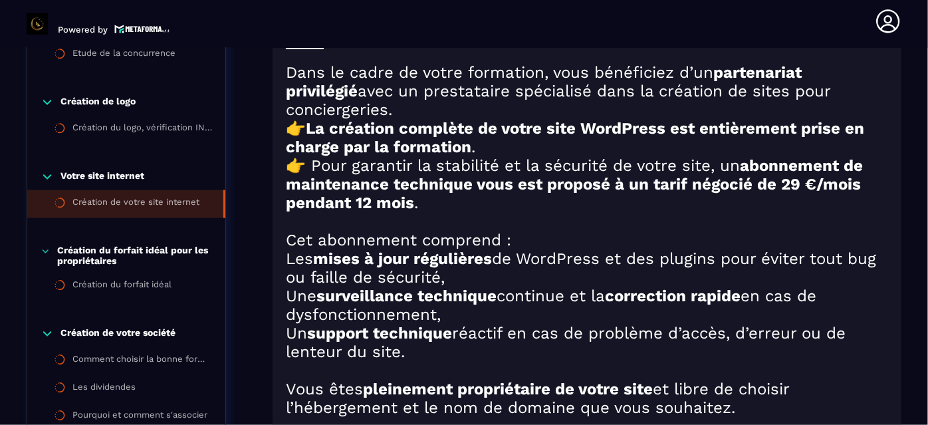
click at [146, 249] on p "Création du forfait idéal pour les propriétaires" at bounding box center [134, 255] width 155 height 21
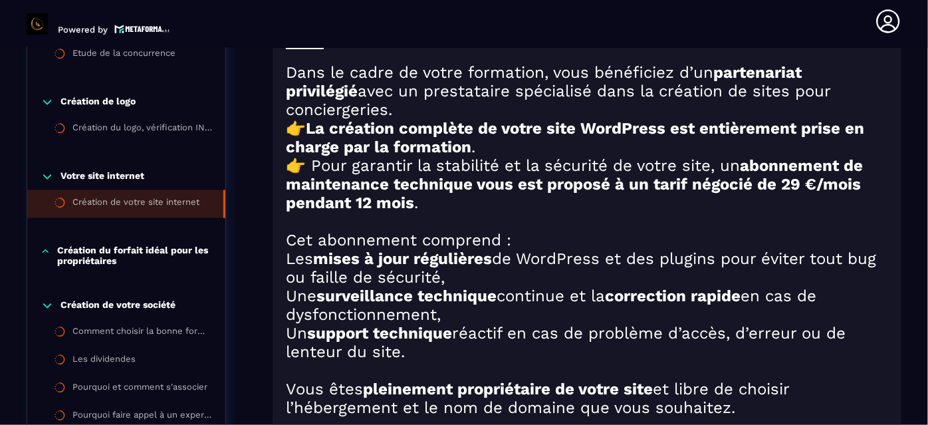
click at [146, 249] on p "Création du forfait idéal pour les propriétaires" at bounding box center [134, 255] width 155 height 21
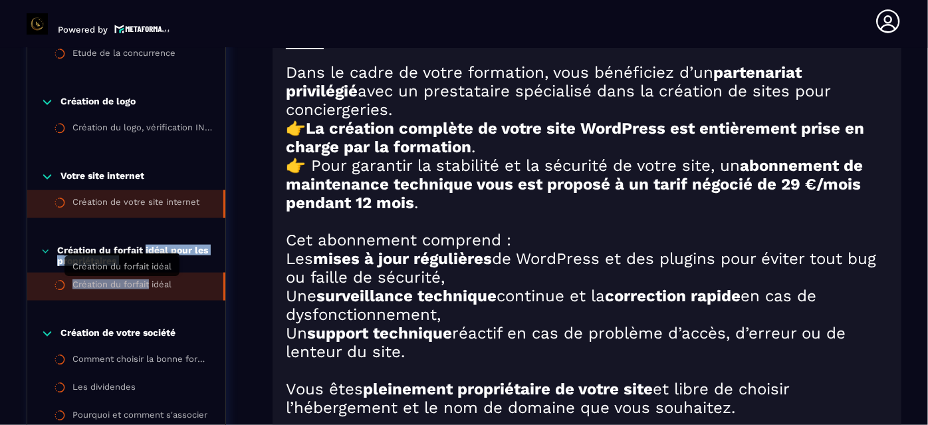
drag, startPoint x: 146, startPoint y: 249, endPoint x: 134, endPoint y: 286, distance: 39.1
click at [134, 286] on div "Création du forfait idéal pour les propriétaires Création du forfait idéal" at bounding box center [126, 272] width 198 height 82
click at [166, 281] on div "Création du forfait idéal" at bounding box center [121, 286] width 99 height 15
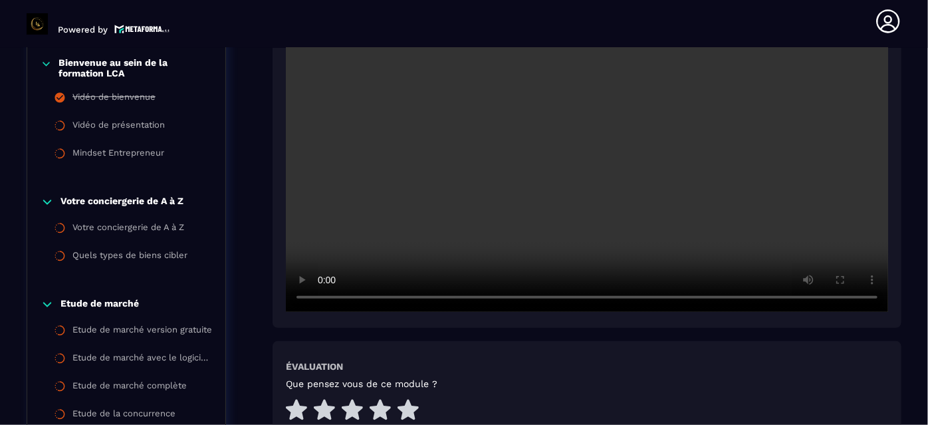
scroll to position [379, 0]
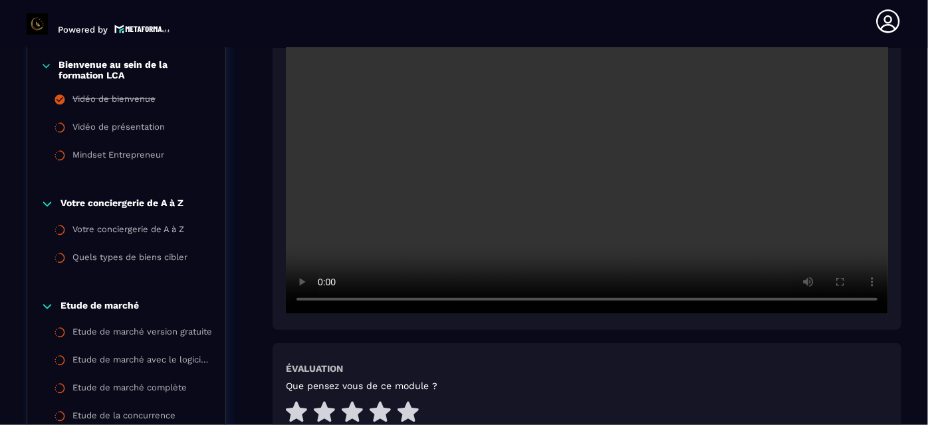
click at [905, 129] on section "Formations Questions Communauté Événements Formations / La conciergerie 100% au…" at bounding box center [464, 236] width 928 height 377
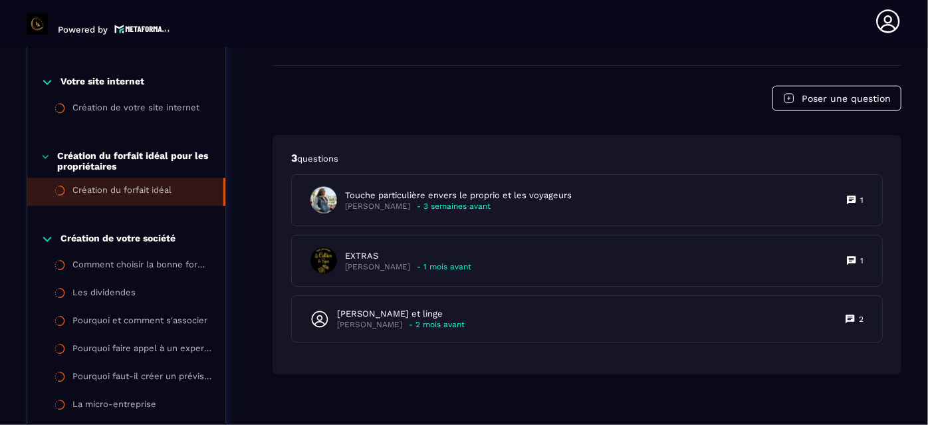
scroll to position [838, 0]
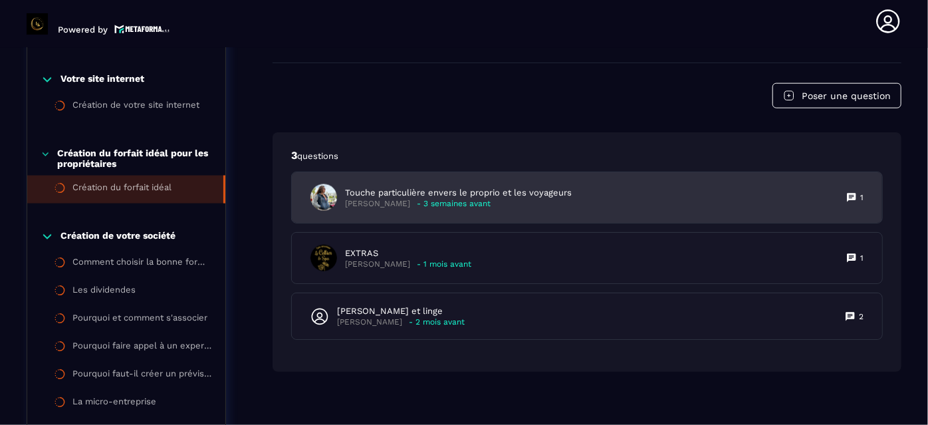
click at [528, 194] on p "Touche particulière envers le proprio et les voyageurs" at bounding box center [458, 193] width 227 height 12
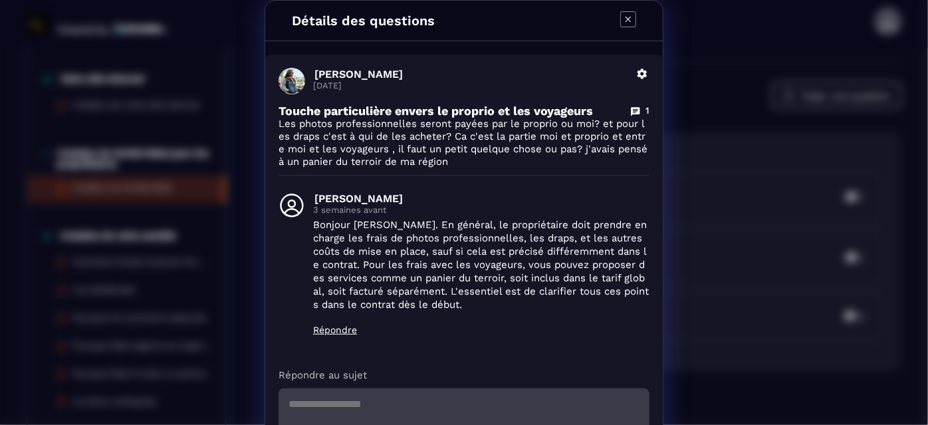
click at [895, 148] on div "Détails des questions [PERSON_NAME] [DATE] [PERSON_NAME] Touche particulière en…" at bounding box center [464, 260] width 928 height 520
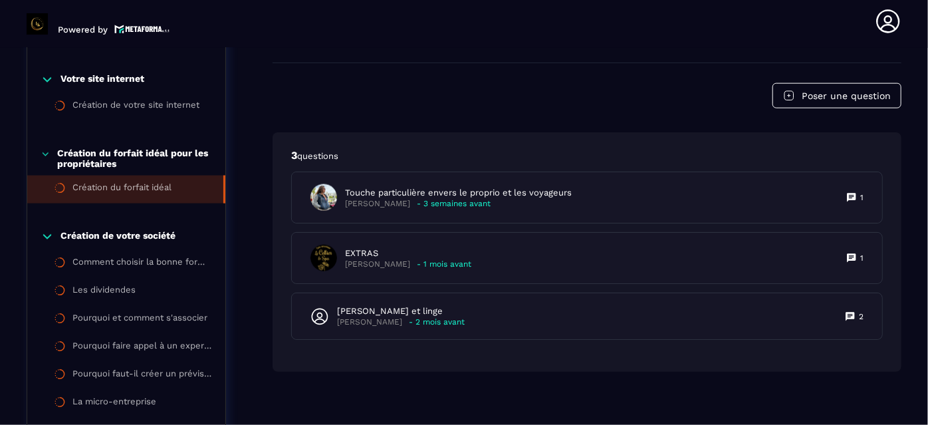
click at [912, 181] on section "Formations Questions Communauté Événements Formations / La conciergerie 100% au…" at bounding box center [464, 236] width 928 height 377
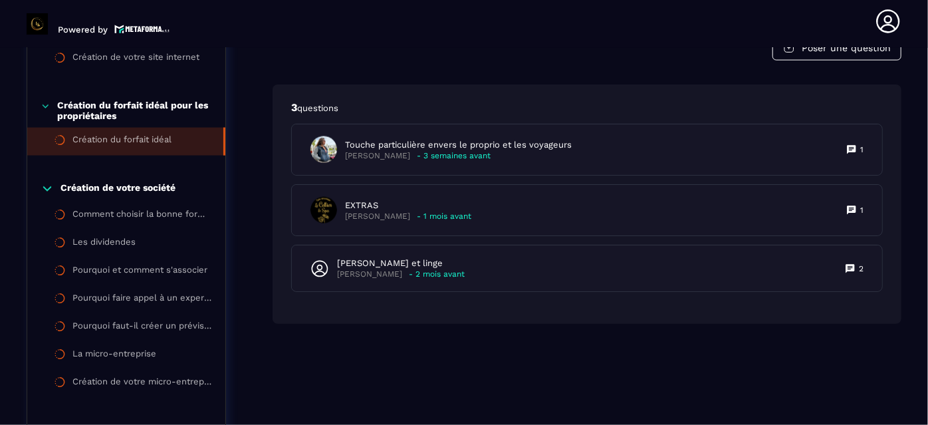
scroll to position [910, 0]
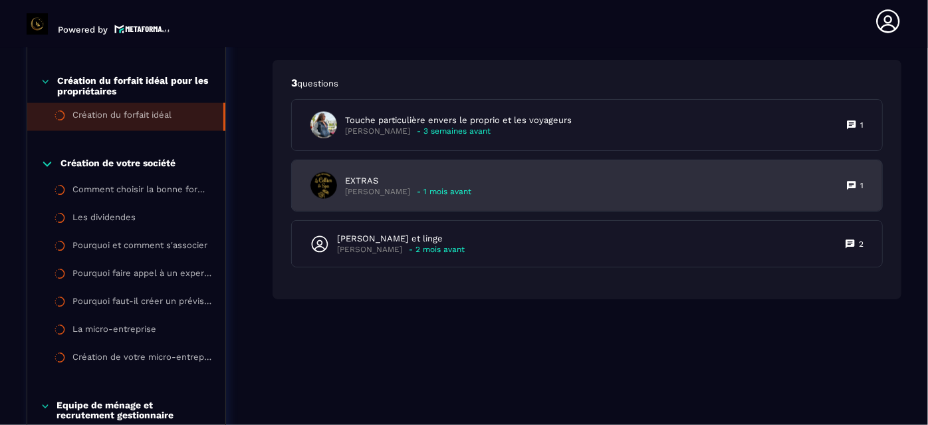
click at [417, 194] on p "- 1 mois avant" at bounding box center [444, 192] width 54 height 10
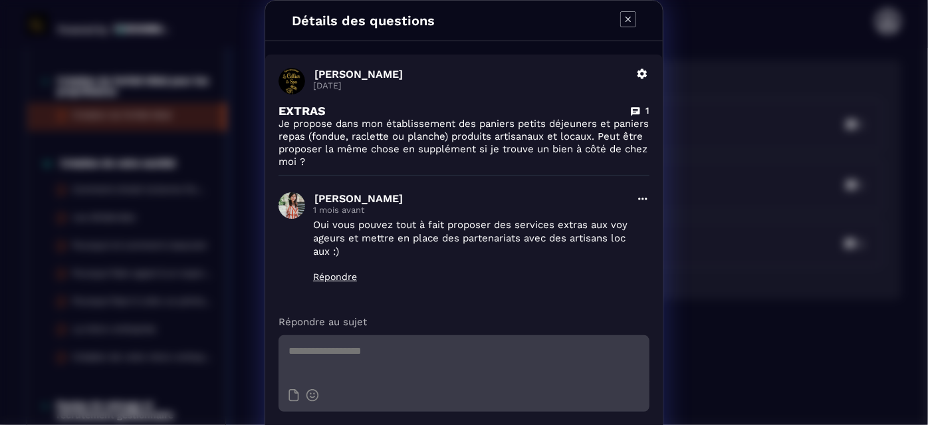
click at [734, 128] on div "Détails des questions [PERSON_NAME] [DATE] Supprimer EXTRAS 1 Je propose dans m…" at bounding box center [464, 233] width 928 height 467
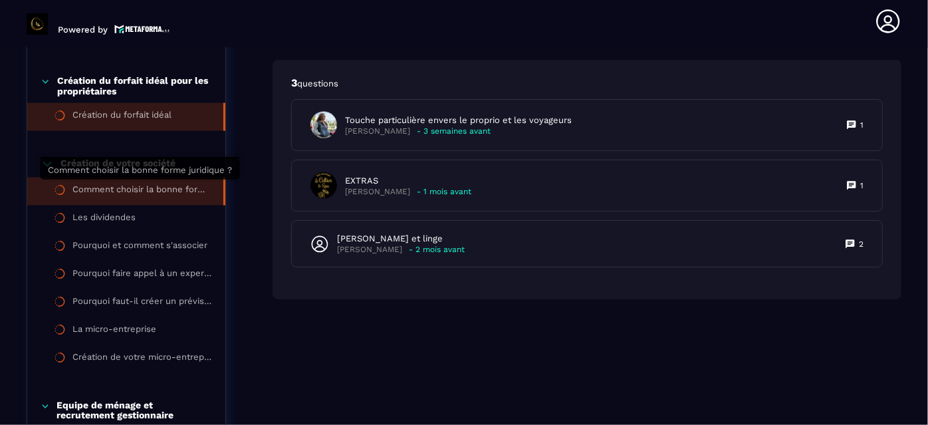
click at [124, 194] on div "Comment choisir la bonne forme juridique ?" at bounding box center [141, 191] width 138 height 15
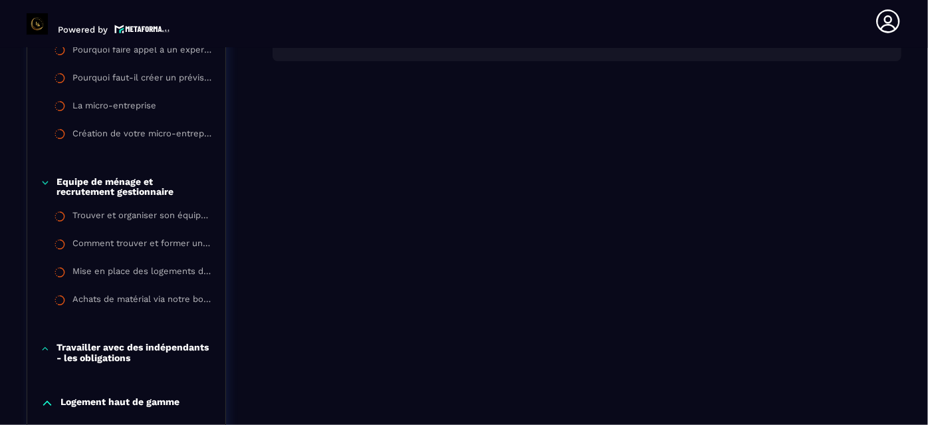
scroll to position [1158, 0]
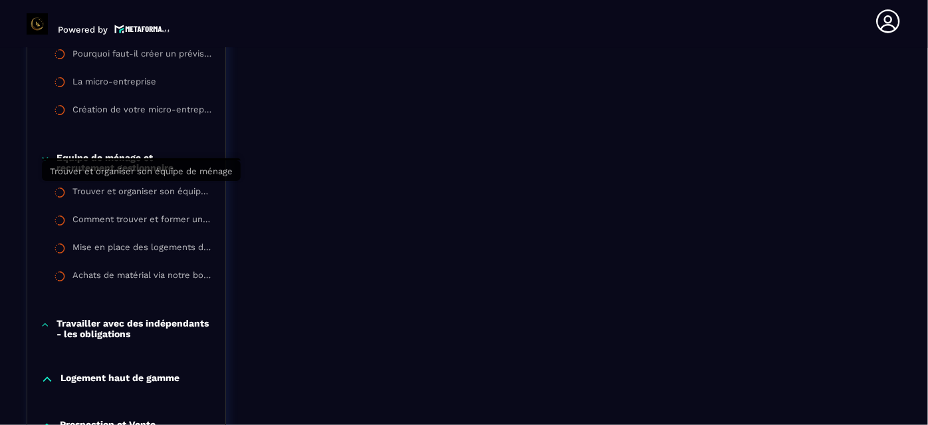
click at [124, 194] on div "Trouver et organiser son équipe de ménage" at bounding box center [142, 194] width 140 height 15
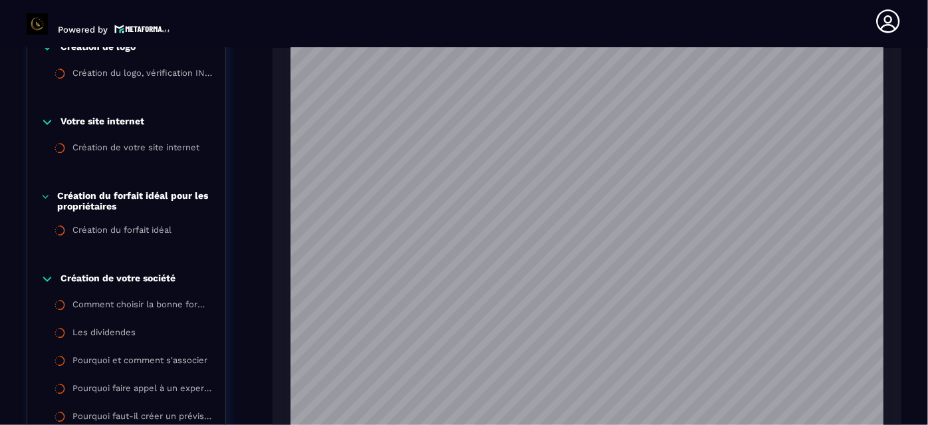
scroll to position [772, 0]
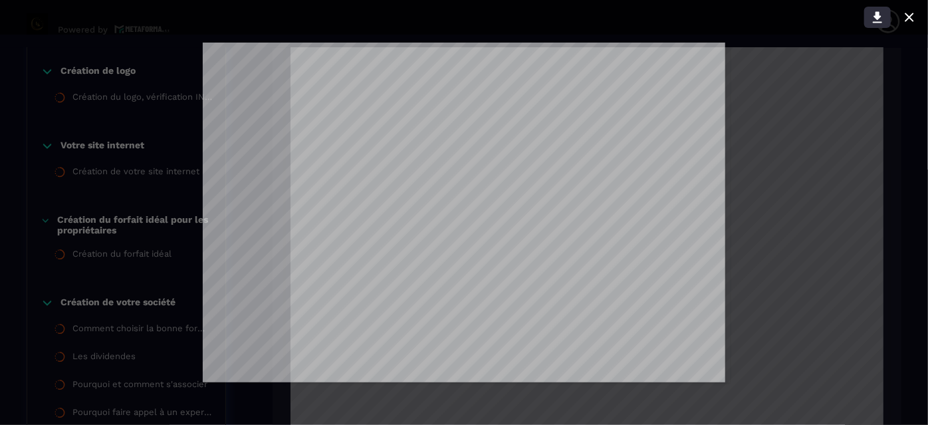
click at [878, 19] on icon at bounding box center [877, 17] width 9 height 11
click at [895, 203] on div at bounding box center [464, 212] width 928 height 425
click at [905, 19] on icon at bounding box center [909, 17] width 16 height 16
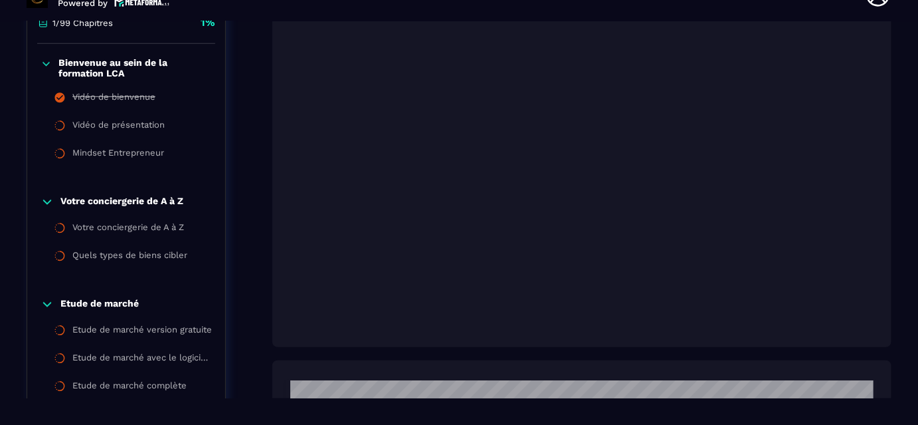
scroll to position [0, 0]
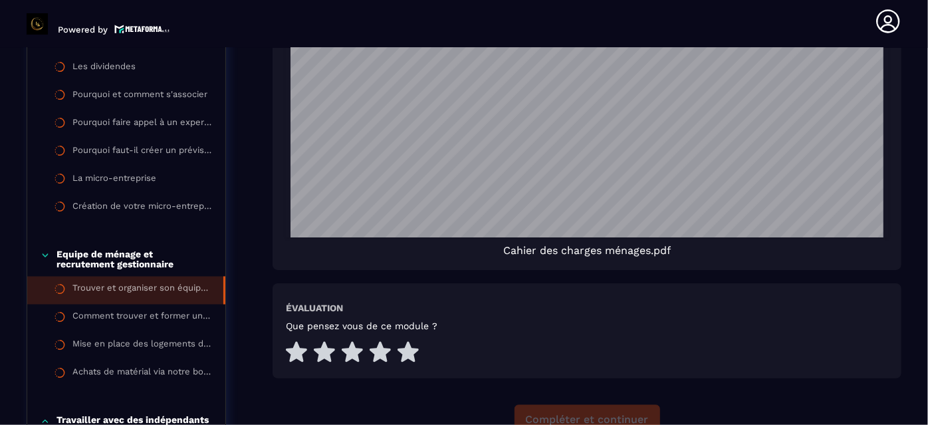
scroll to position [1086, 0]
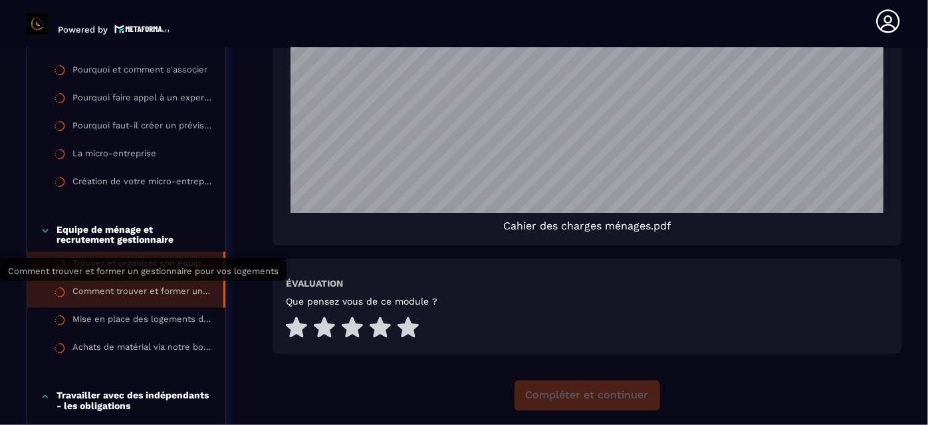
click at [147, 292] on div "Comment trouver et former un gestionnaire pour vos logements" at bounding box center [141, 293] width 138 height 15
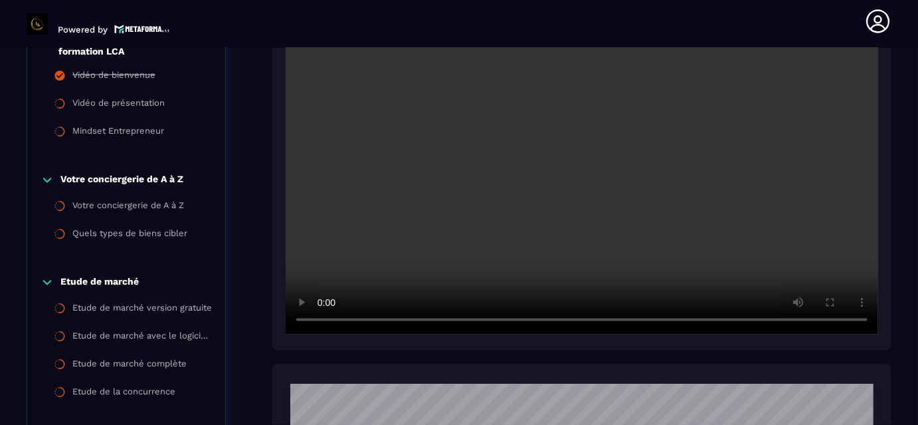
scroll to position [427, 0]
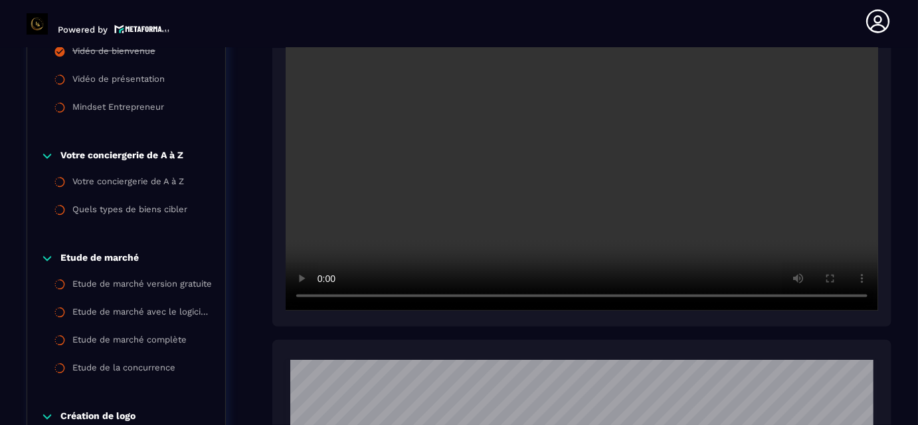
click at [899, 250] on section "Formations Questions Communauté Événements Formations / La conciergerie 100% au…" at bounding box center [459, 236] width 918 height 377
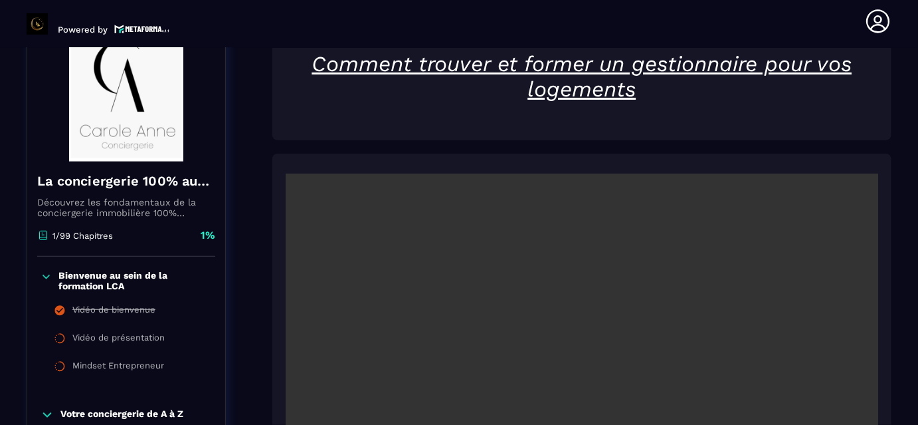
scroll to position [161, 0]
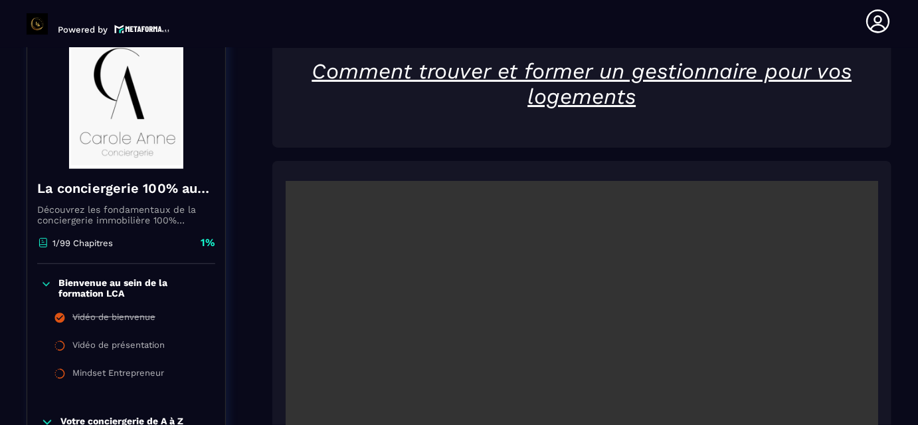
click at [899, 59] on section "Formations Questions Communauté Événements Formations / La conciergerie 100% au…" at bounding box center [459, 236] width 918 height 377
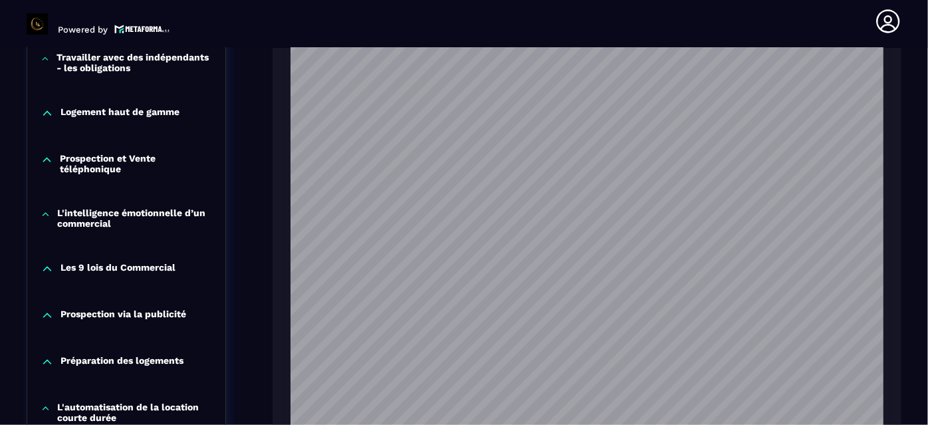
scroll to position [1448, 0]
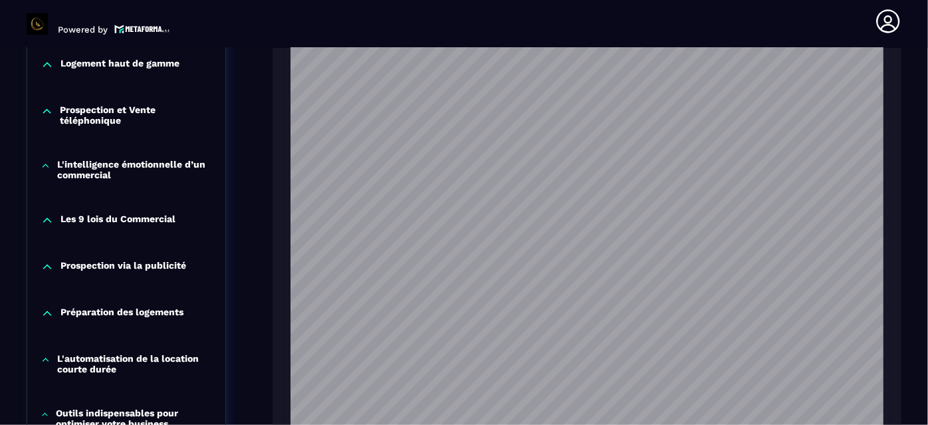
click at [912, 124] on section "Formations Questions Communauté Événements Formations / La conciergerie 100% au…" at bounding box center [464, 236] width 928 height 377
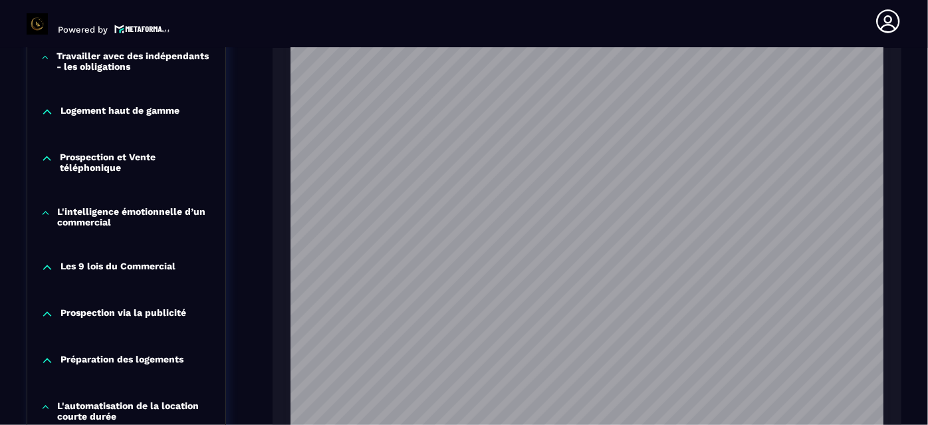
scroll to position [1424, 0]
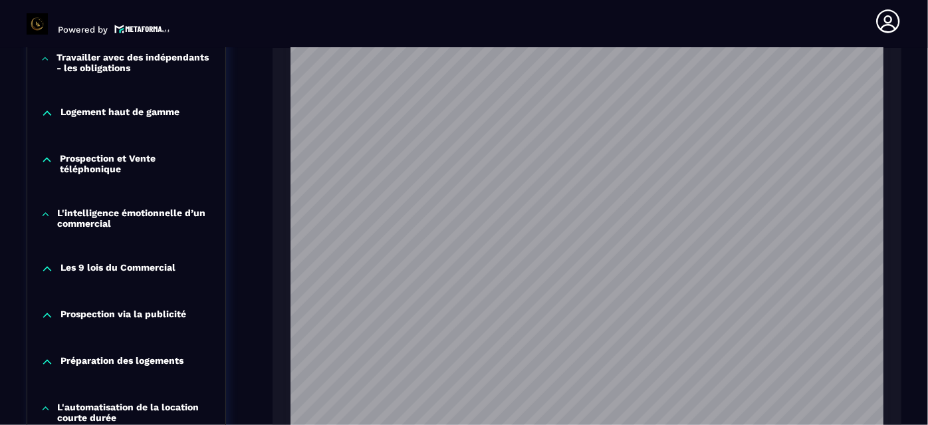
click at [909, 108] on section "Formations Questions Communauté Événements Formations / La conciergerie 100% au…" at bounding box center [464, 236] width 928 height 377
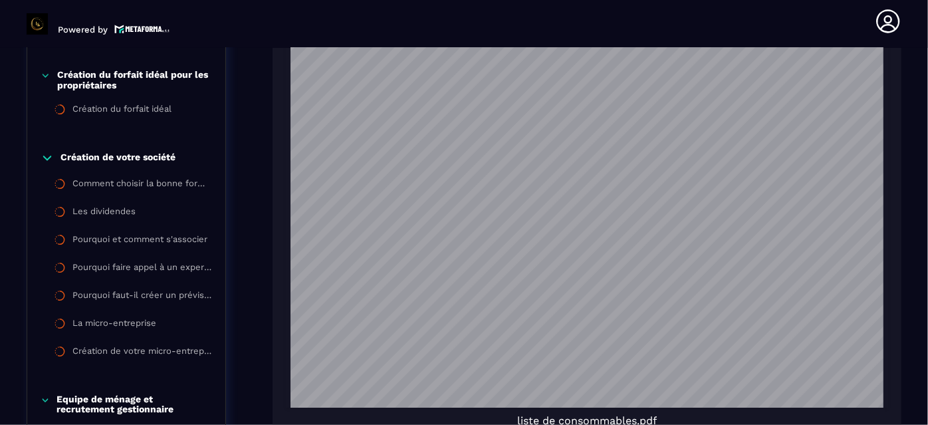
scroll to position [941, 0]
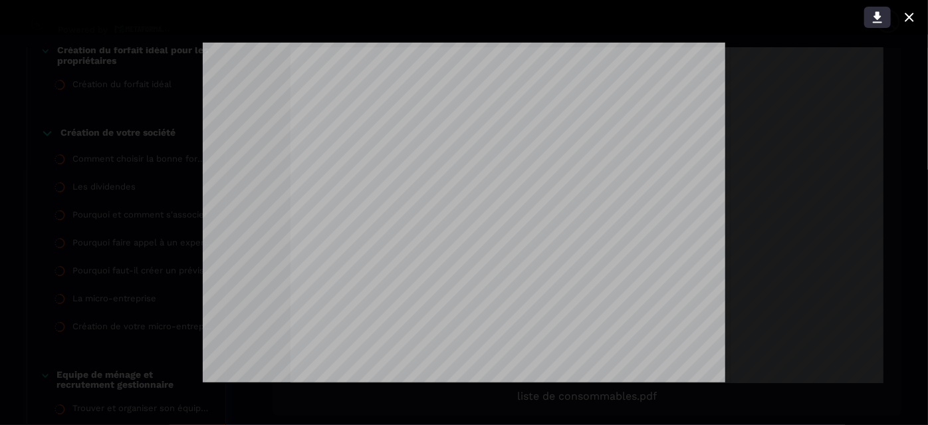
click at [877, 19] on icon at bounding box center [877, 17] width 9 height 11
click at [907, 16] on icon at bounding box center [909, 17] width 16 height 16
click at [817, 338] on div at bounding box center [464, 212] width 928 height 425
click at [877, 21] on icon at bounding box center [877, 17] width 9 height 11
click at [863, 184] on div at bounding box center [464, 212] width 928 height 425
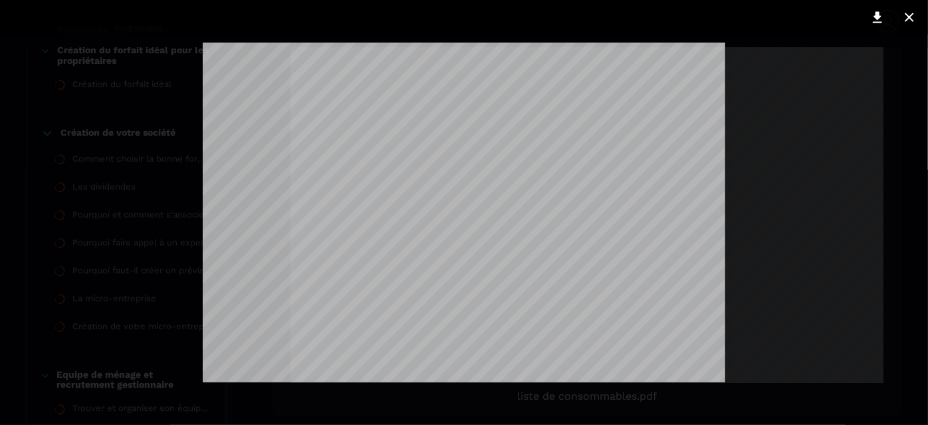
click at [863, 177] on div at bounding box center [464, 212] width 928 height 425
click at [910, 29] on div at bounding box center [463, 17] width 941 height 35
click at [906, 18] on icon at bounding box center [909, 17] width 16 height 16
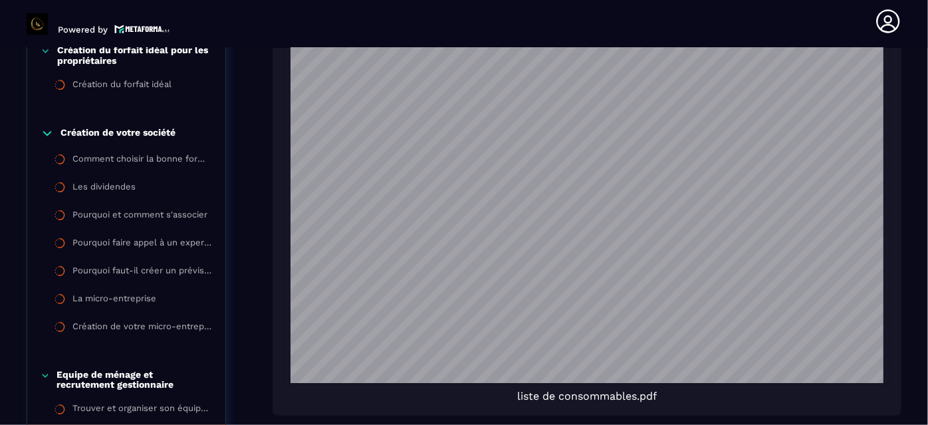
click at [905, 106] on section "Formations Questions Communauté Événements Formations / La conciergerie 100% au…" at bounding box center [464, 236] width 928 height 377
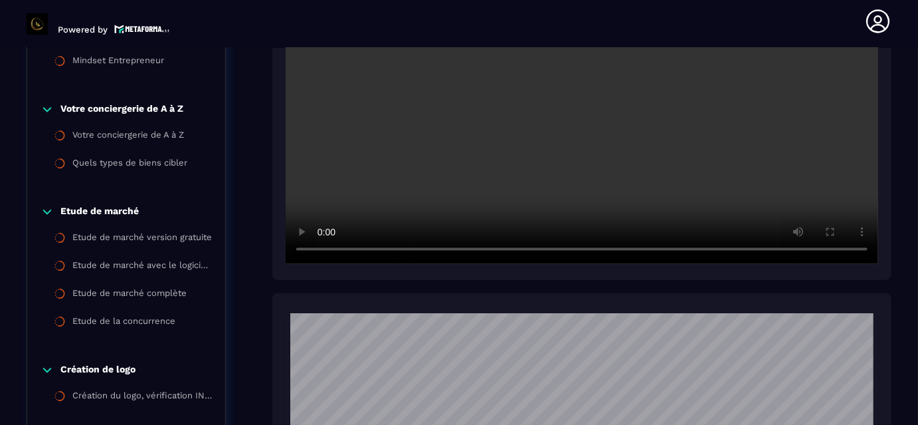
click at [903, 154] on section "Formations Questions Communauté Événements Formations / La conciergerie 100% au…" at bounding box center [459, 236] width 918 height 377
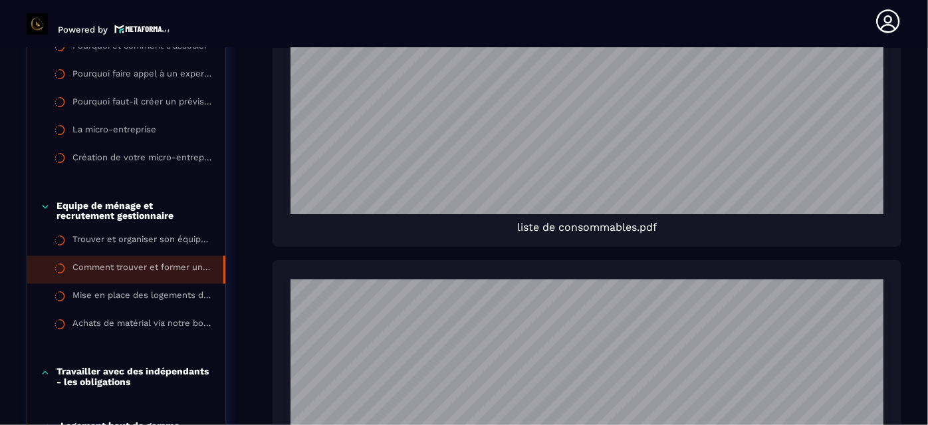
scroll to position [1134, 0]
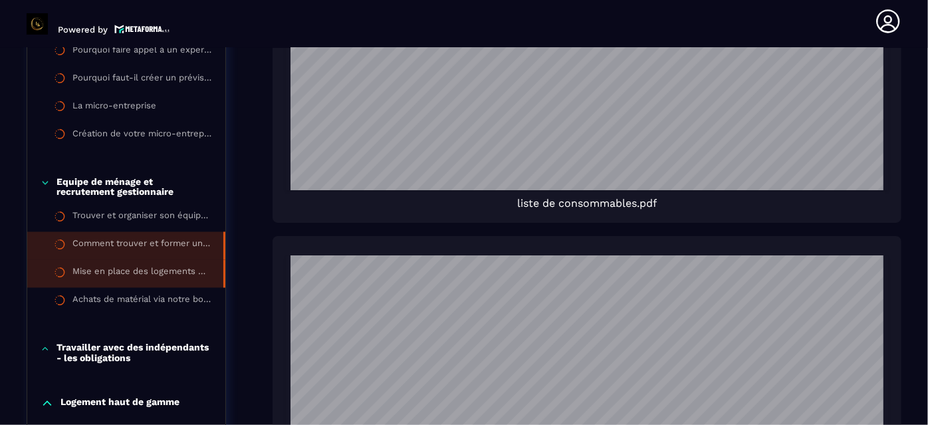
click at [161, 278] on li "Mise en place des logements dans votre conciergerie" at bounding box center [126, 274] width 198 height 28
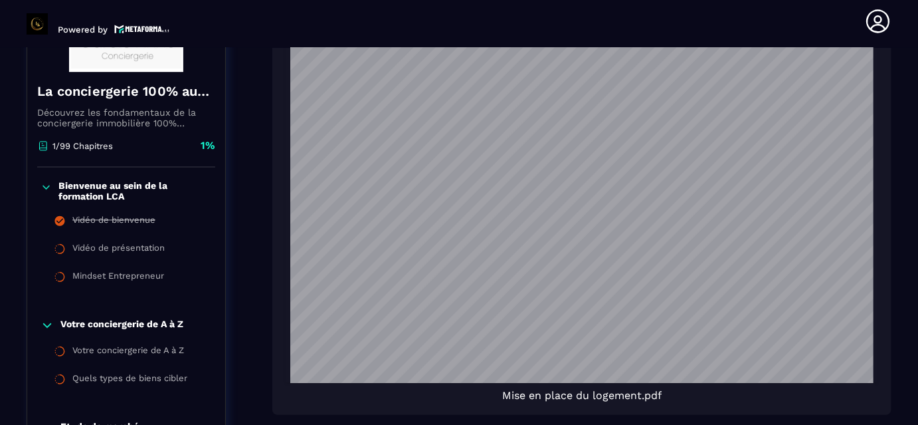
scroll to position [886, 0]
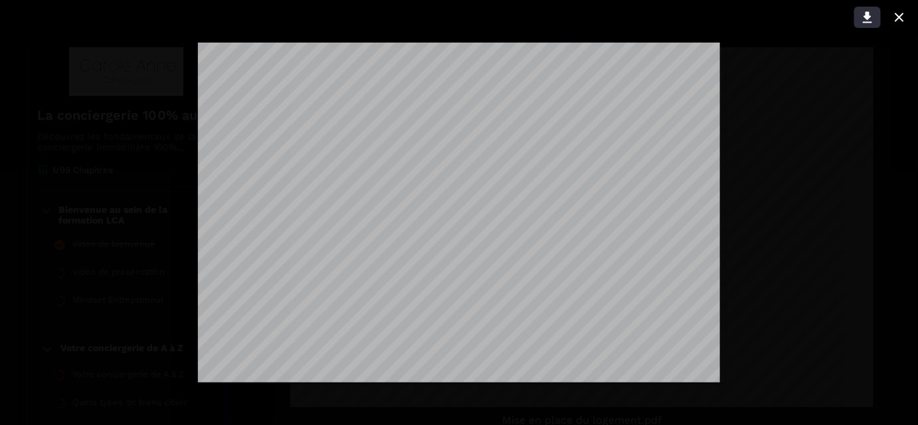
click at [867, 21] on icon at bounding box center [867, 17] width 9 height 11
click at [886, 68] on div at bounding box center [459, 212] width 918 height 425
click at [900, 21] on icon at bounding box center [900, 17] width 16 height 16
click at [867, 12] on icon at bounding box center [867, 17] width 9 height 11
click at [900, 20] on icon at bounding box center [900, 17] width 16 height 16
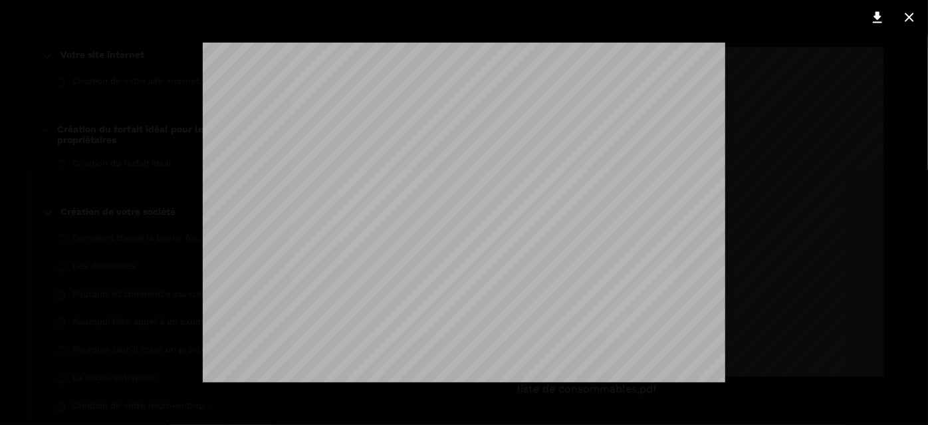
scroll to position [839, 0]
click at [910, 17] on icon at bounding box center [909, 17] width 9 height 9
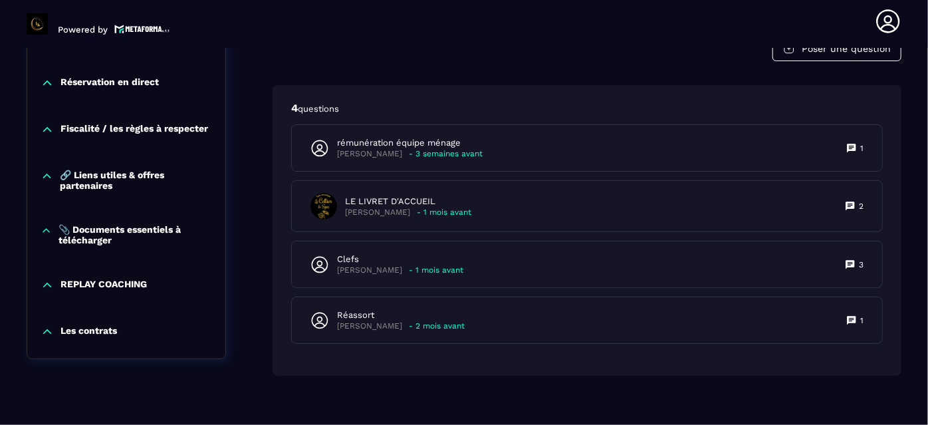
scroll to position [2714, 0]
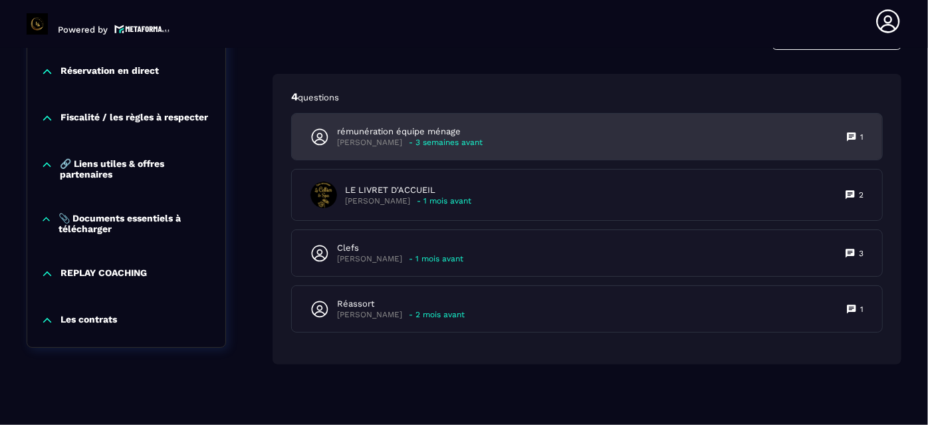
click at [602, 149] on div "rémunération équipe ménage [PERSON_NAME] - 3 semaines avant 1" at bounding box center [587, 137] width 590 height 46
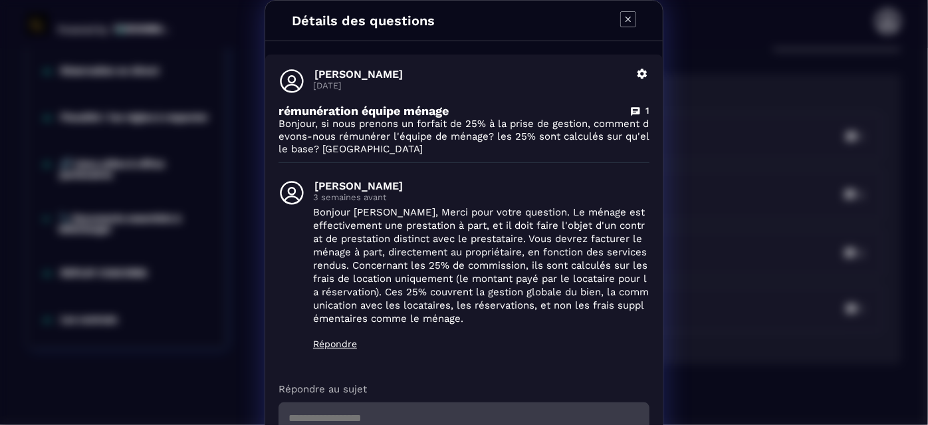
scroll to position [24, 0]
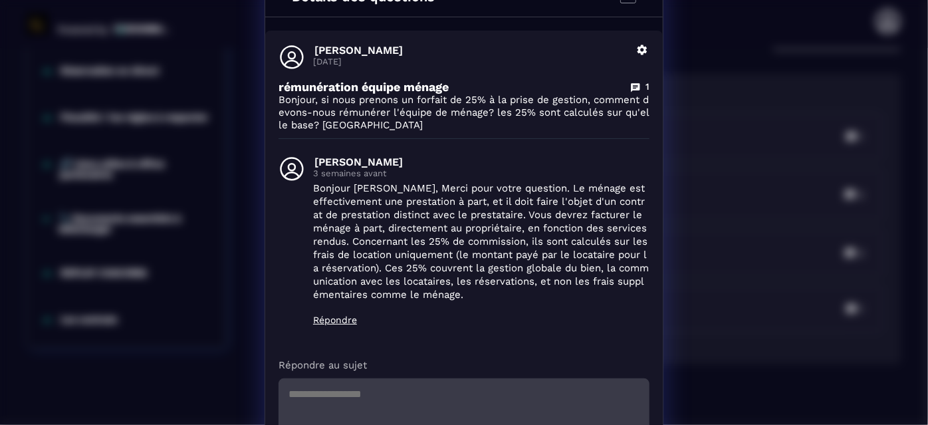
click at [831, 132] on div "Détails des questions [PERSON_NAME] [DATE] [PERSON_NAME] rémunération équipe mé…" at bounding box center [464, 243] width 928 height 534
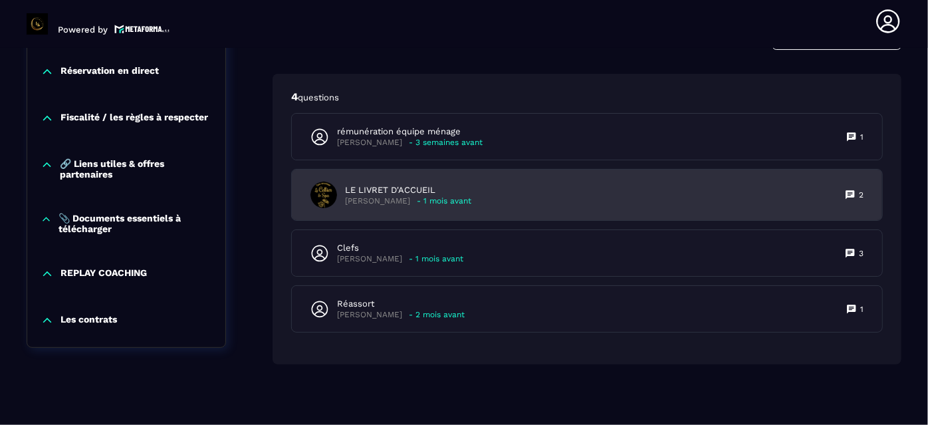
click at [602, 201] on div "LE LIVRET D'ACCUEIL [PERSON_NAME] - 1 mois avant 2" at bounding box center [587, 194] width 590 height 51
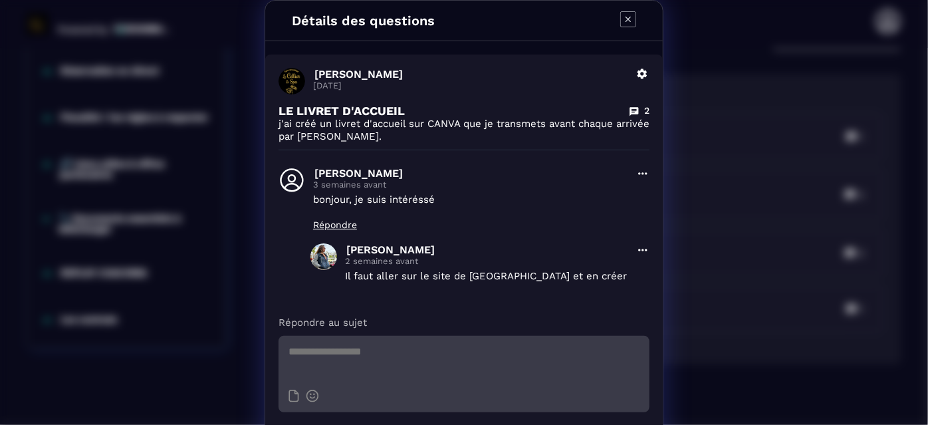
click at [704, 201] on div "Détails des questions [PERSON_NAME] [DATE] Supprimer LE LIVRET D'ACCUEIL 2 j'ai…" at bounding box center [464, 234] width 928 height 468
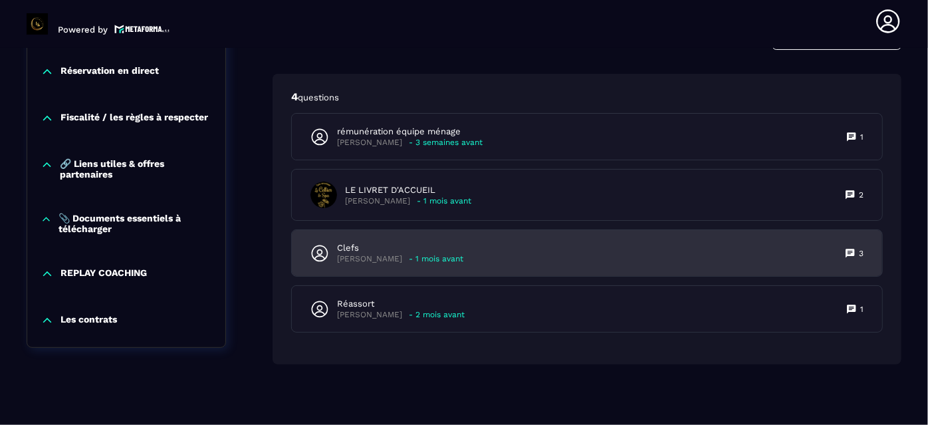
click at [508, 253] on div "Clefs [PERSON_NAME] - 1 mois avant 3" at bounding box center [587, 253] width 590 height 46
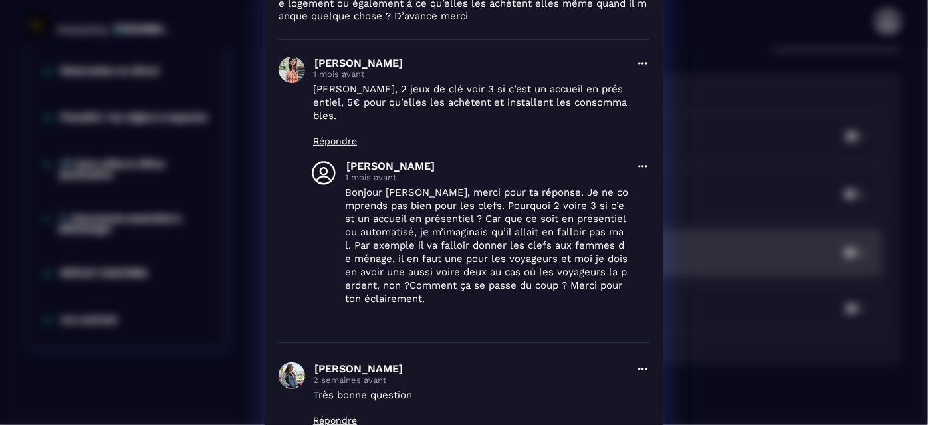
scroll to position [169, 0]
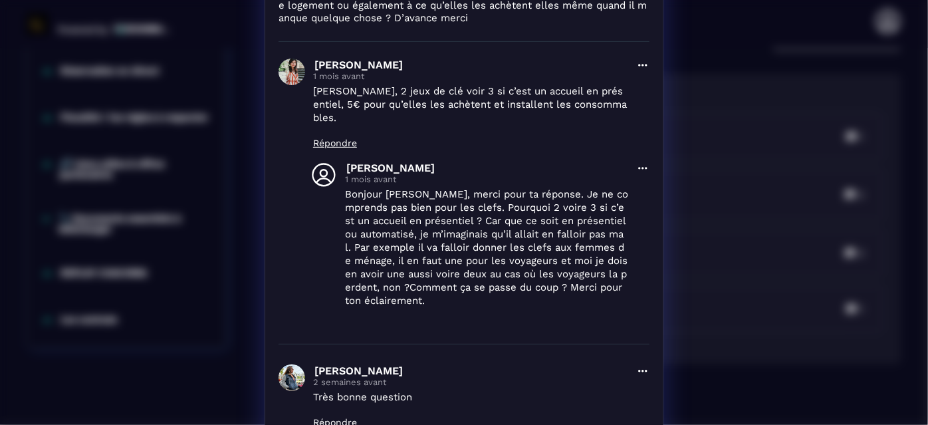
click at [747, 213] on div "Détails des questions [PERSON_NAME] [DATE] Supprimer Clefs 3 Bonjour, J’ai deux…" at bounding box center [464, 222] width 928 height 782
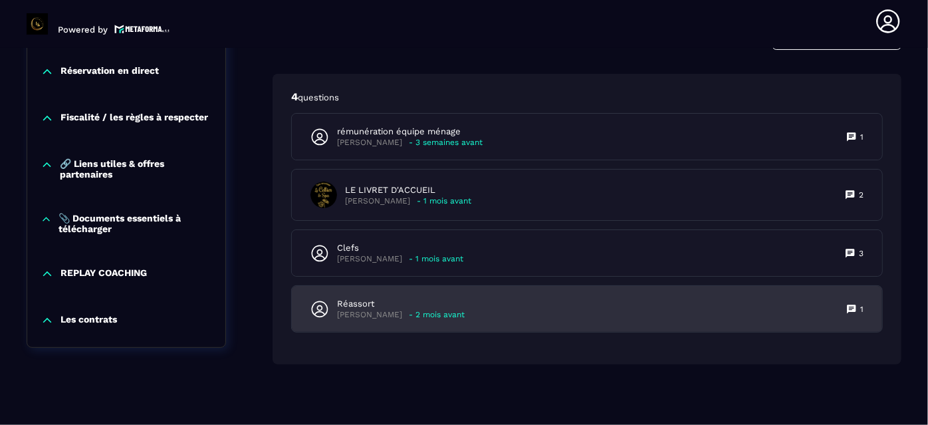
click at [536, 314] on div "Réassort [PERSON_NAME] - 2 mois avant 1" at bounding box center [587, 309] width 590 height 46
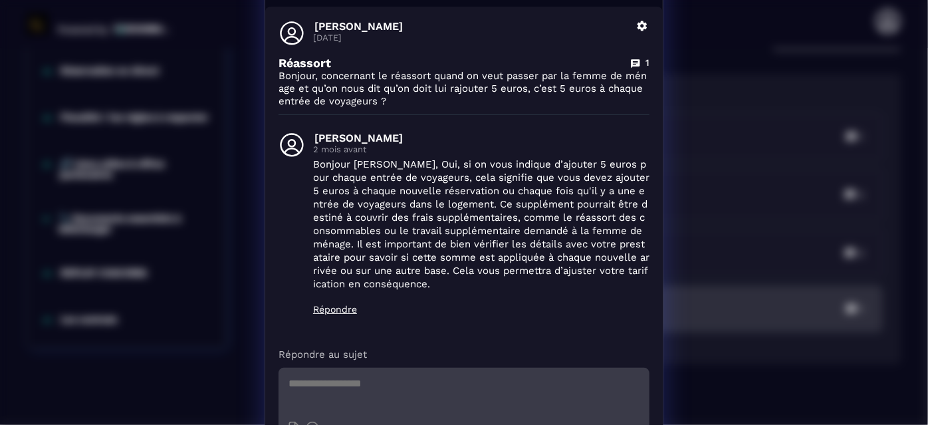
scroll to position [72, 0]
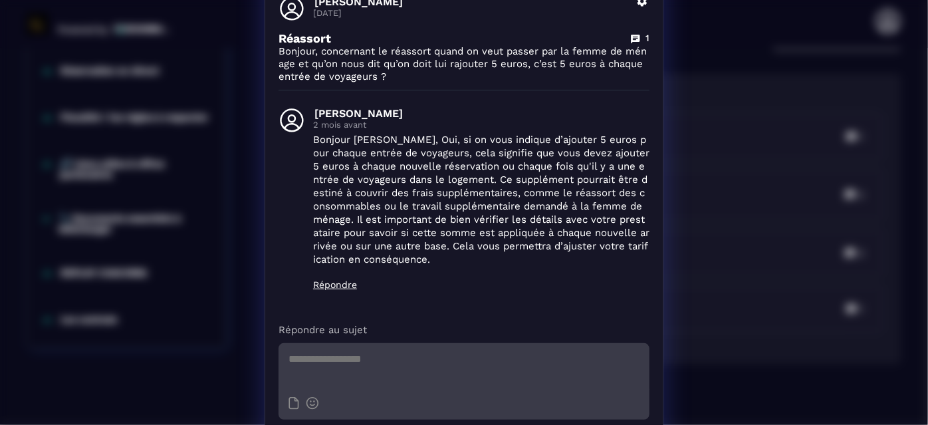
click at [726, 201] on div "Détails des questions [PERSON_NAME] [DATE] Supprimer Réassort 1 Bonjour, concer…" at bounding box center [464, 202] width 928 height 548
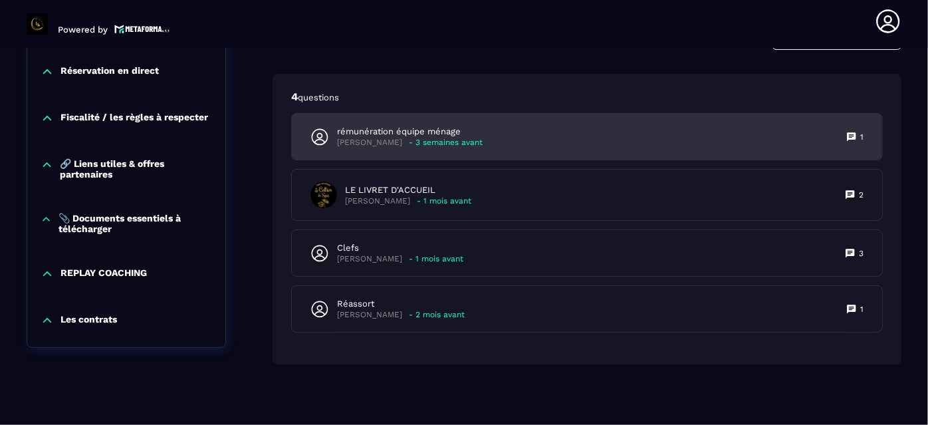
click at [643, 122] on div "rémunération équipe ménage [PERSON_NAME] - 3 semaines avant 1" at bounding box center [587, 137] width 590 height 46
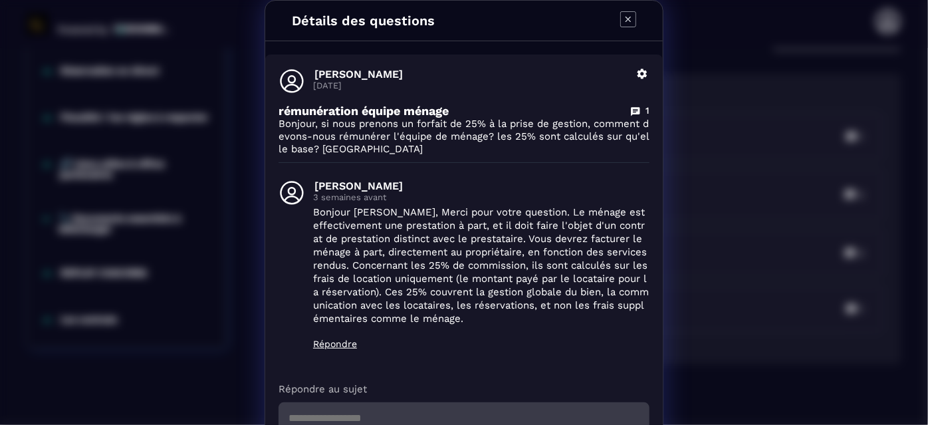
click at [788, 173] on div "Détails des questions [PERSON_NAME] [DATE] [PERSON_NAME] rémunération équipe mé…" at bounding box center [464, 267] width 928 height 534
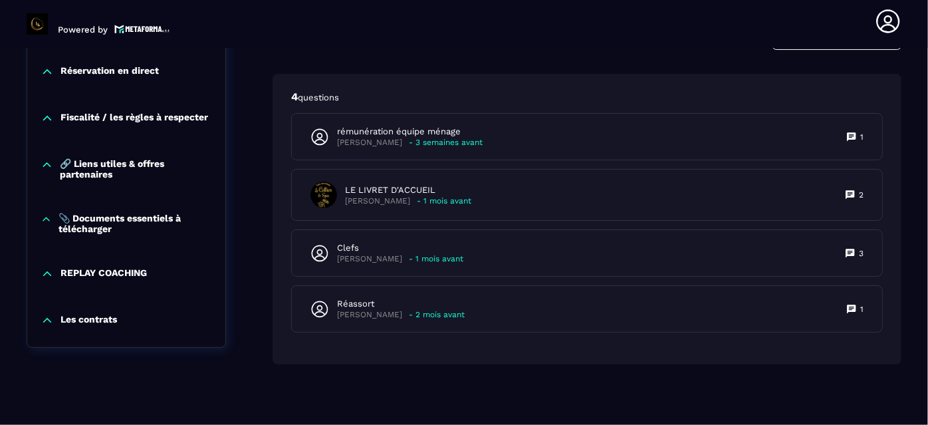
click at [861, 44] on header "Powered by [PERSON_NAME] [PERSON_NAME][EMAIL_ADDRESS][DOMAIN_NAME] Formations Q…" at bounding box center [464, 21] width 928 height 53
click at [916, 132] on section "Formations Questions Communauté Événements Formations / La conciergerie 100% au…" at bounding box center [464, 236] width 928 height 377
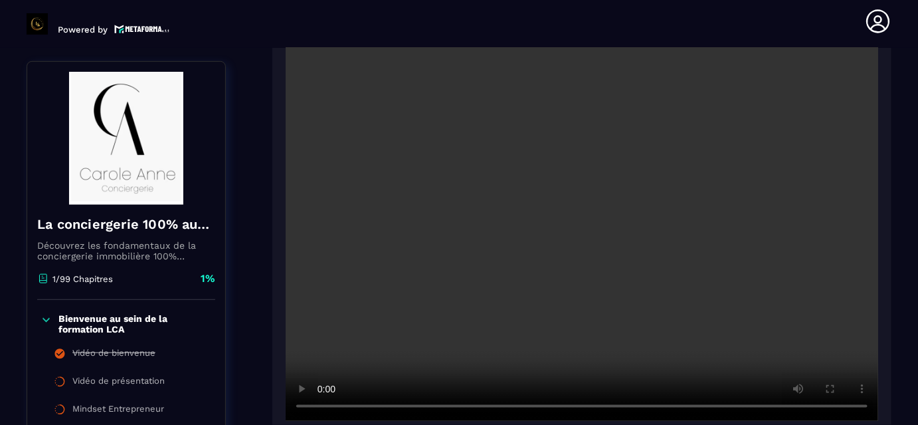
scroll to position [315, 0]
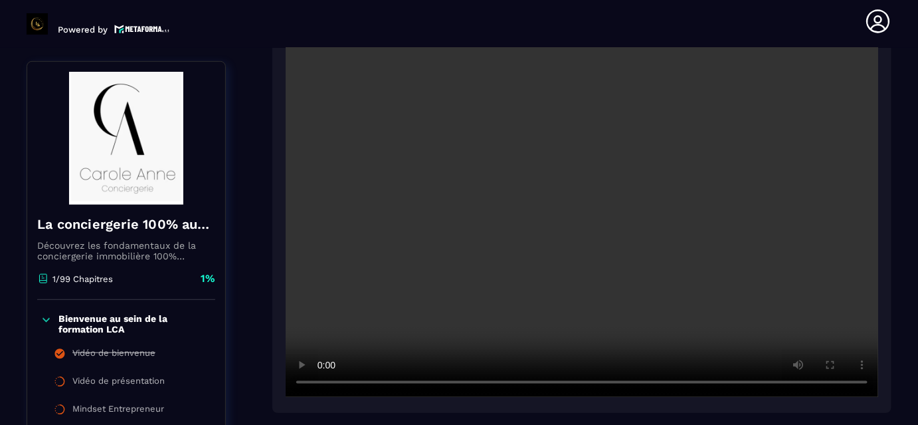
click at [905, 38] on header "Powered by [PERSON_NAME] [PERSON_NAME][EMAIL_ADDRESS][DOMAIN_NAME] Formations Q…" at bounding box center [459, 21] width 918 height 53
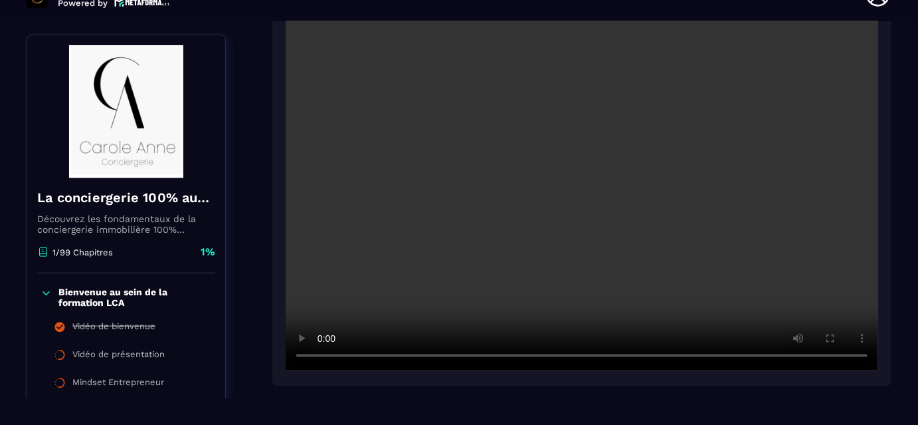
scroll to position [24, 0]
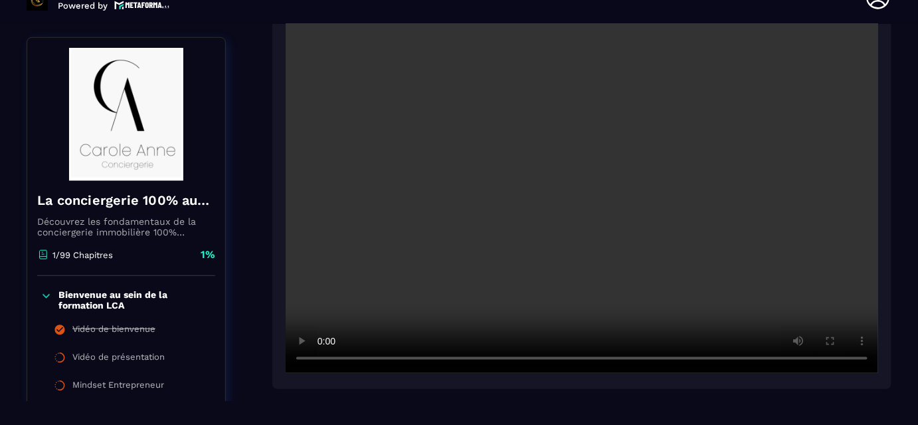
click at [893, 118] on section "Formations Questions Communauté Événements Formations / La conciergerie 100% au…" at bounding box center [459, 212] width 918 height 377
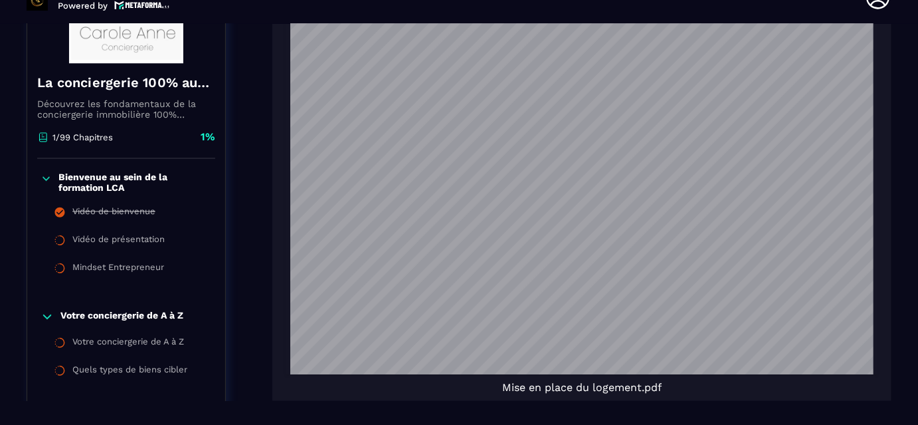
scroll to position [895, 0]
click at [895, 159] on section "Formations Questions Communauté Événements Formations / La conciergerie 100% au…" at bounding box center [459, 212] width 918 height 377
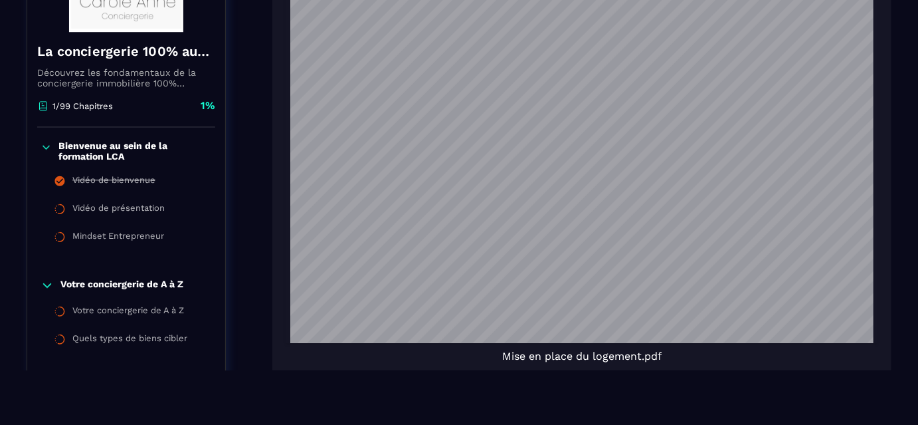
scroll to position [49, 0]
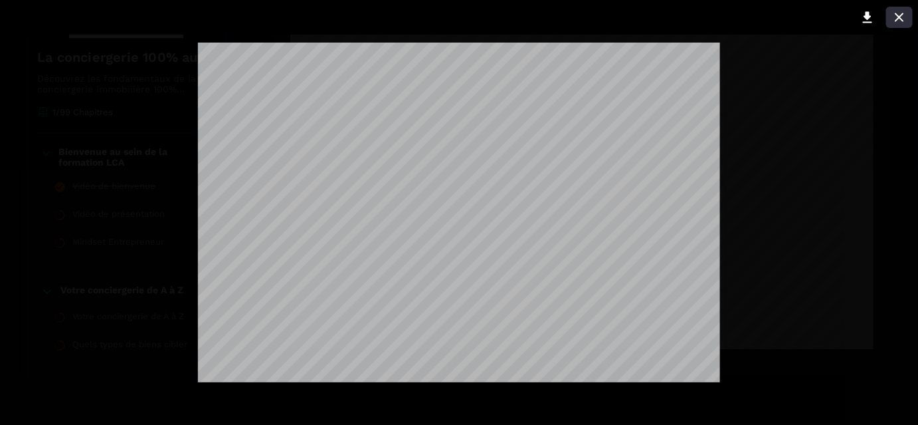
click at [905, 20] on icon at bounding box center [900, 17] width 16 height 16
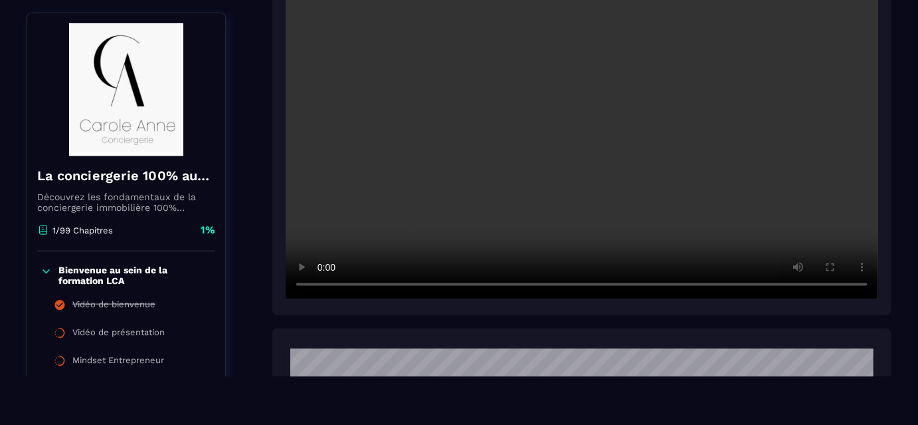
scroll to position [364, 0]
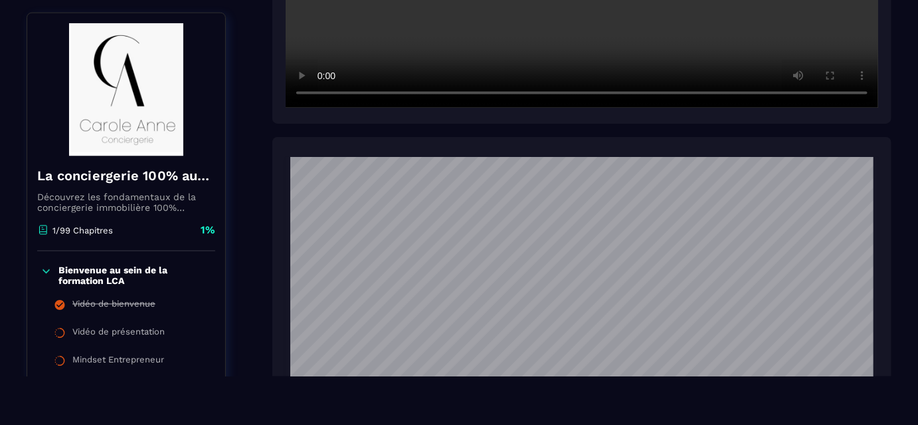
scroll to position [557, 0]
click at [154, 227] on div "1/99 Chapitres 1%" at bounding box center [126, 237] width 178 height 29
drag, startPoint x: 222, startPoint y: 356, endPoint x: 215, endPoint y: 411, distance: 56.2
click at [215, 376] on html "Powered by [PERSON_NAME] [PERSON_NAME][EMAIL_ADDRESS][DOMAIN_NAME] Formations Q…" at bounding box center [459, 163] width 918 height 425
click at [40, 134] on img at bounding box center [126, 89] width 178 height 133
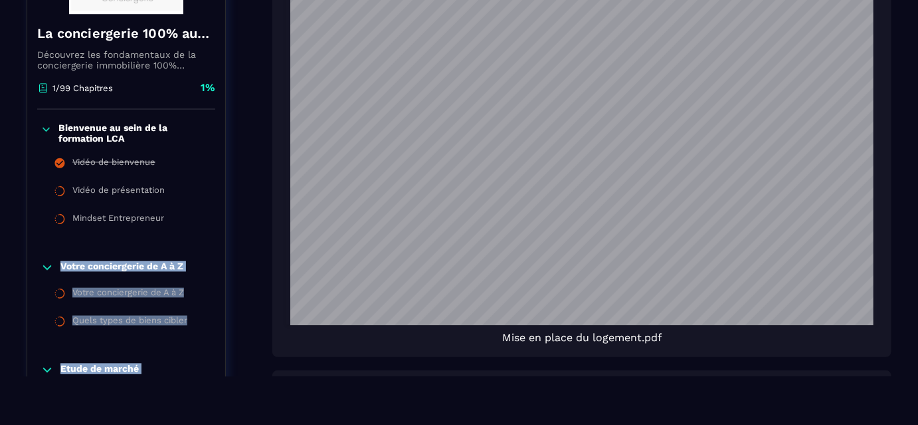
scroll to position [944, 0]
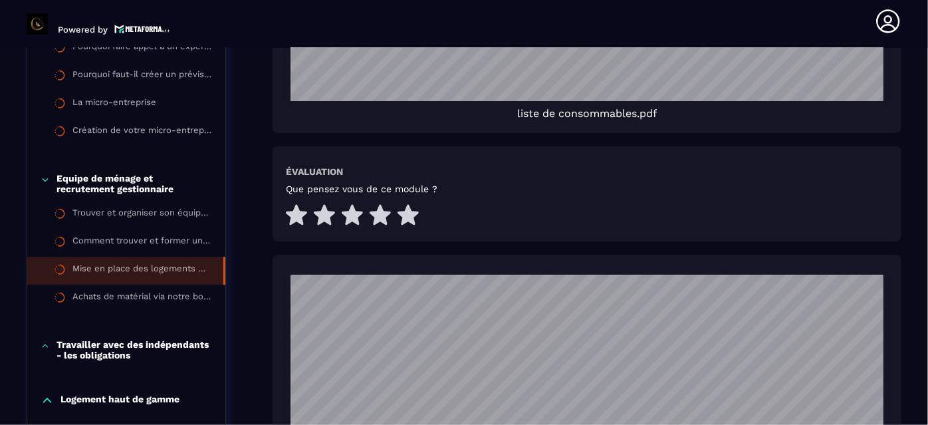
scroll to position [1820, 0]
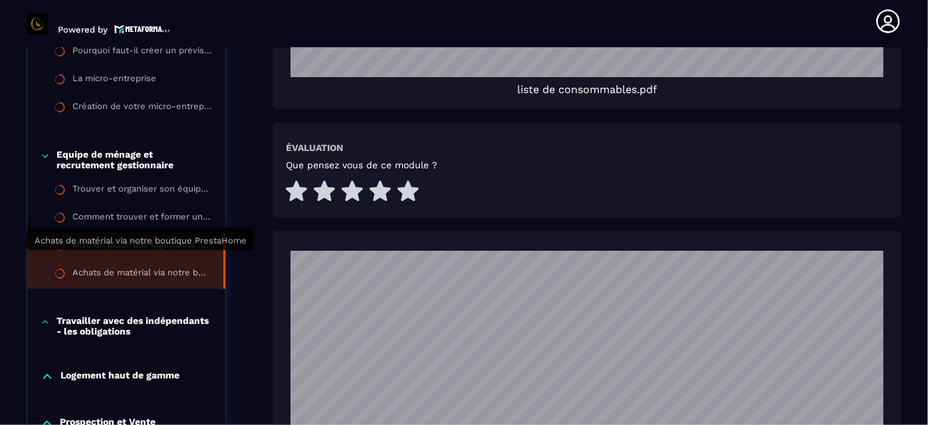
click at [145, 267] on div "Achats de matérial via notre boutique PrestaHome" at bounding box center [141, 274] width 138 height 15
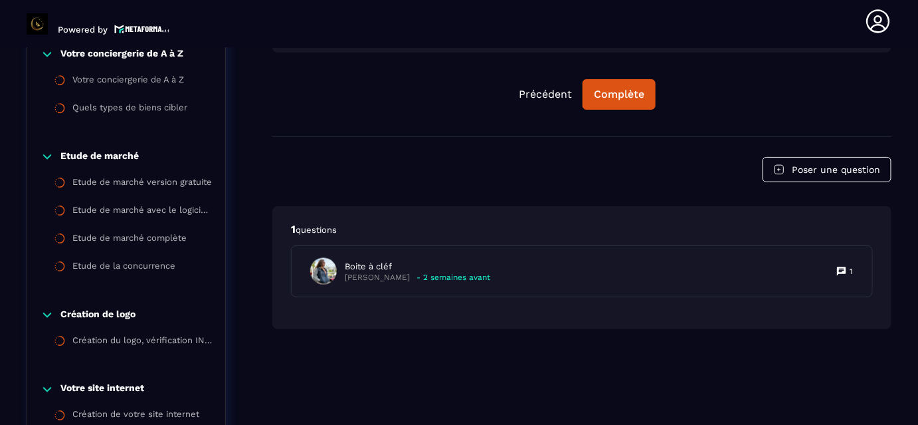
scroll to position [137, 0]
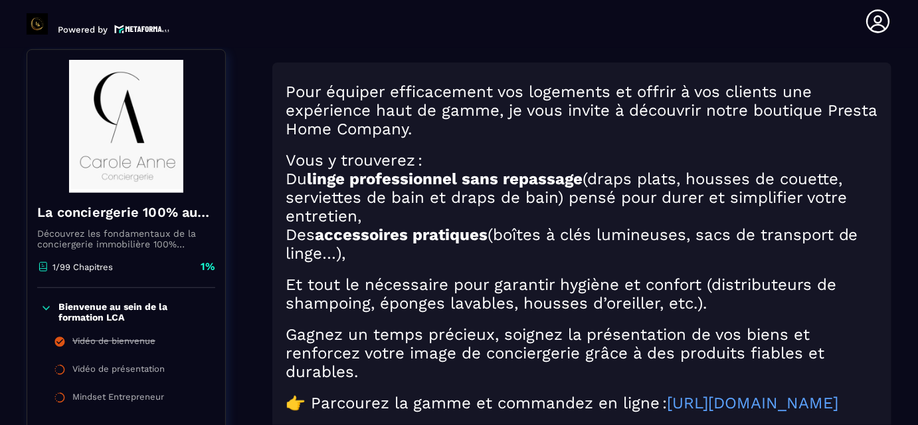
click at [543, 267] on p at bounding box center [582, 269] width 593 height 13
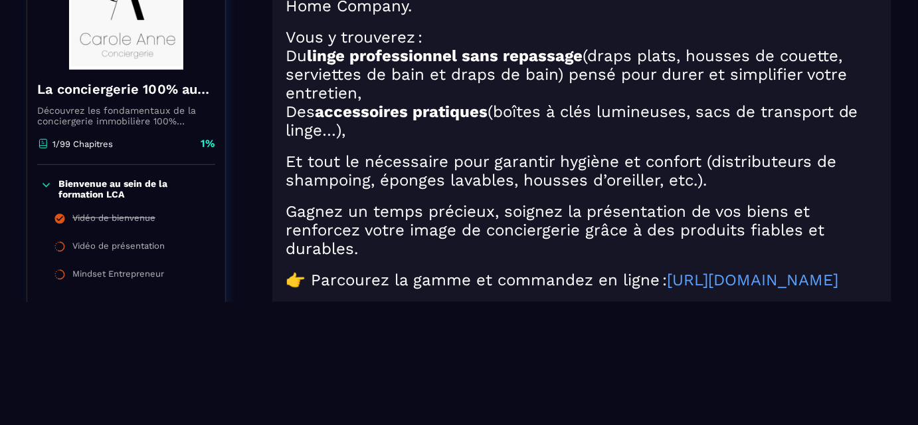
scroll to position [126, 0]
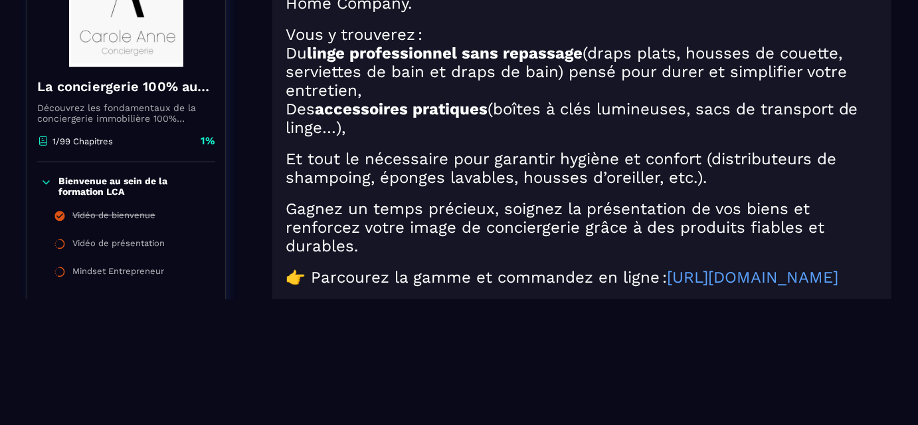
click at [861, 142] on p at bounding box center [582, 143] width 593 height 13
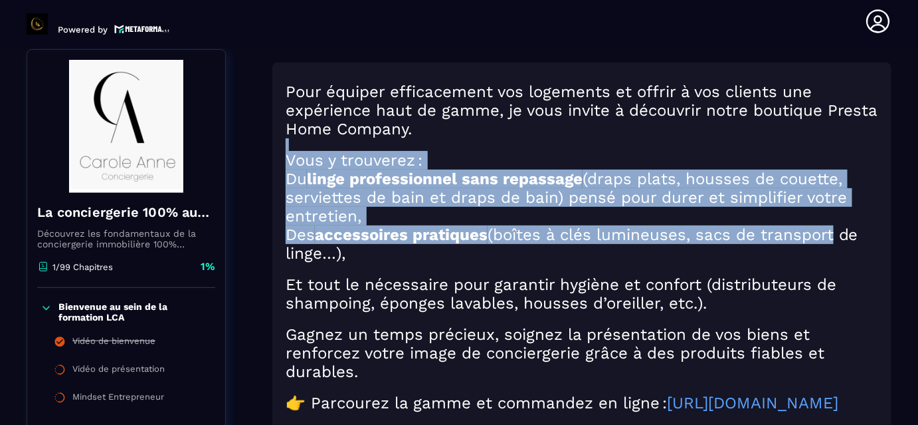
drag, startPoint x: 829, startPoint y: 144, endPoint x: 839, endPoint y: 235, distance: 91.5
click at [839, 235] on div "Pour équiper efficacement vos logements et offrir à vos clients une expérience …" at bounding box center [582, 256] width 593 height 348
click at [882, 139] on div "Pour équiper efficacement vos logements et offrir à vos clients une expérience …" at bounding box center [581, 252] width 619 height 381
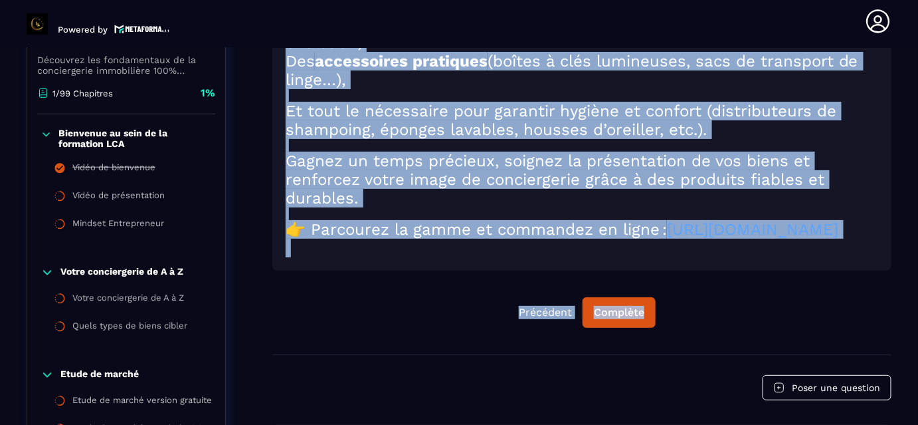
scroll to position [326, 0]
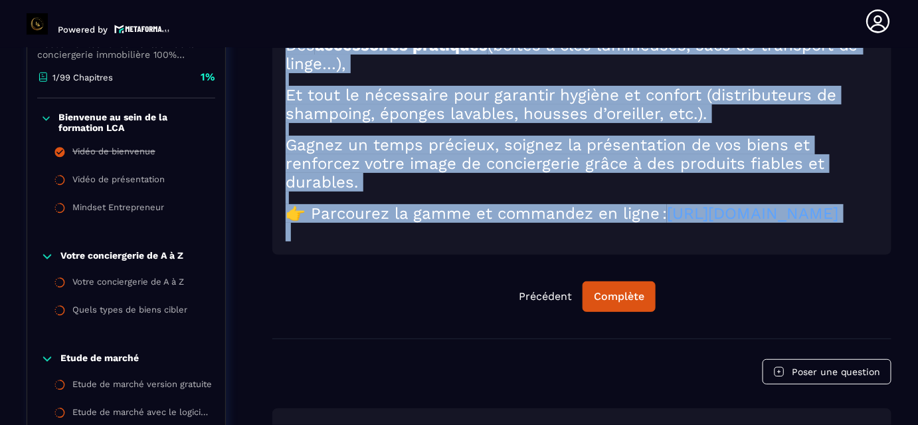
drag, startPoint x: 286, startPoint y: 86, endPoint x: 704, endPoint y: 262, distance: 454.0
click at [704, 241] on div "Pour équiper efficacement vos logements et offrir à vos clients une expérience …" at bounding box center [582, 67] width 593 height 348
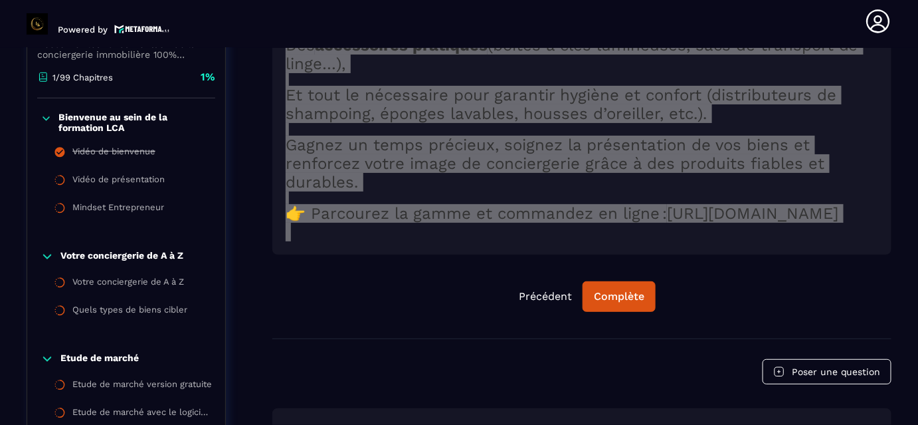
scroll to position [327, 0]
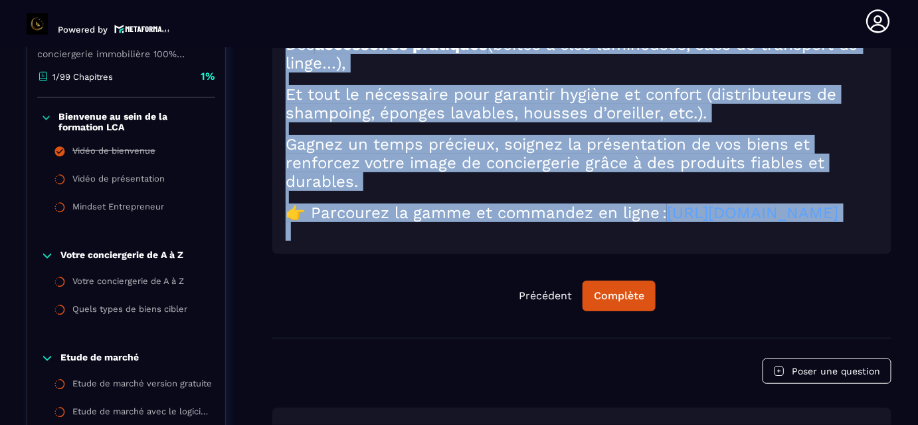
click at [899, 244] on section "Formations Questions Communauté Événements Formations / La conciergerie 100% au…" at bounding box center [459, 236] width 918 height 377
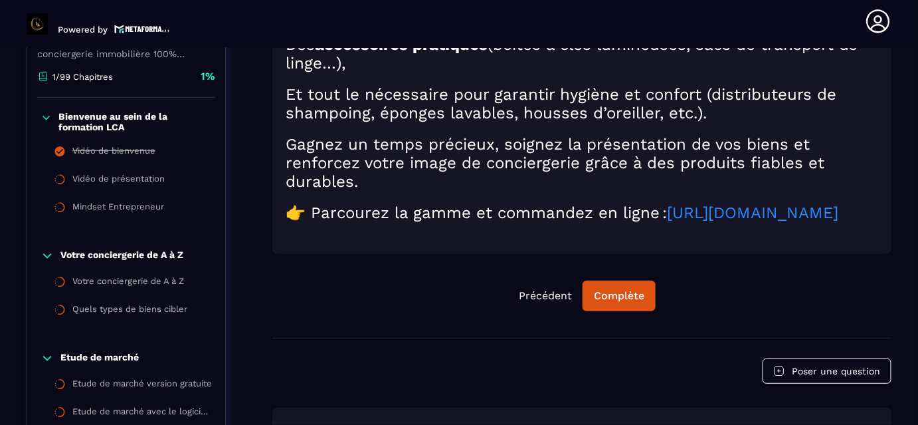
click at [667, 222] on link "[URL][DOMAIN_NAME]" at bounding box center [752, 212] width 171 height 19
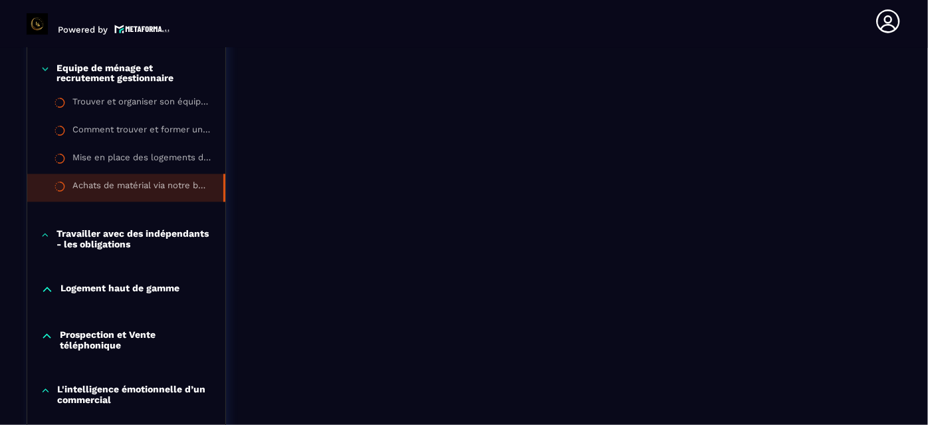
scroll to position [1245, 0]
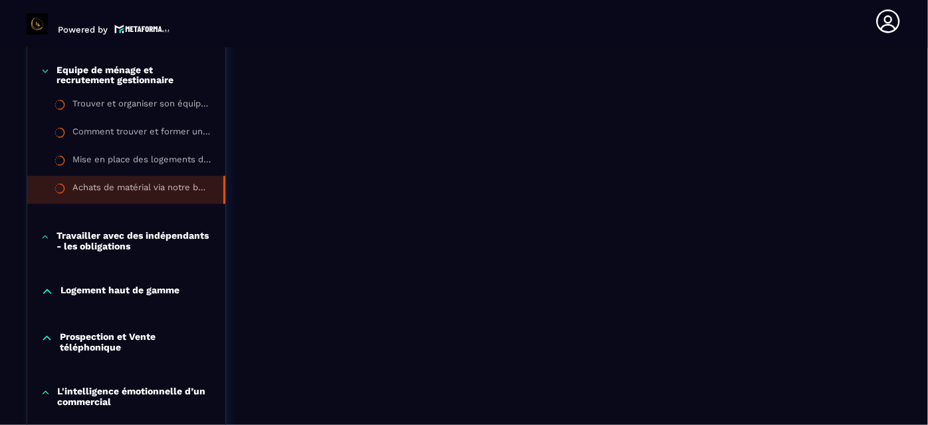
click at [158, 233] on p "Travailler avec des indépendants - les obligations" at bounding box center [134, 241] width 156 height 21
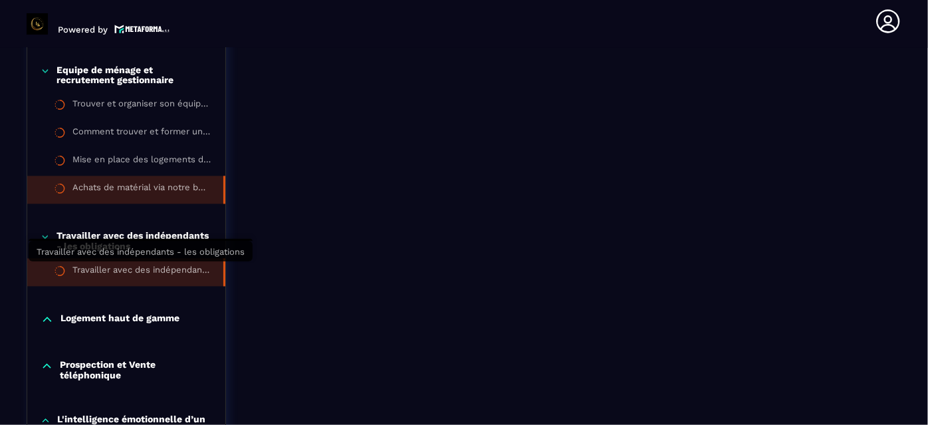
click at [146, 270] on div "Travailler avec des indépendants - les obligations" at bounding box center [141, 272] width 138 height 15
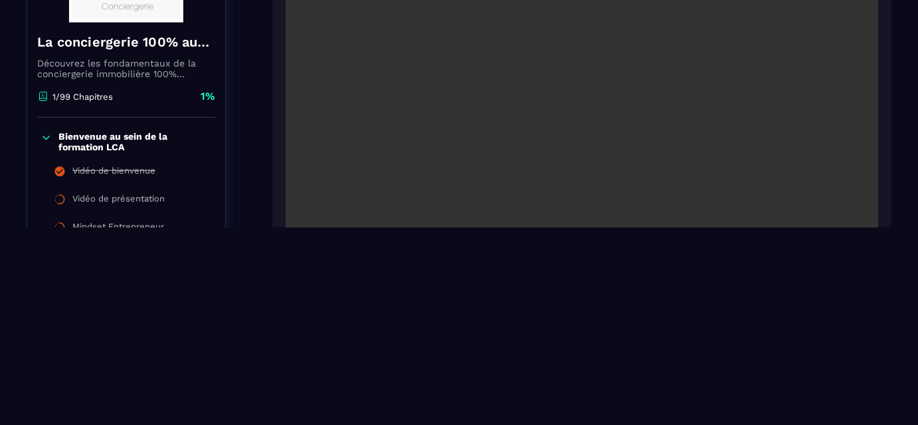
scroll to position [197, 0]
click at [613, 165] on video at bounding box center [582, 194] width 593 height 395
drag, startPoint x: 261, startPoint y: 206, endPoint x: 265, endPoint y: 221, distance: 16.0
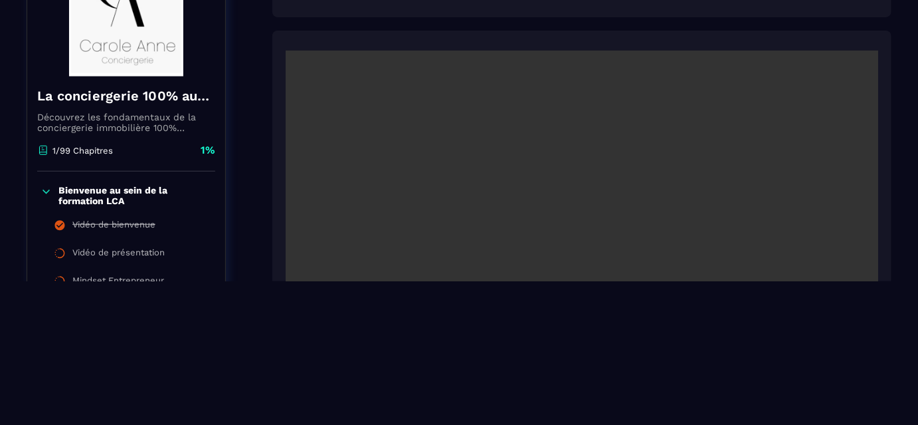
scroll to position [144, 0]
click at [778, 198] on video at bounding box center [582, 247] width 593 height 395
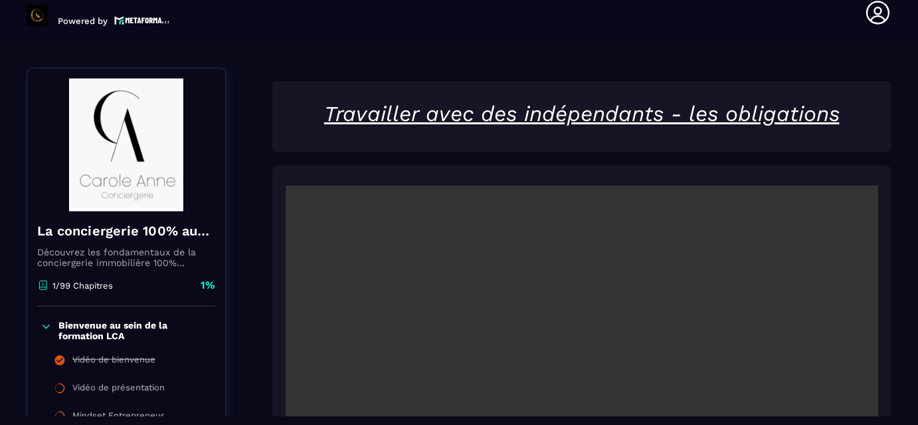
scroll to position [23, 0]
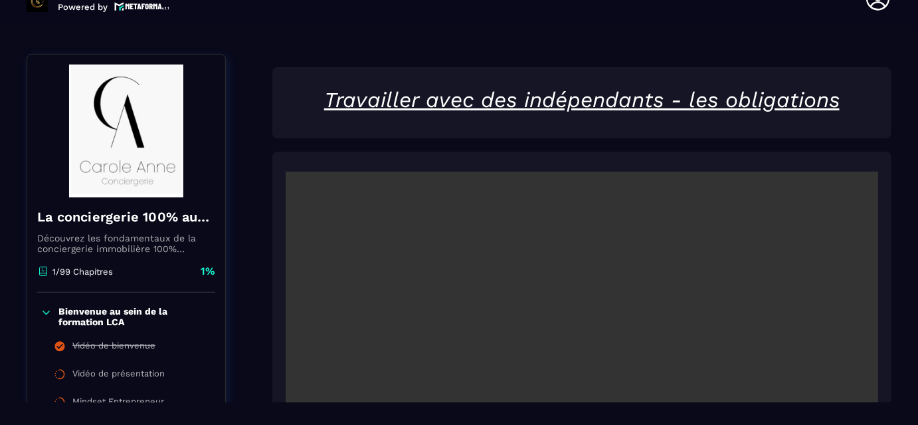
click at [637, 163] on div at bounding box center [581, 367] width 619 height 431
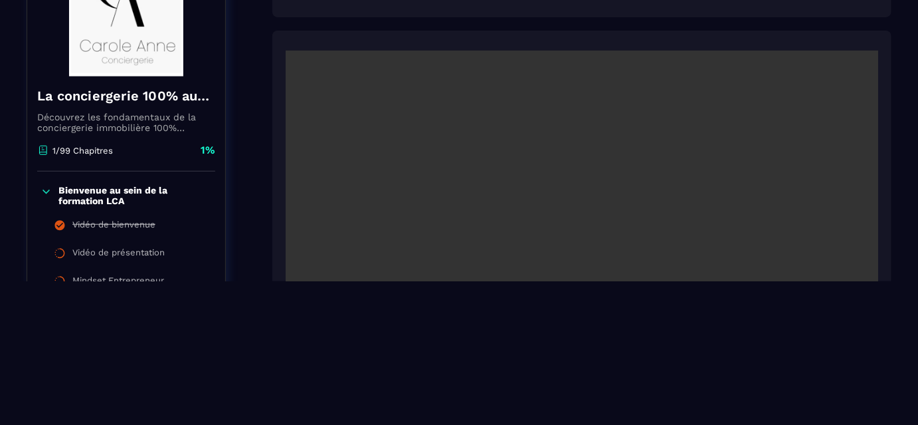
scroll to position [160, 0]
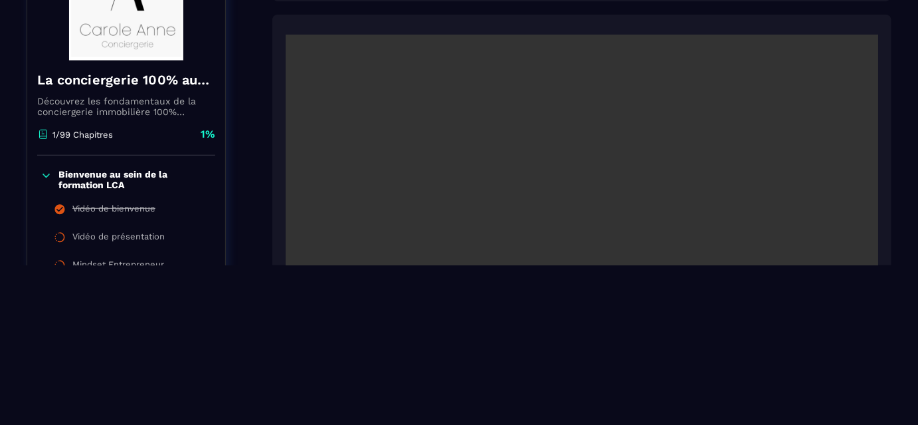
click at [494, 209] on video at bounding box center [582, 232] width 593 height 395
click at [754, 265] on html "Powered by [PERSON_NAME] [PERSON_NAME][EMAIL_ADDRESS][DOMAIN_NAME] Formations Q…" at bounding box center [459, 52] width 918 height 425
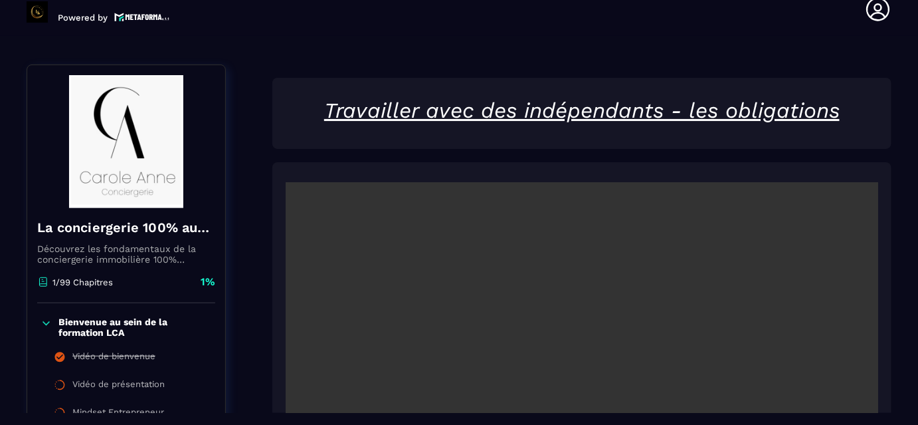
scroll to position [0, 0]
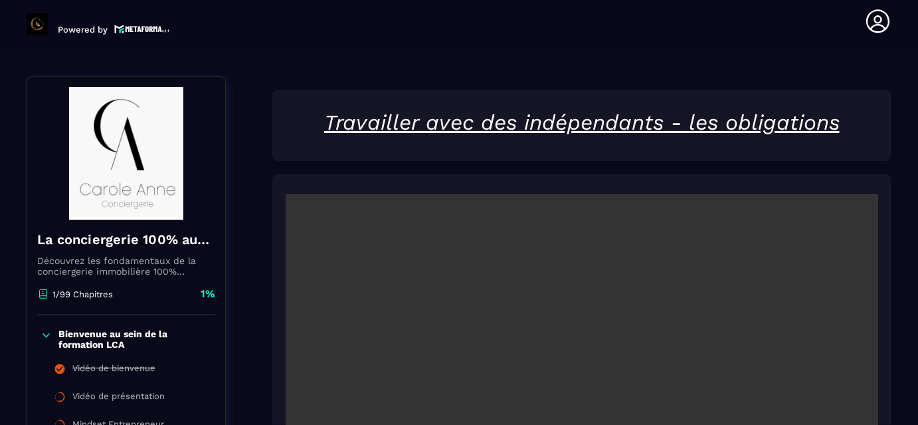
click at [170, 205] on img at bounding box center [126, 153] width 178 height 133
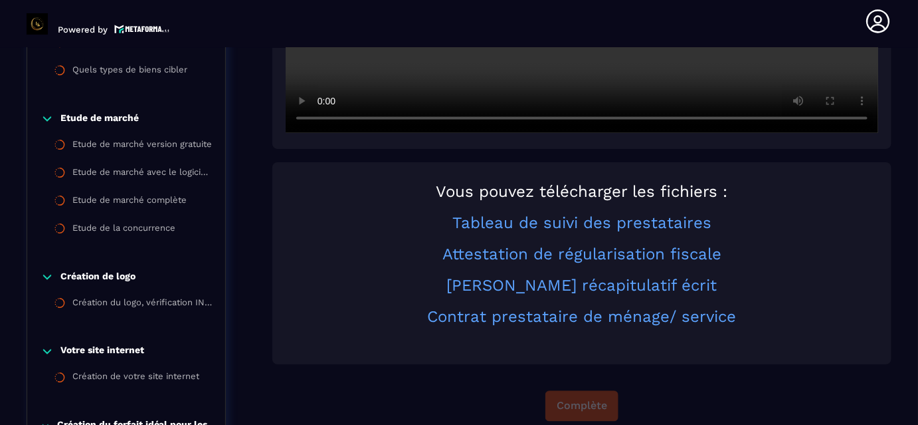
scroll to position [569, 0]
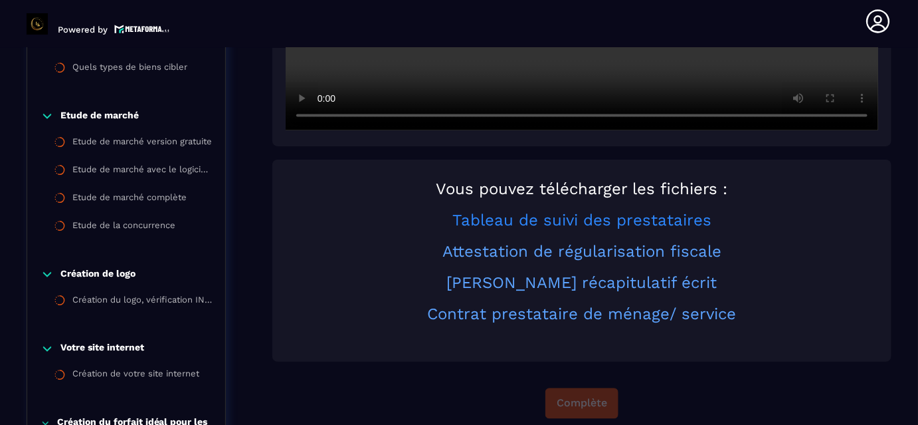
click at [539, 220] on link "Tableau de suivi des prestataires" at bounding box center [582, 220] width 259 height 19
click at [556, 310] on link "Contrat prestataire de ménage/ service" at bounding box center [582, 313] width 309 height 19
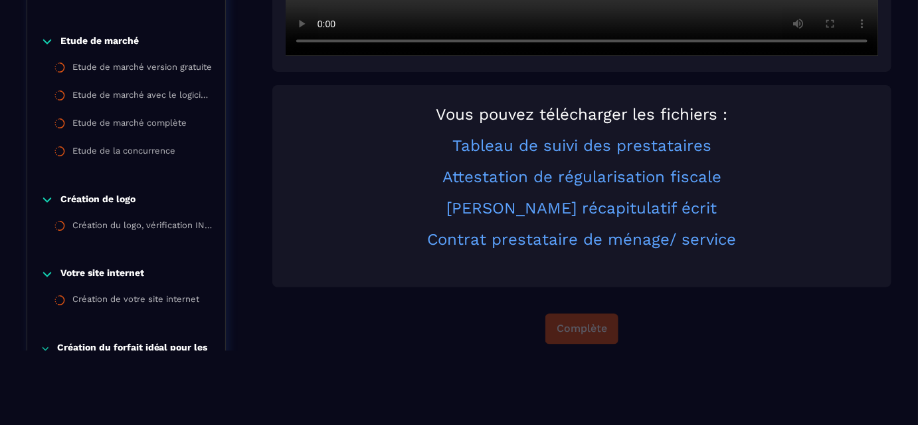
scroll to position [74, 0]
click at [636, 149] on link "Tableau de suivi des prestataires" at bounding box center [582, 146] width 259 height 19
